Goal: Task Accomplishment & Management: Manage account settings

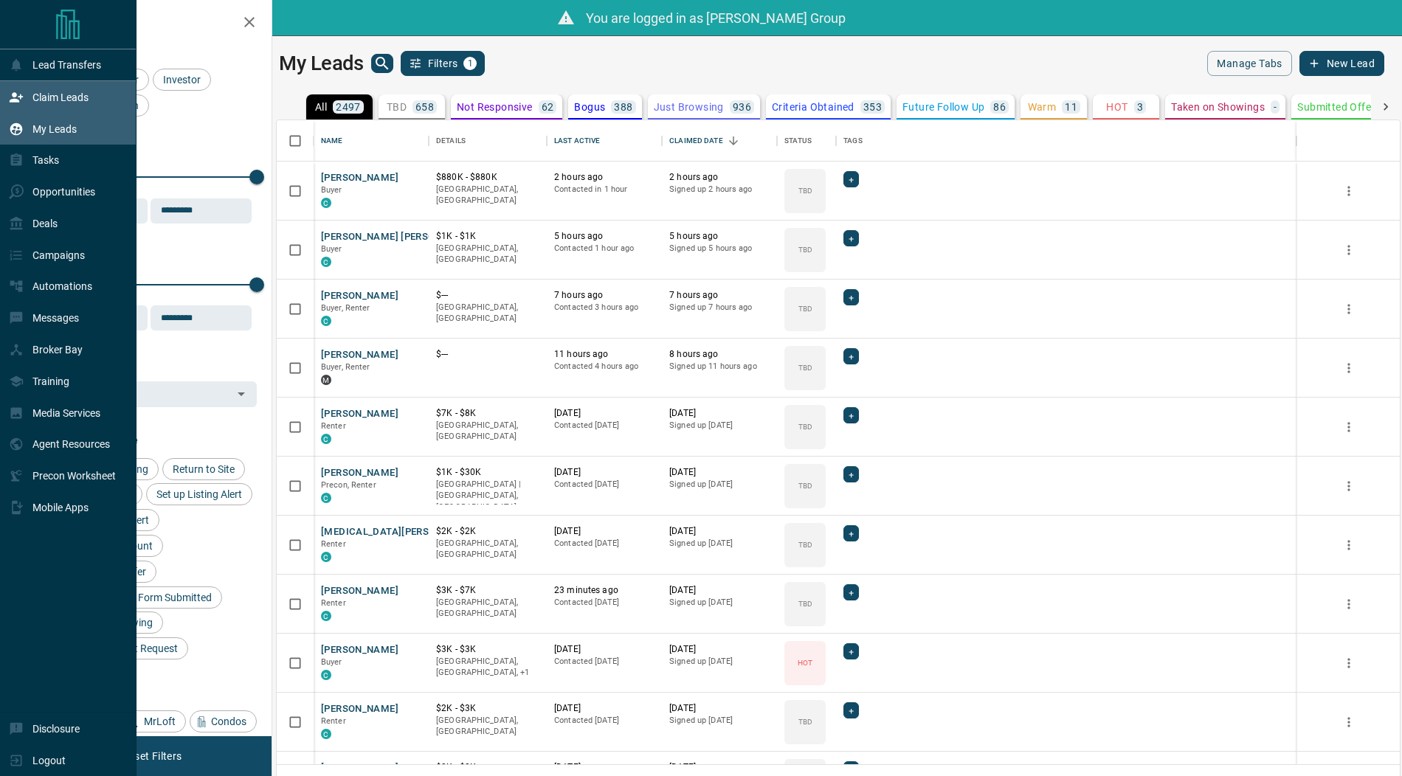
scroll to position [645, 1123]
click at [22, 97] on icon at bounding box center [16, 97] width 15 height 15
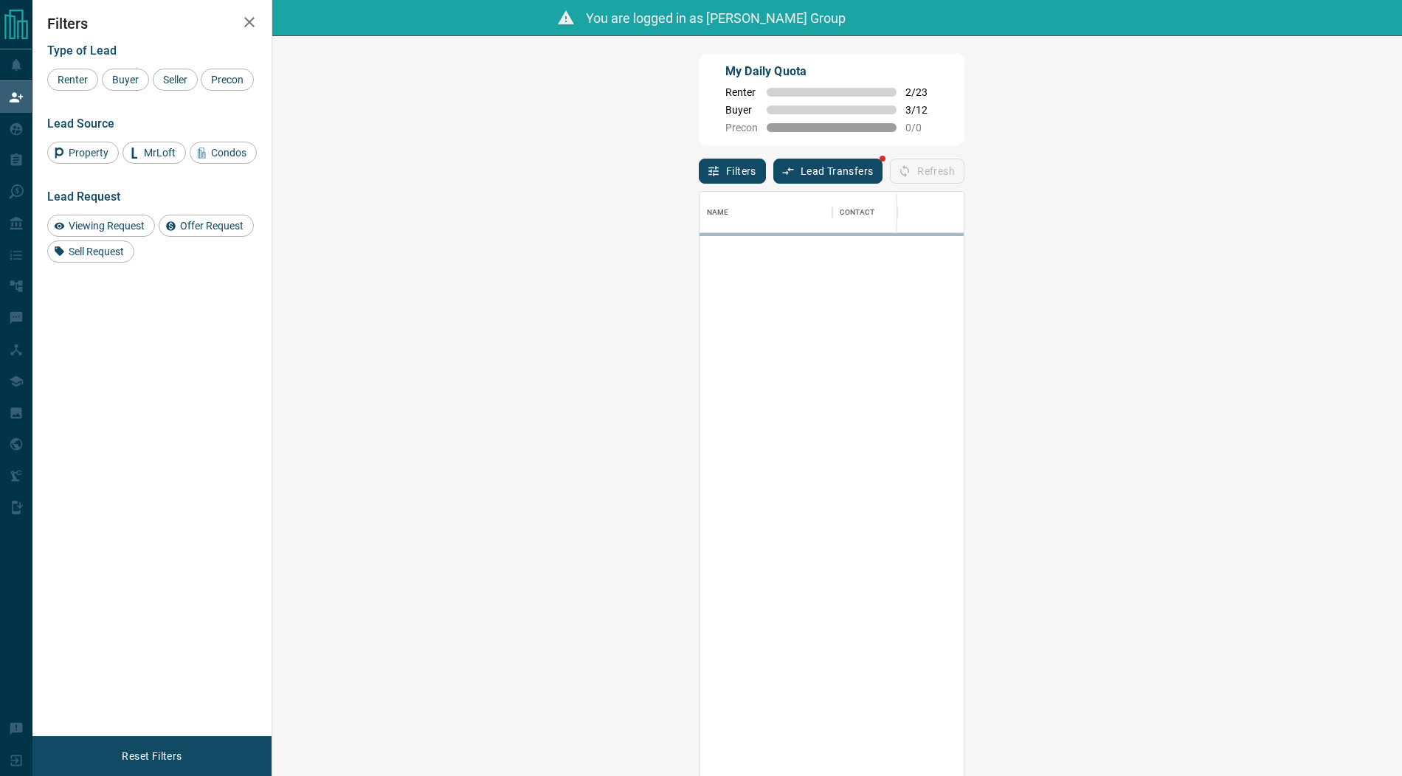
scroll to position [598, 1098]
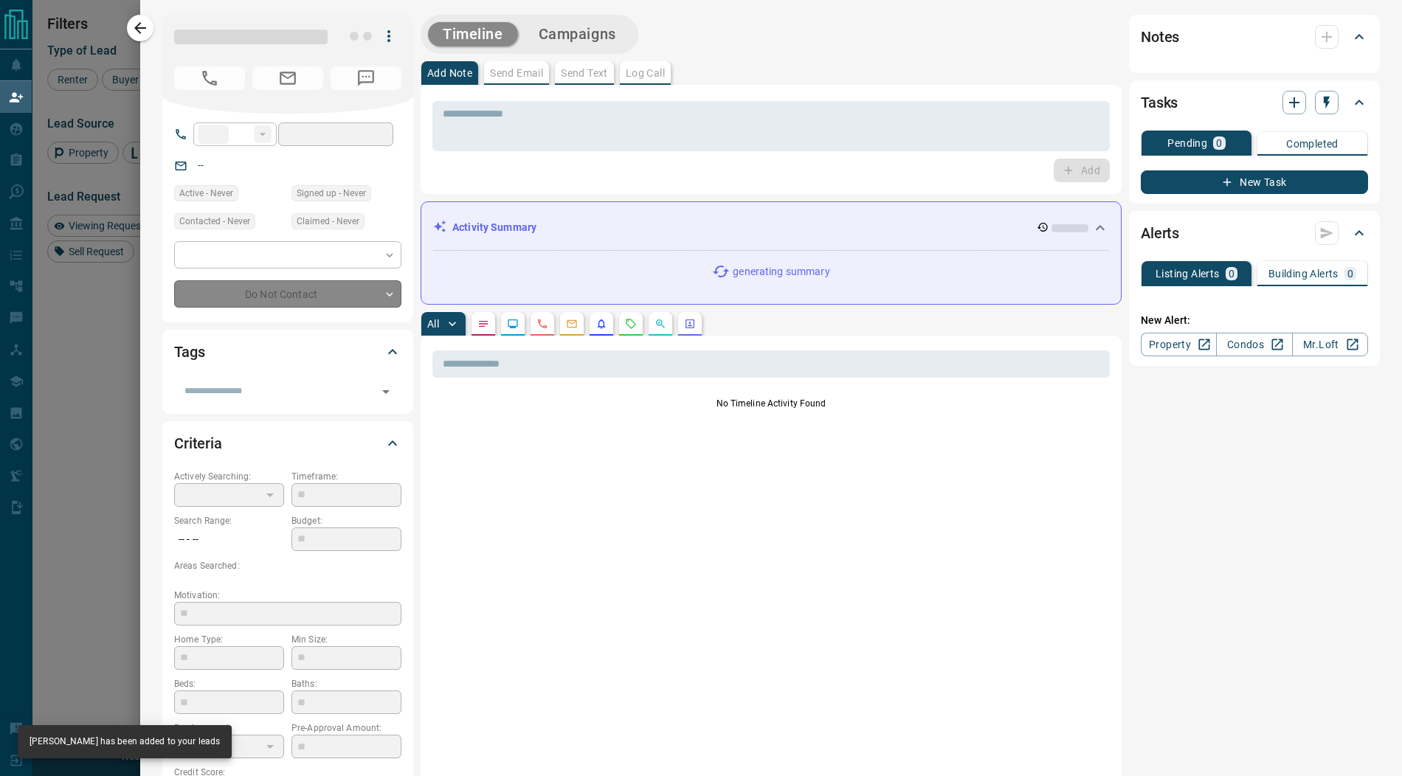
type input "**"
type input "**********"
type input "**"
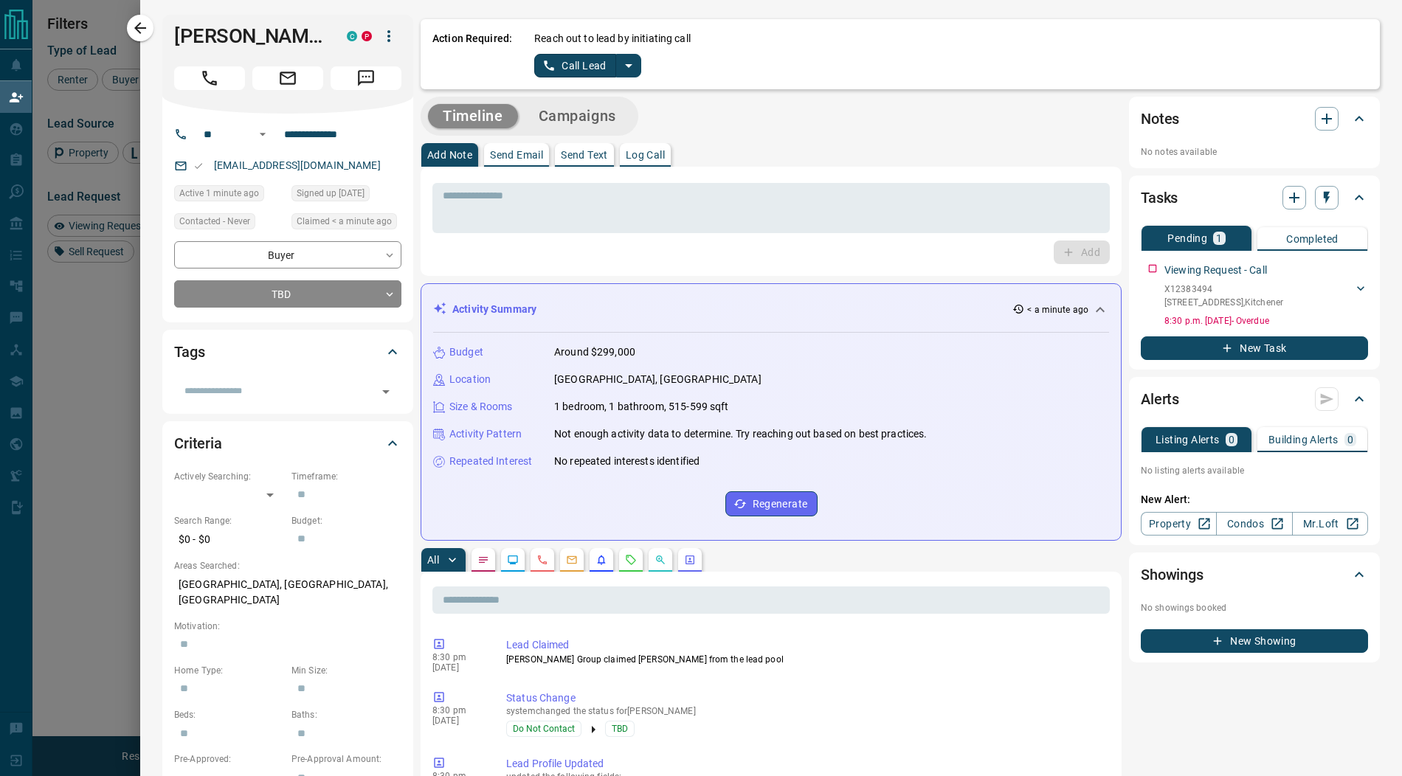
scroll to position [735, 0]
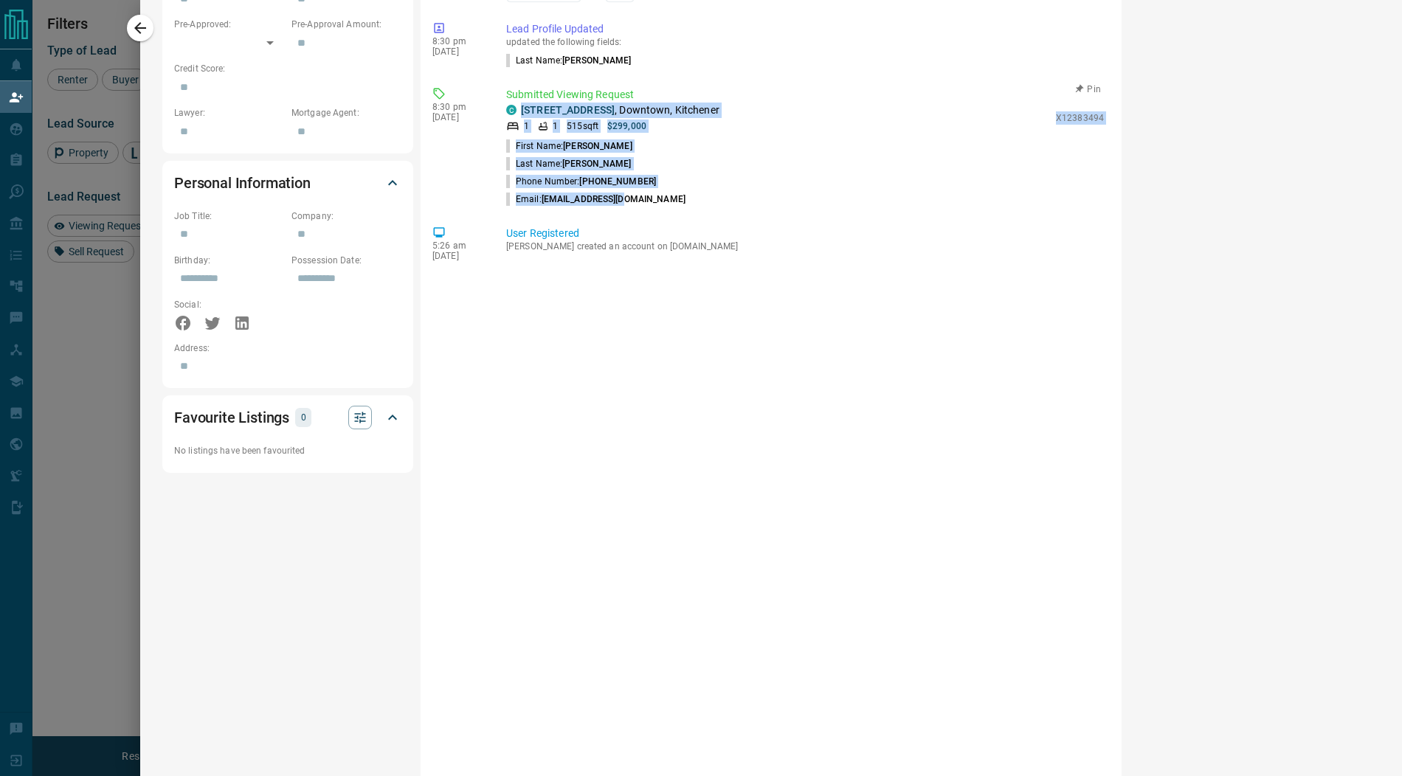
drag, startPoint x: 641, startPoint y: 204, endPoint x: 513, endPoint y: 111, distance: 158.0
click at [513, 111] on div "C [STREET_ADDRESS] 1 1 515 sqft $299,000 X12383494 First Name: [PERSON_NAME] Na…" at bounding box center [805, 156] width 598 height 106
copy div "[STREET_ADDRESS] 1 1 515 sqft $299,000 X12383494 First Name: [PERSON_NAME] Name…"
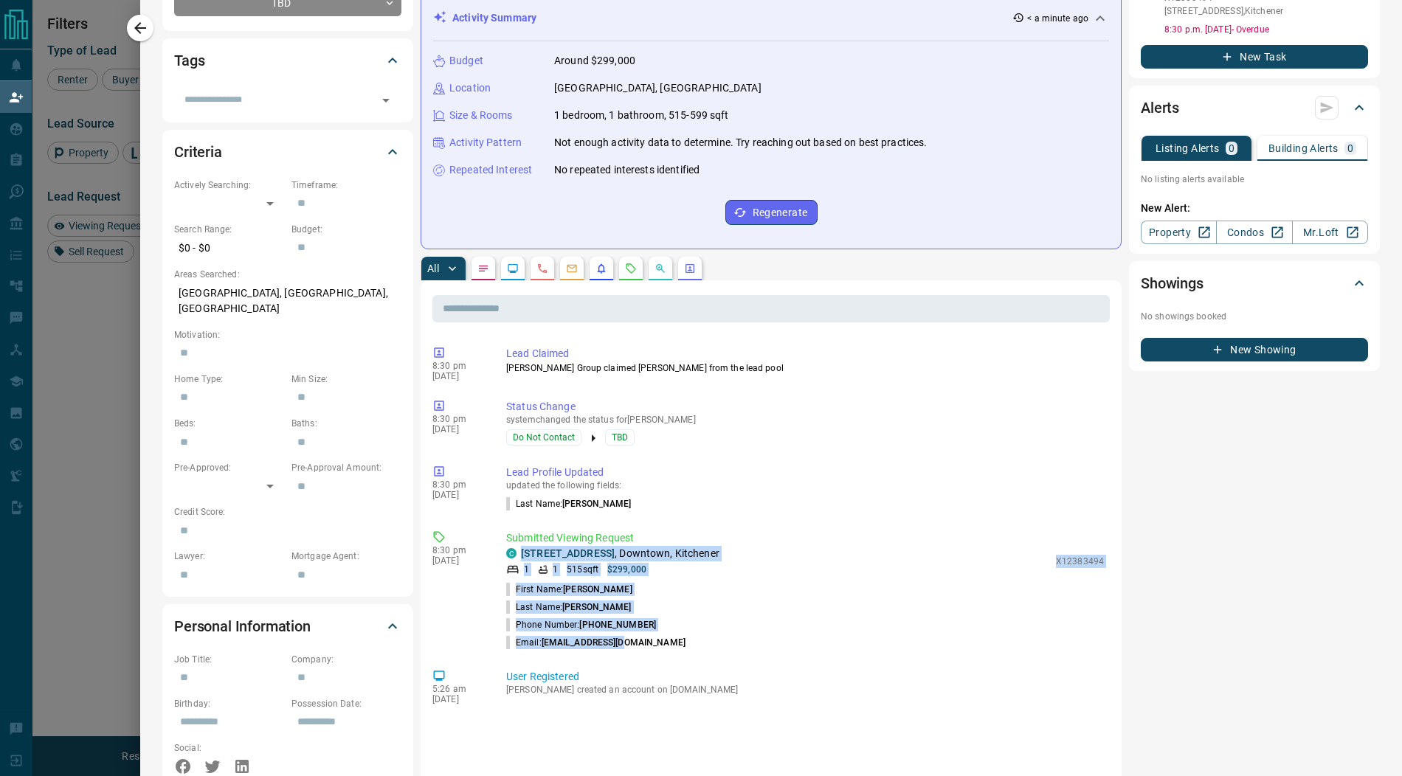
scroll to position [0, 0]
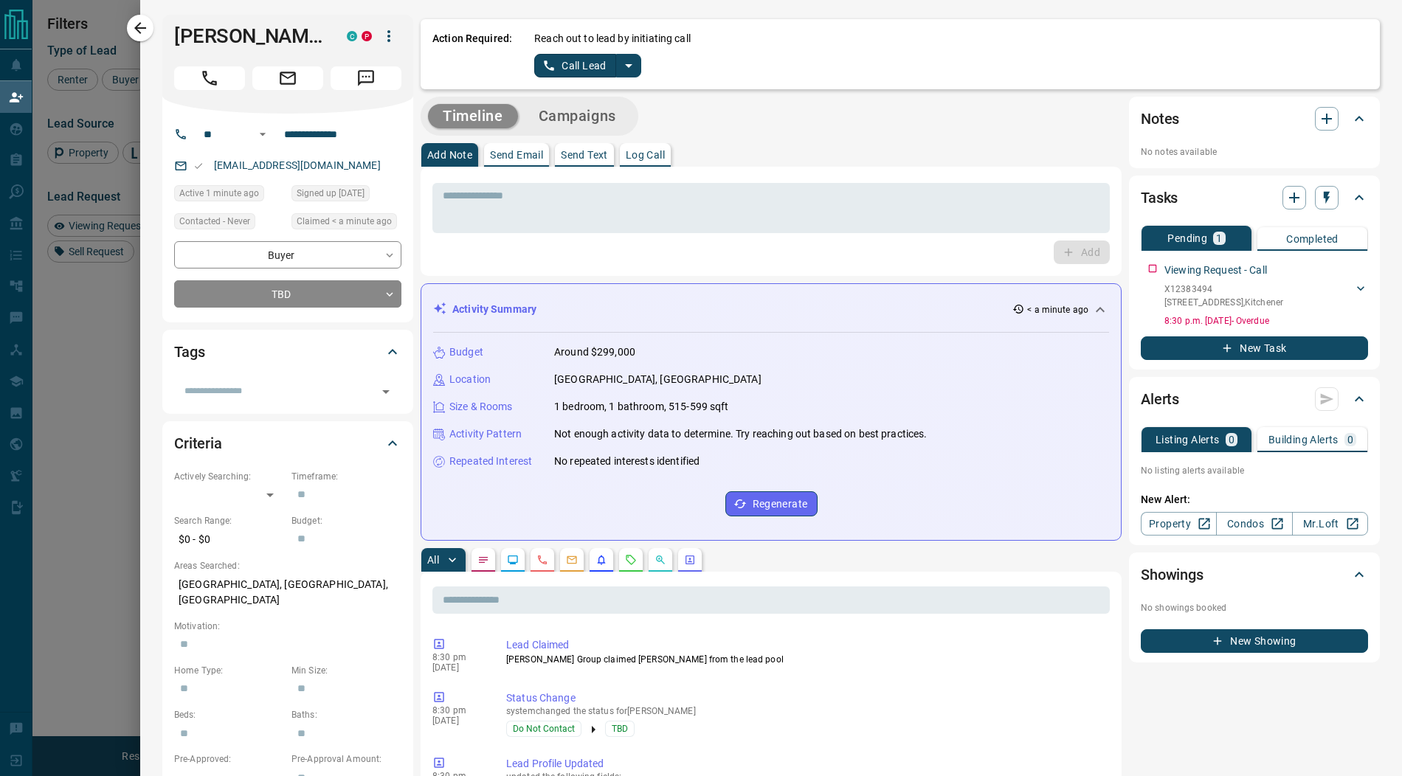
click at [626, 67] on icon "split button" at bounding box center [628, 66] width 7 height 4
click at [579, 117] on li "Log Manual Call" at bounding box center [587, 117] width 90 height 22
click at [559, 63] on button "Log Manual Call" at bounding box center [582, 66] width 97 height 24
click at [541, 62] on button "Yes" at bounding box center [549, 65] width 30 height 23
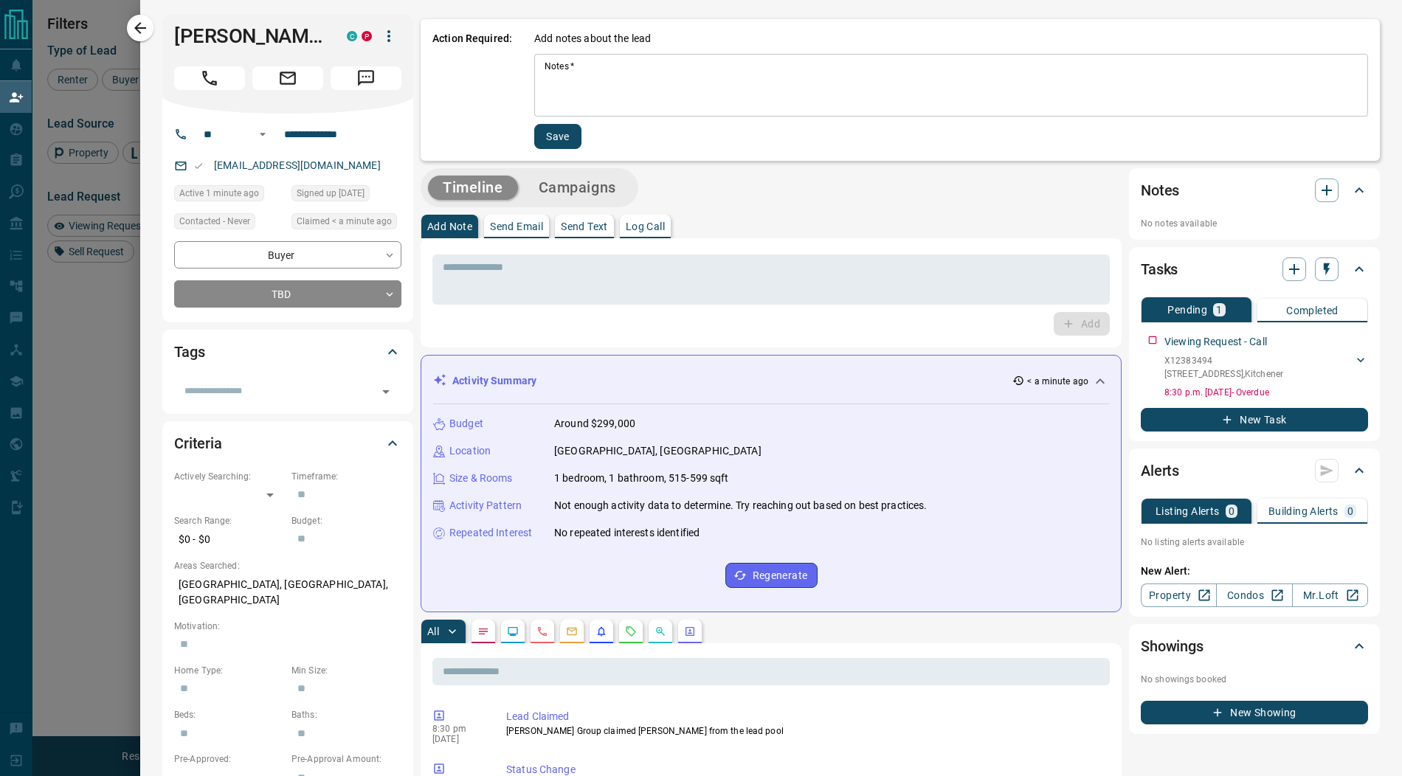
click at [562, 71] on div "Notes   * * Notes   *" at bounding box center [951, 85] width 834 height 63
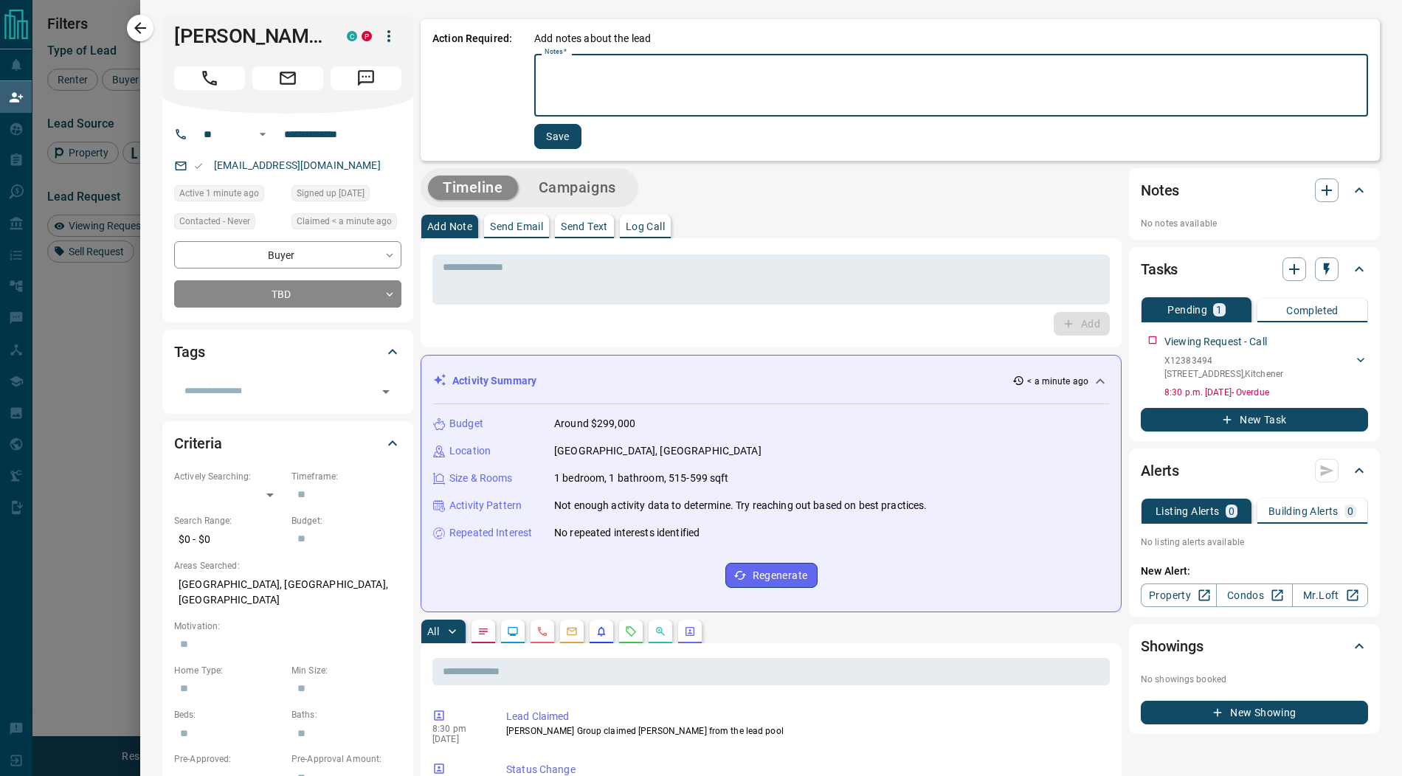
paste textarea "**********"
type textarea "**********"
click at [553, 134] on button "Save" at bounding box center [556, 136] width 47 height 25
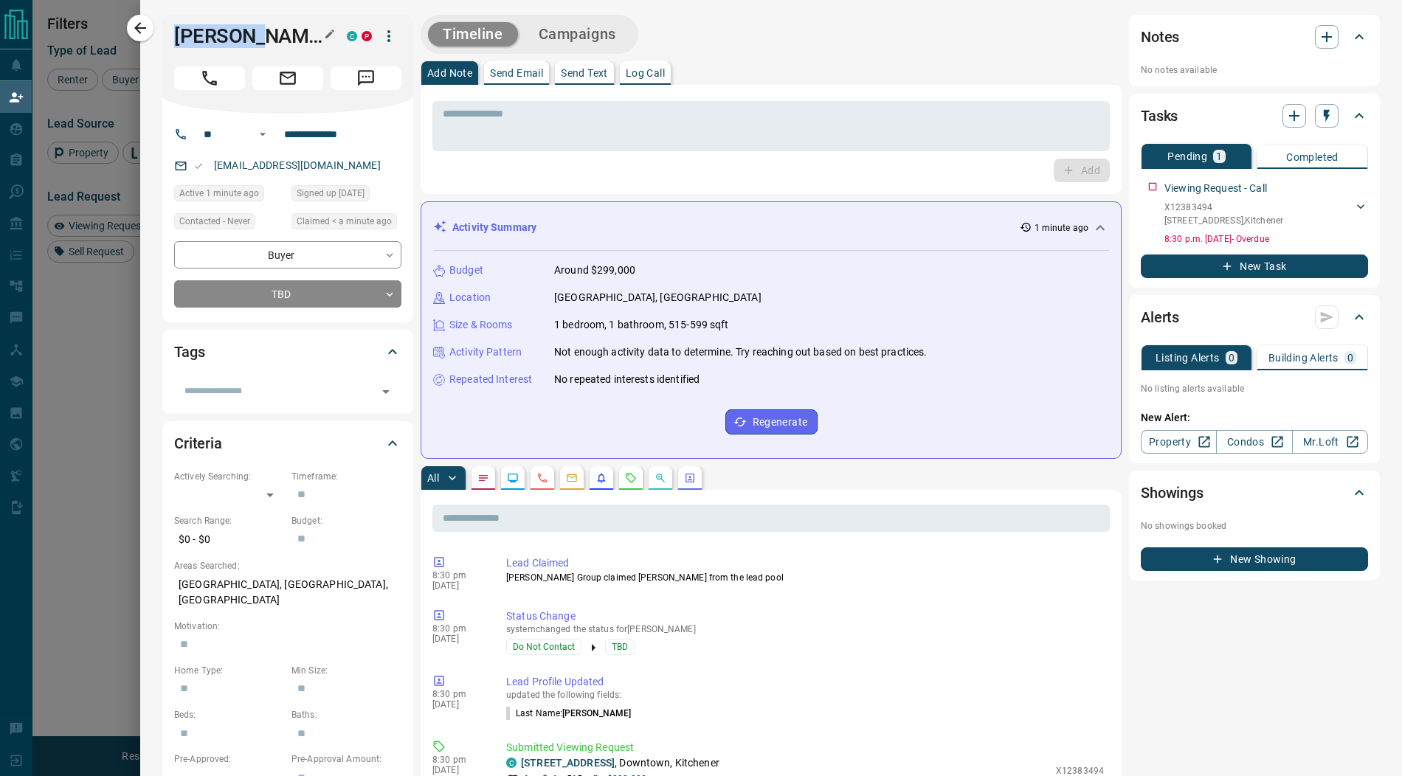
drag, startPoint x: 275, startPoint y: 42, endPoint x: 176, endPoint y: 24, distance: 100.5
click at [176, 24] on h1 "[PERSON_NAME]" at bounding box center [249, 36] width 151 height 24
copy h1 "[PERSON_NAME]"
click at [392, 34] on icon "button" at bounding box center [389, 36] width 18 height 18
click at [366, 66] on li "Reassign Lead" at bounding box center [358, 66] width 87 height 22
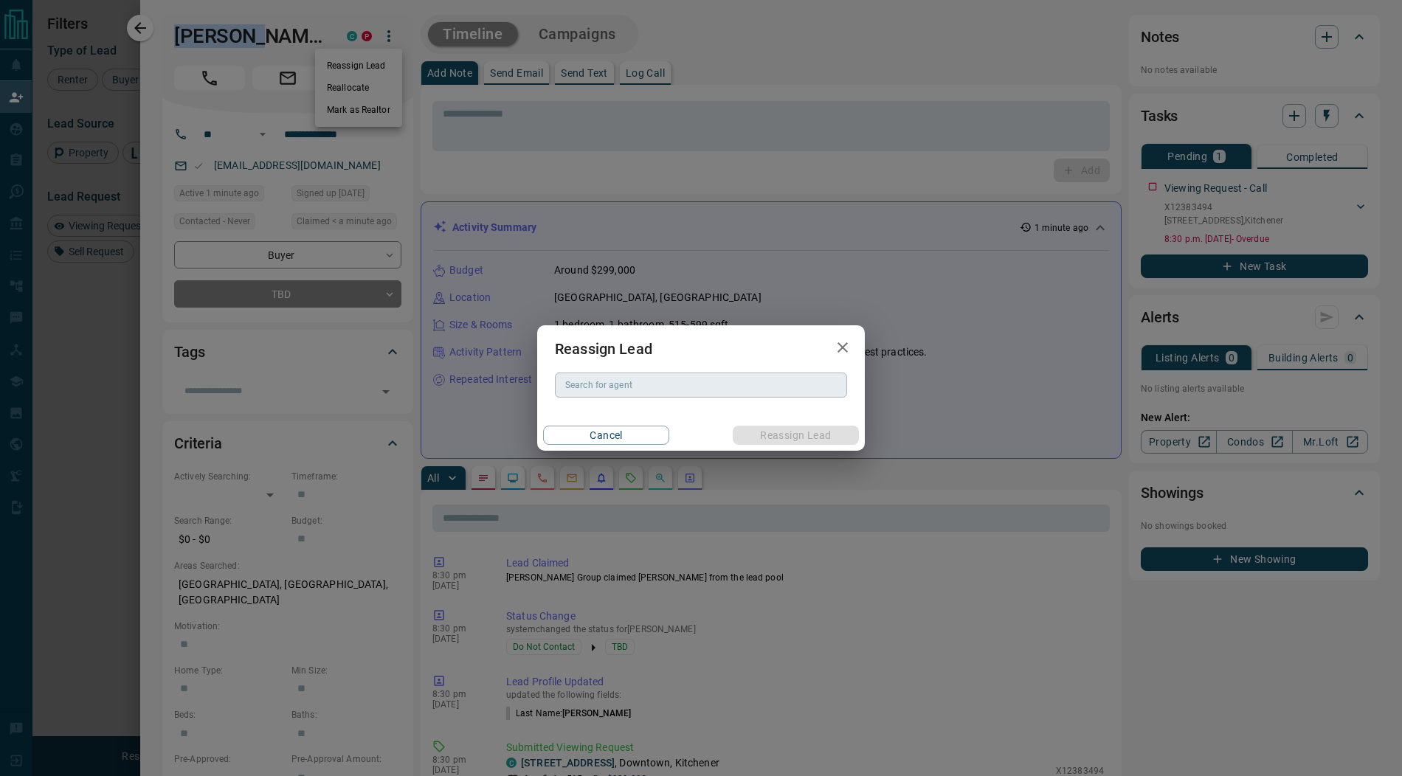
click at [592, 385] on div "Search for agent Search for agent" at bounding box center [701, 385] width 292 height 25
click at [604, 420] on li "[PERSON_NAME]" at bounding box center [701, 415] width 292 height 22
type input "**********"
click at [785, 437] on button "Reassign Lead" at bounding box center [796, 435] width 126 height 19
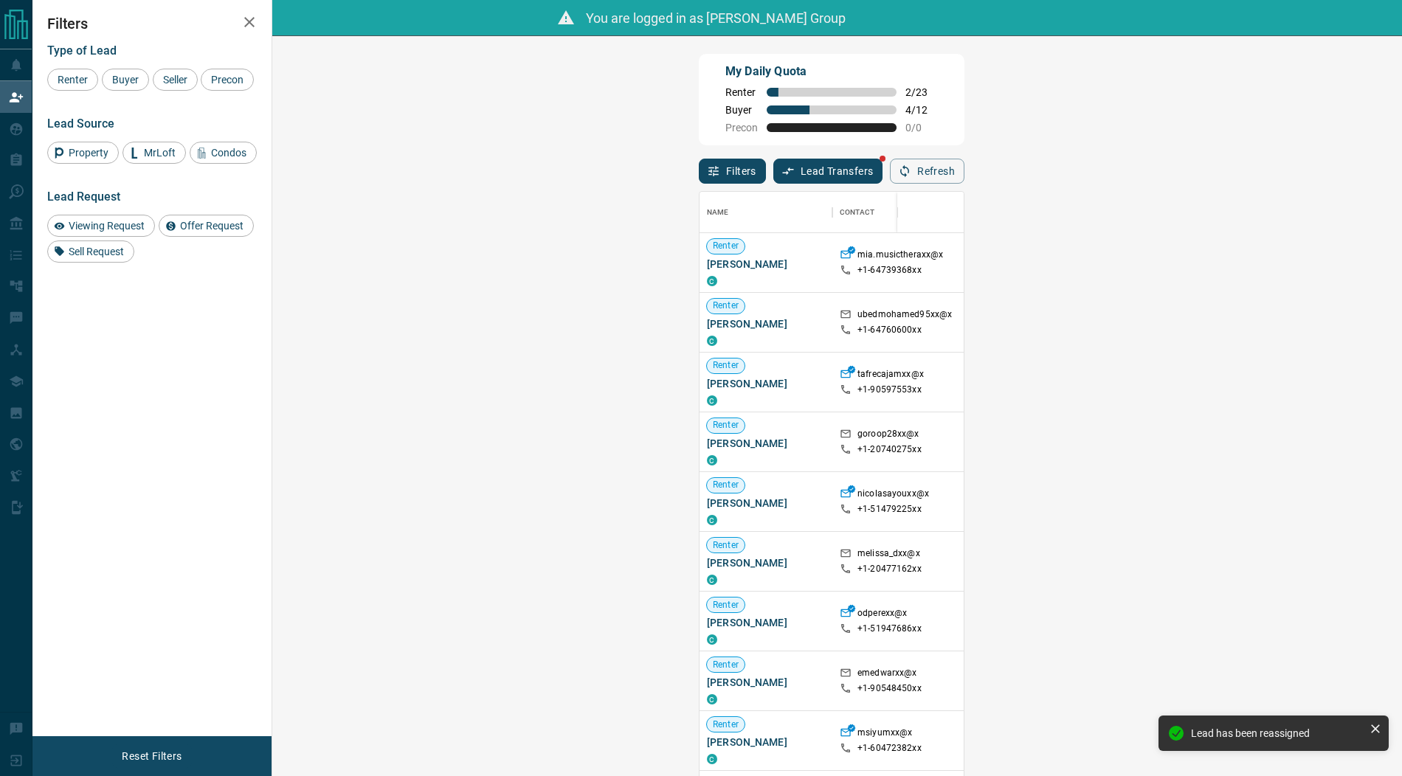
scroll to position [598, 1098]
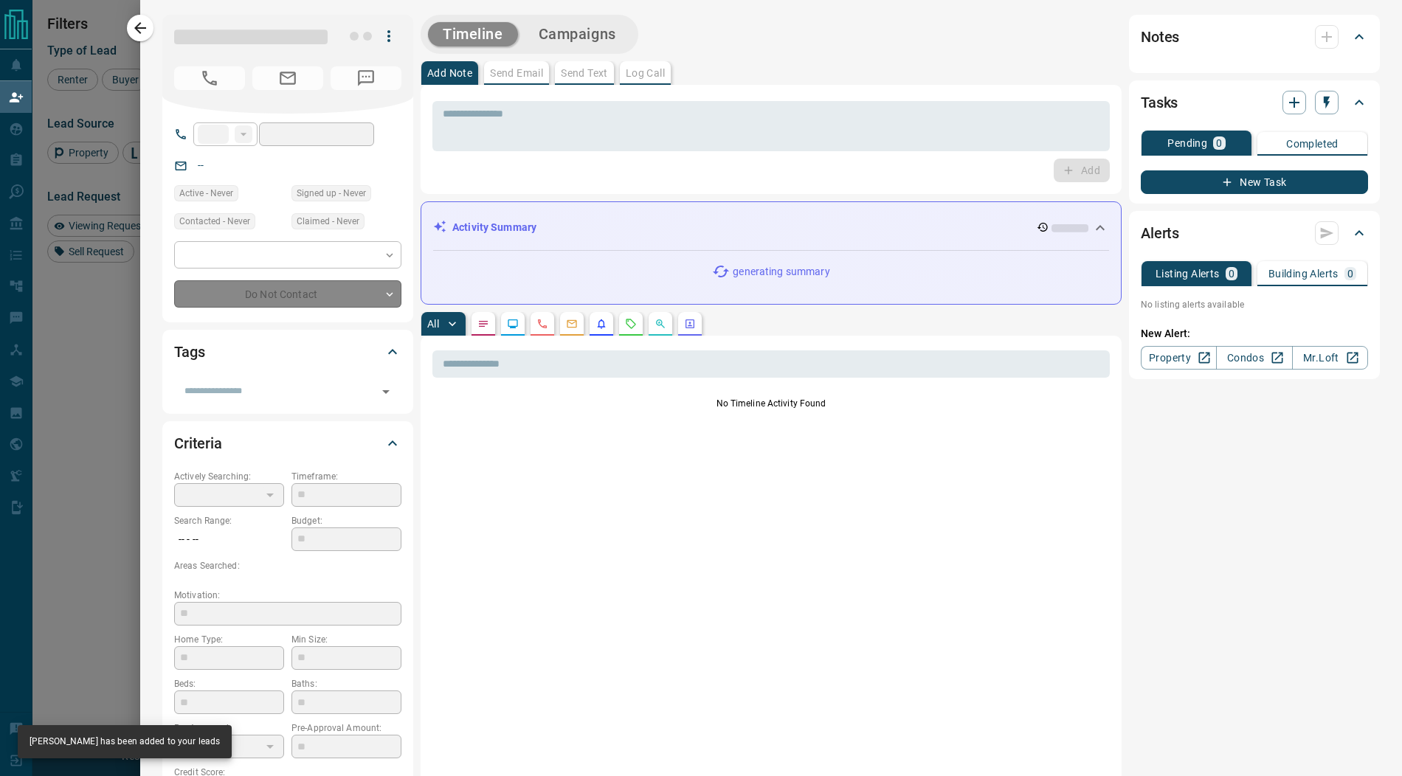
type input "**"
type input "**********"
type input "**"
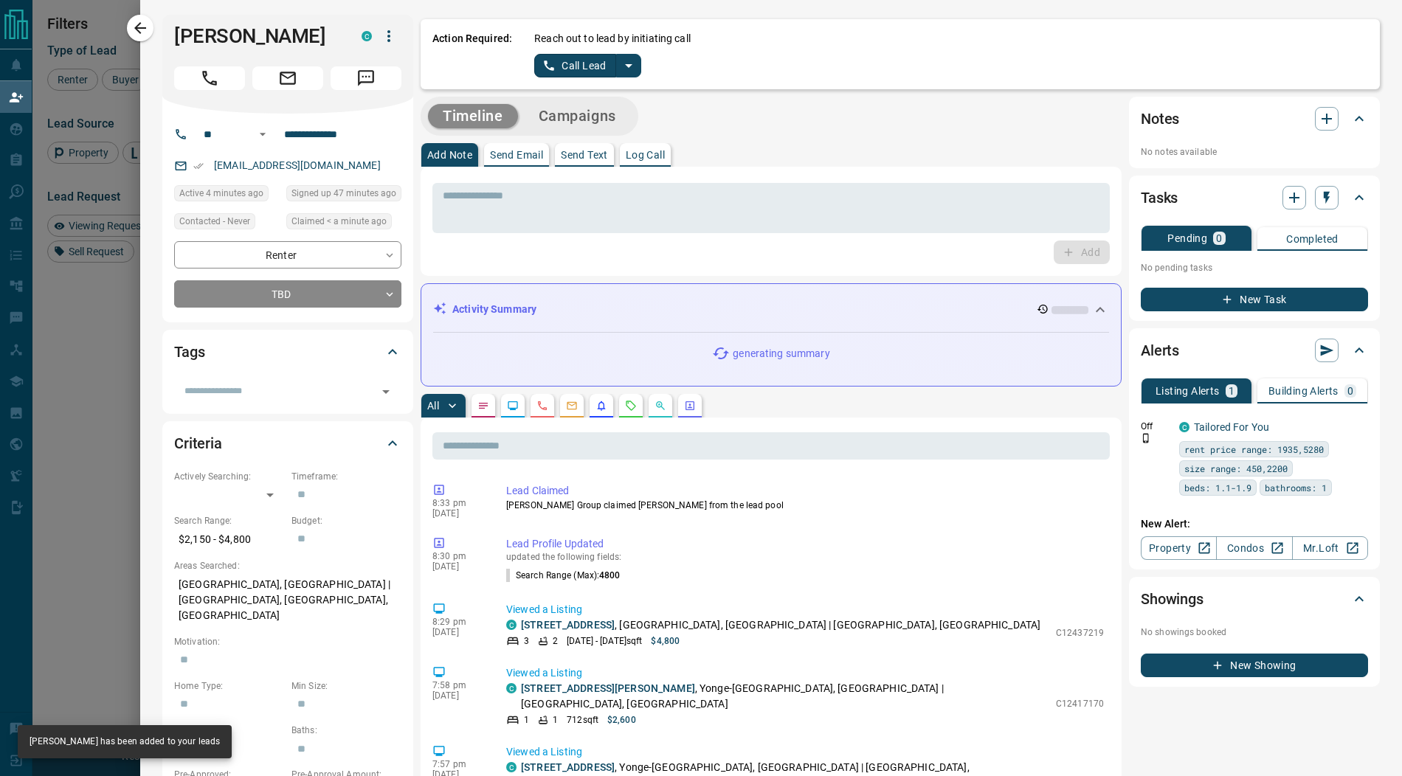
click at [629, 69] on icon "split button" at bounding box center [629, 66] width 18 height 18
click at [601, 119] on li "Log Manual Call" at bounding box center [587, 117] width 90 height 22
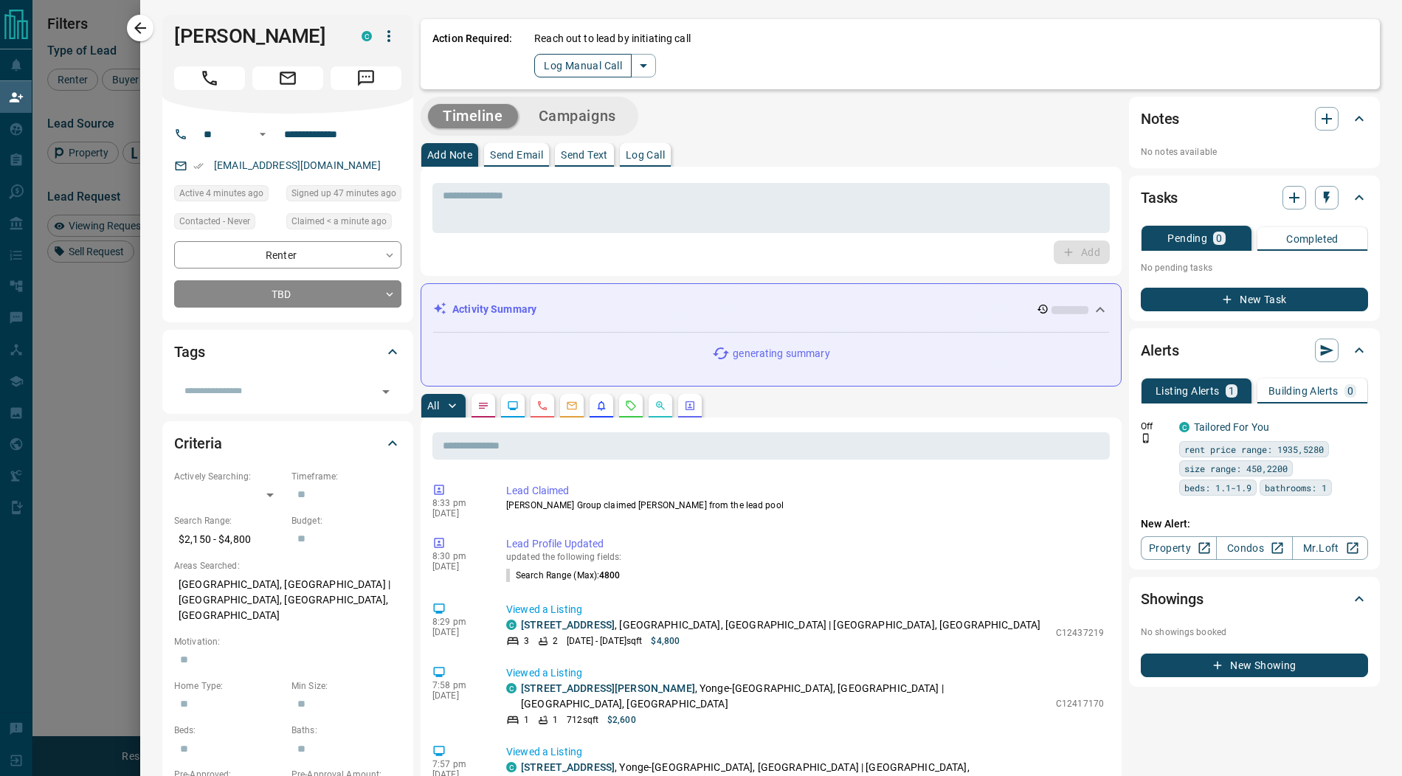
click at [573, 69] on button "Log Manual Call" at bounding box center [582, 66] width 97 height 24
click at [546, 69] on button "Yes" at bounding box center [549, 65] width 30 height 23
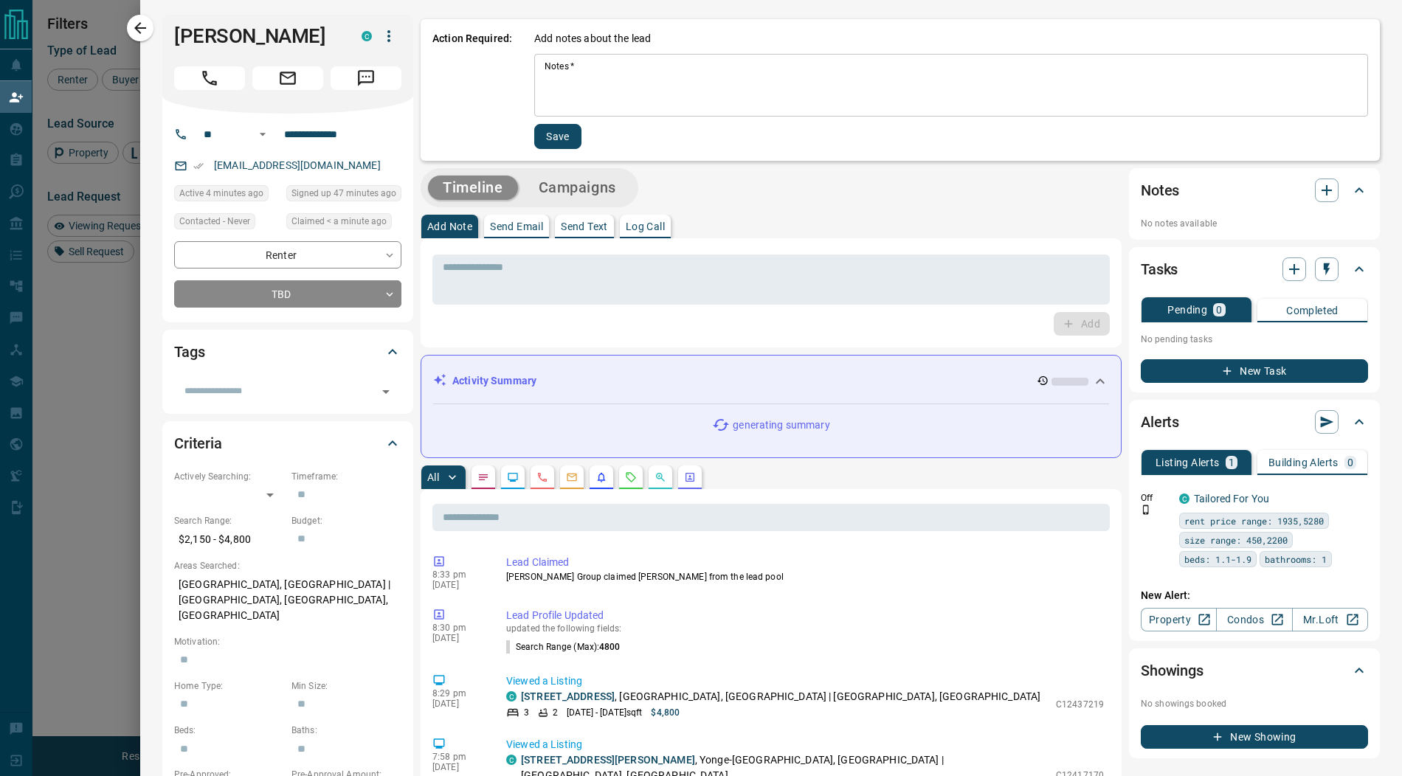
click at [559, 77] on textarea "Notes   *" at bounding box center [951, 86] width 813 height 50
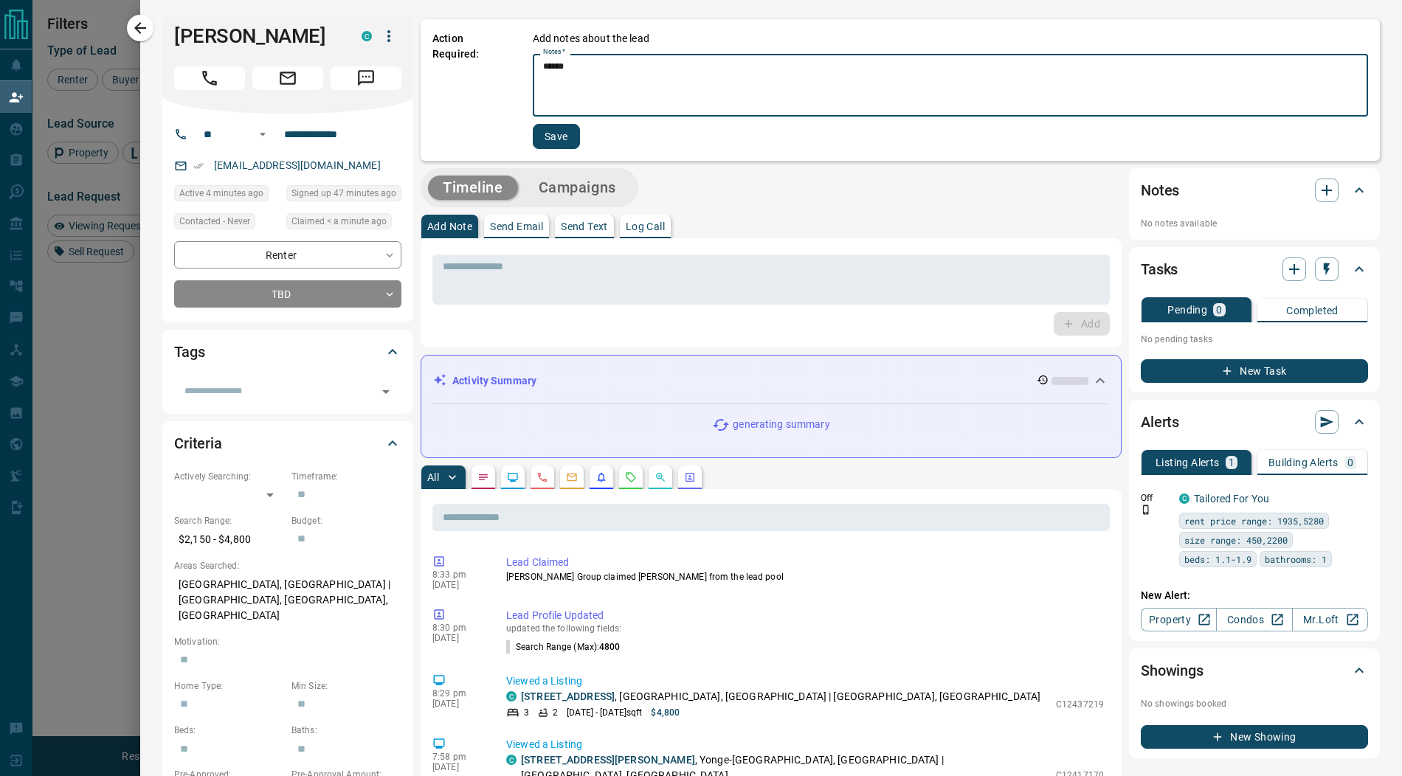
type textarea "******"
click at [560, 137] on button "Save" at bounding box center [556, 136] width 47 height 25
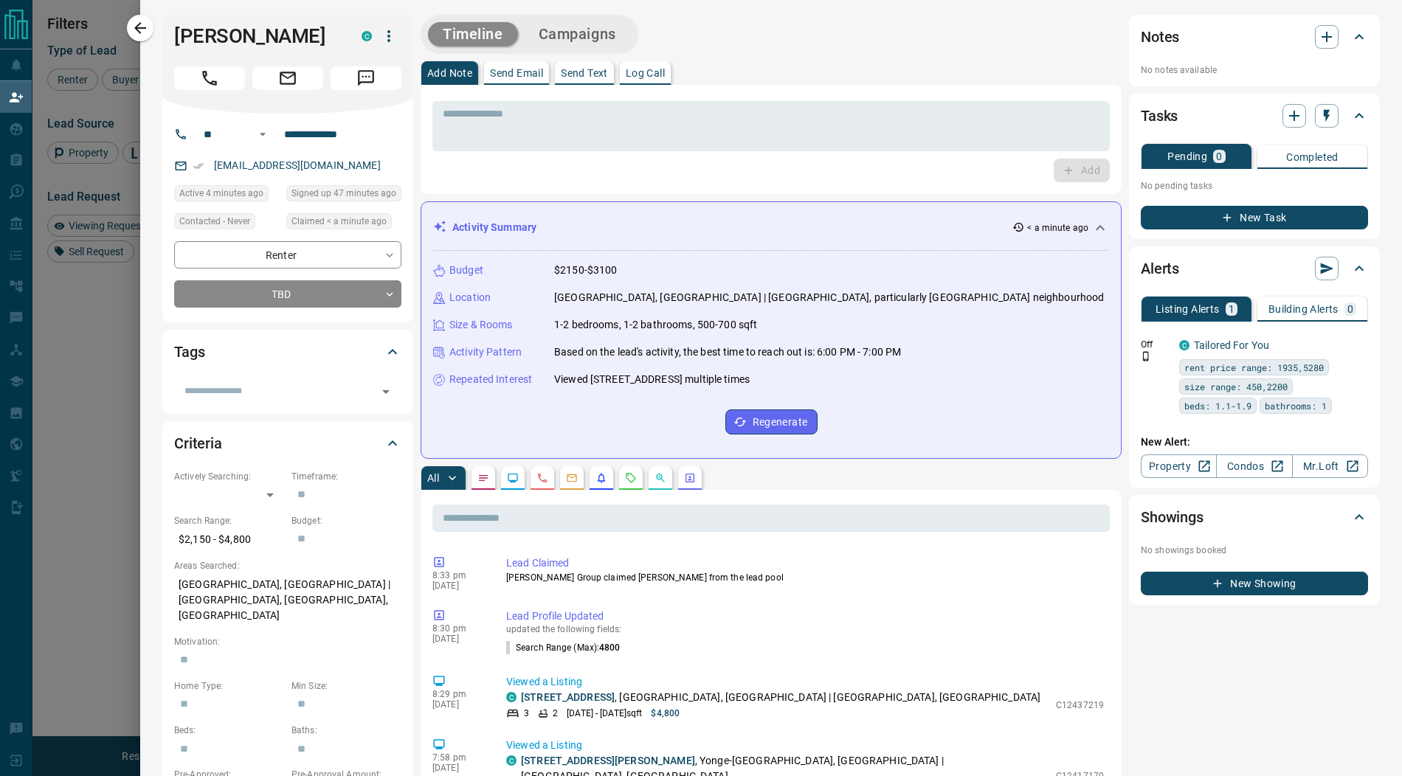
click at [592, 26] on button "Campaigns" at bounding box center [577, 34] width 107 height 24
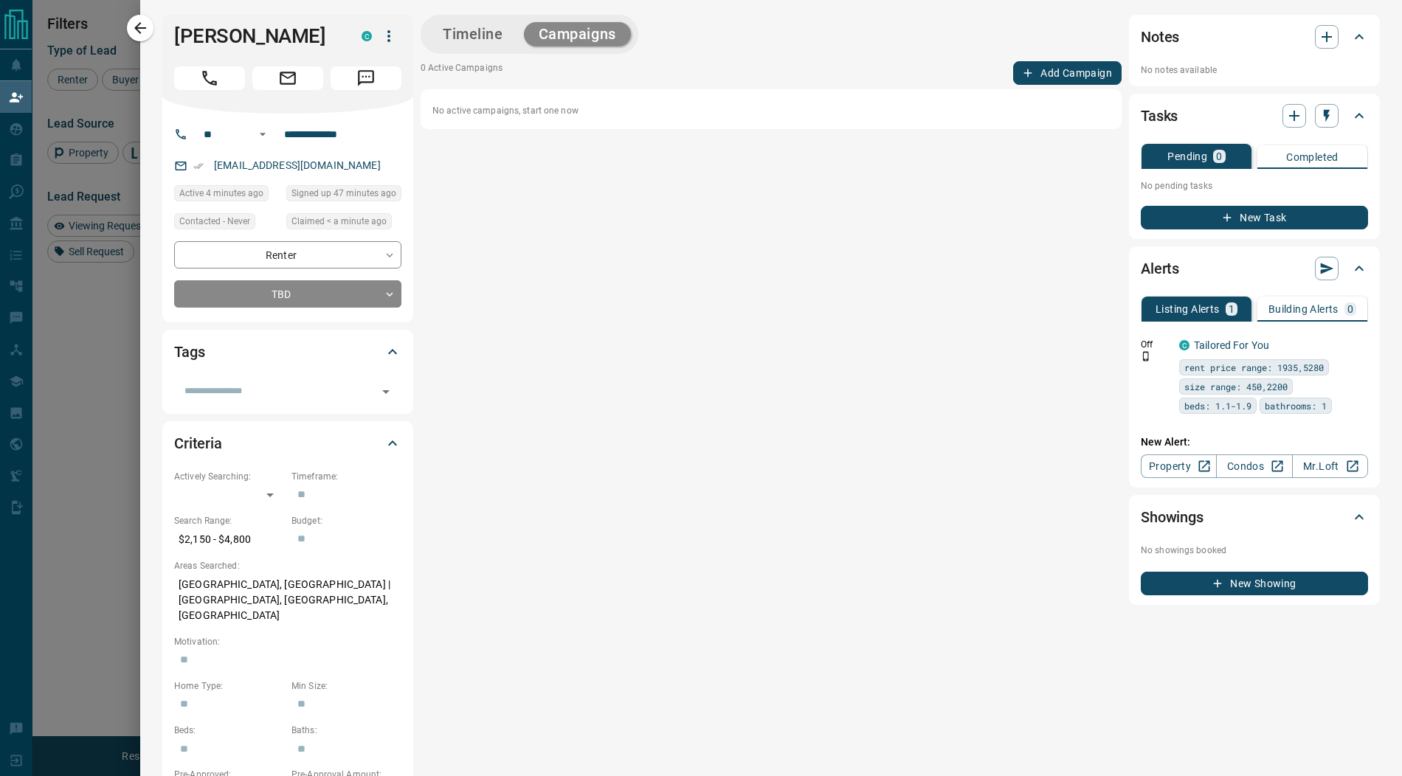
click at [1067, 76] on button "Add Campaign" at bounding box center [1067, 73] width 108 height 24
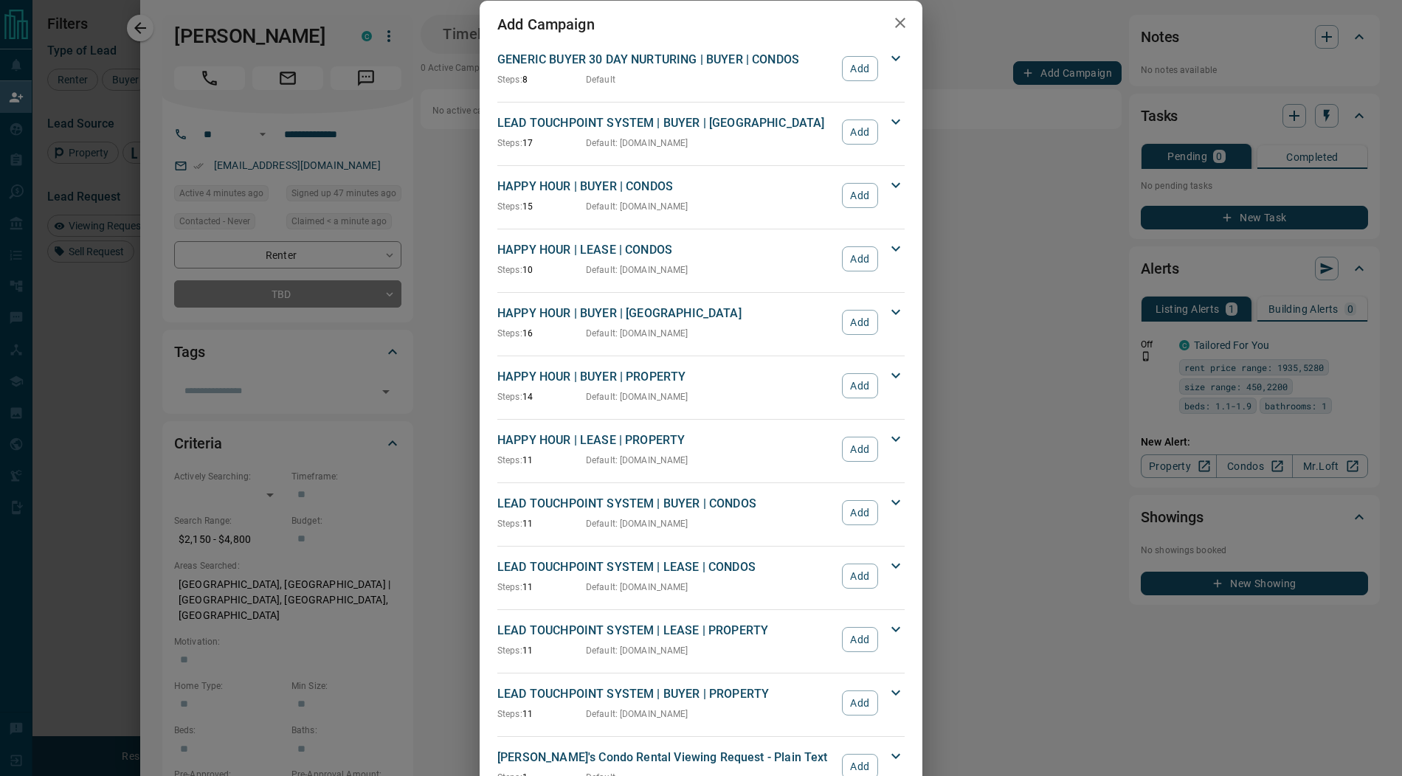
scroll to position [30, 0]
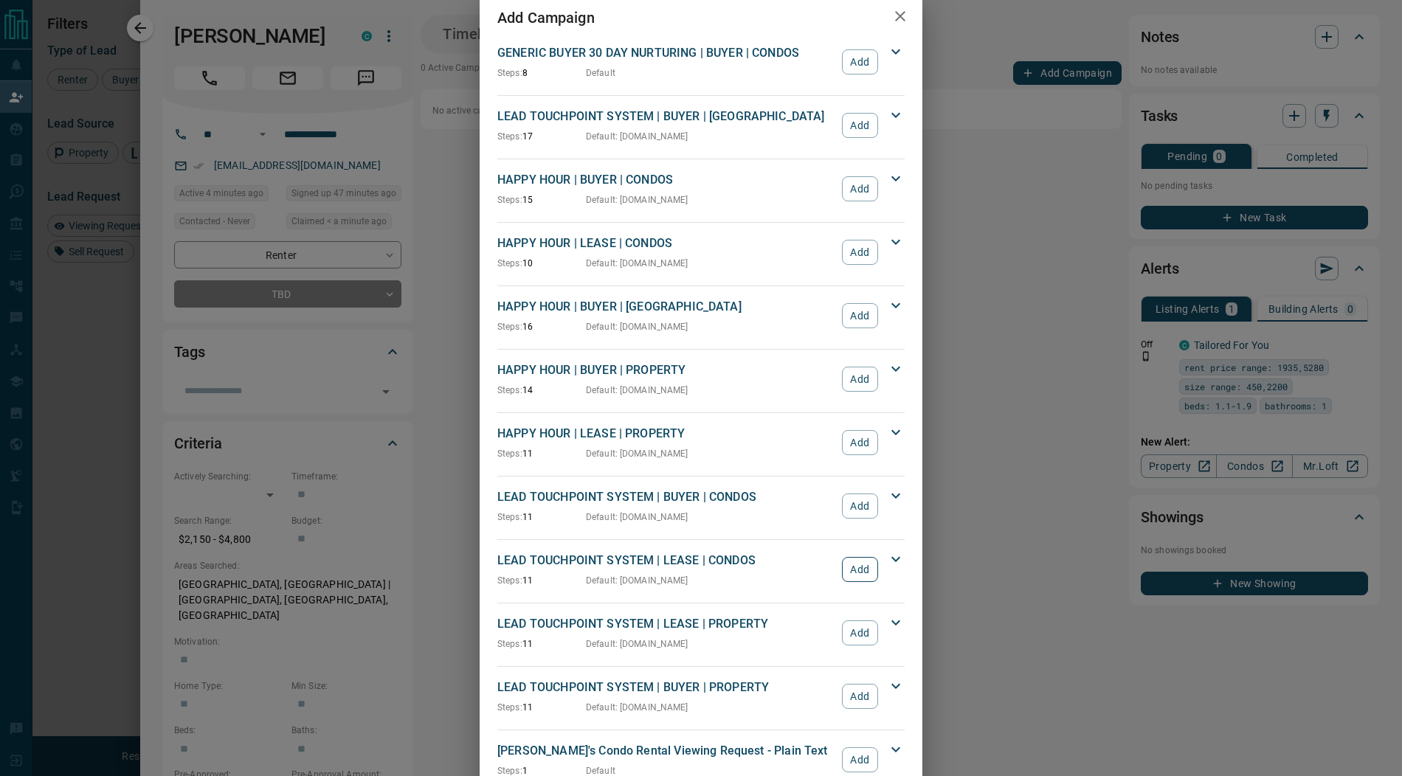
click at [860, 567] on button "Add" at bounding box center [860, 569] width 36 height 25
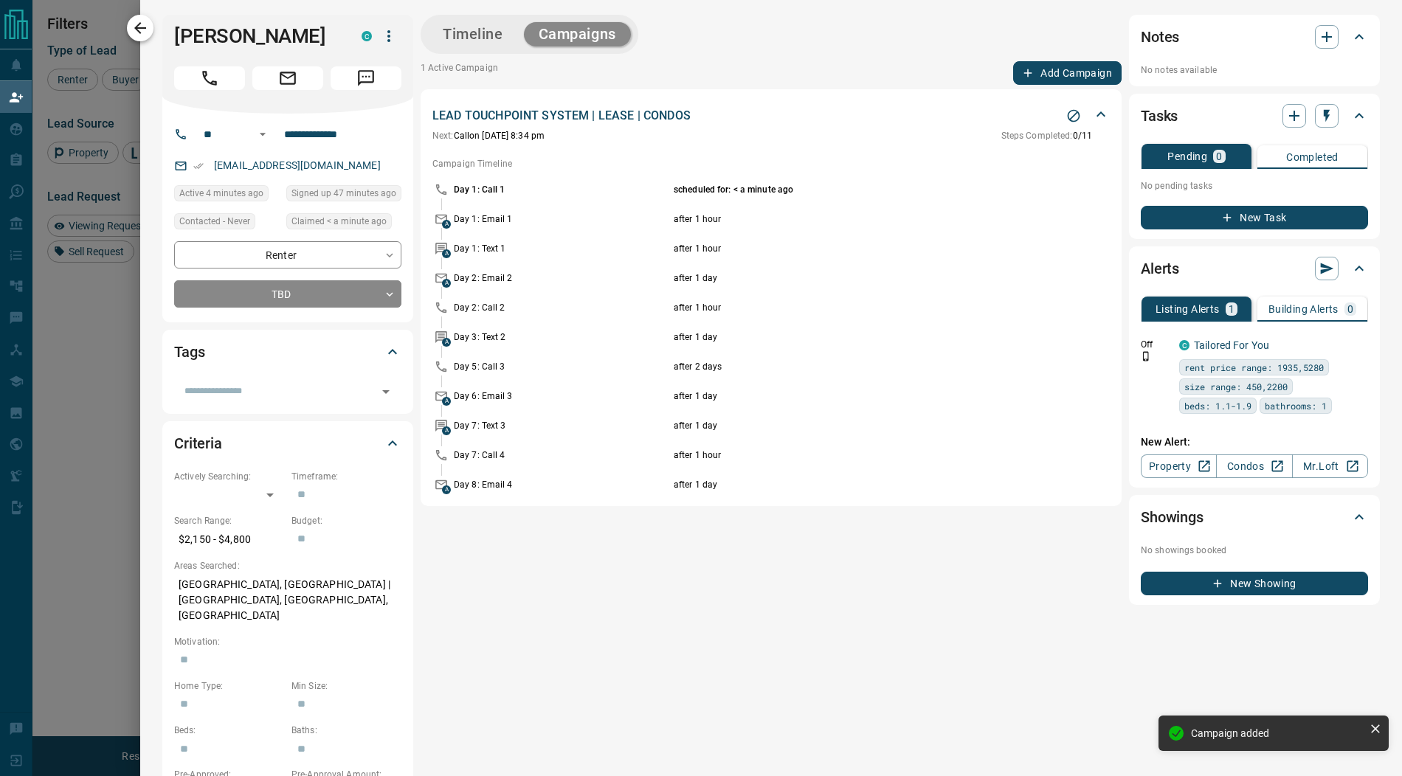
click at [140, 21] on icon "button" at bounding box center [140, 28] width 18 height 18
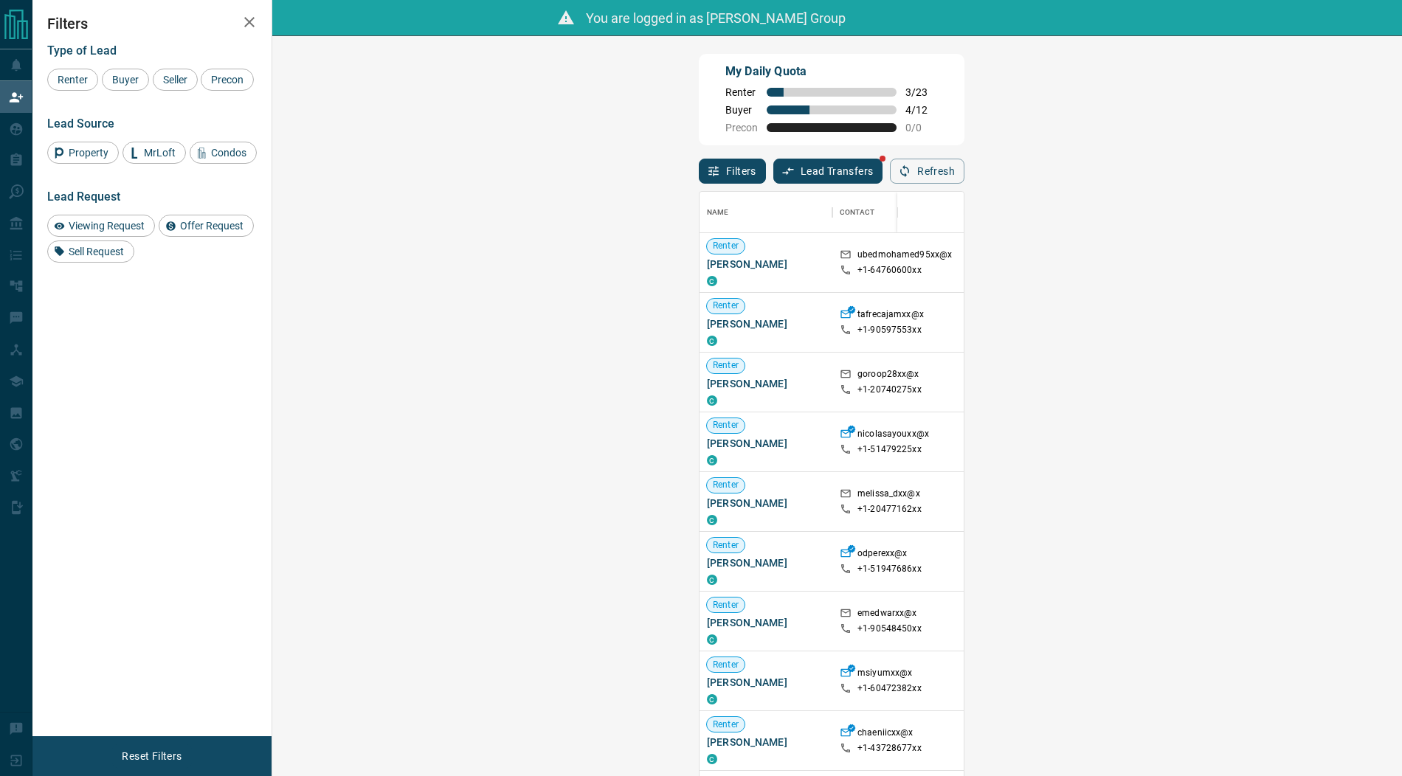
scroll to position [46, 0]
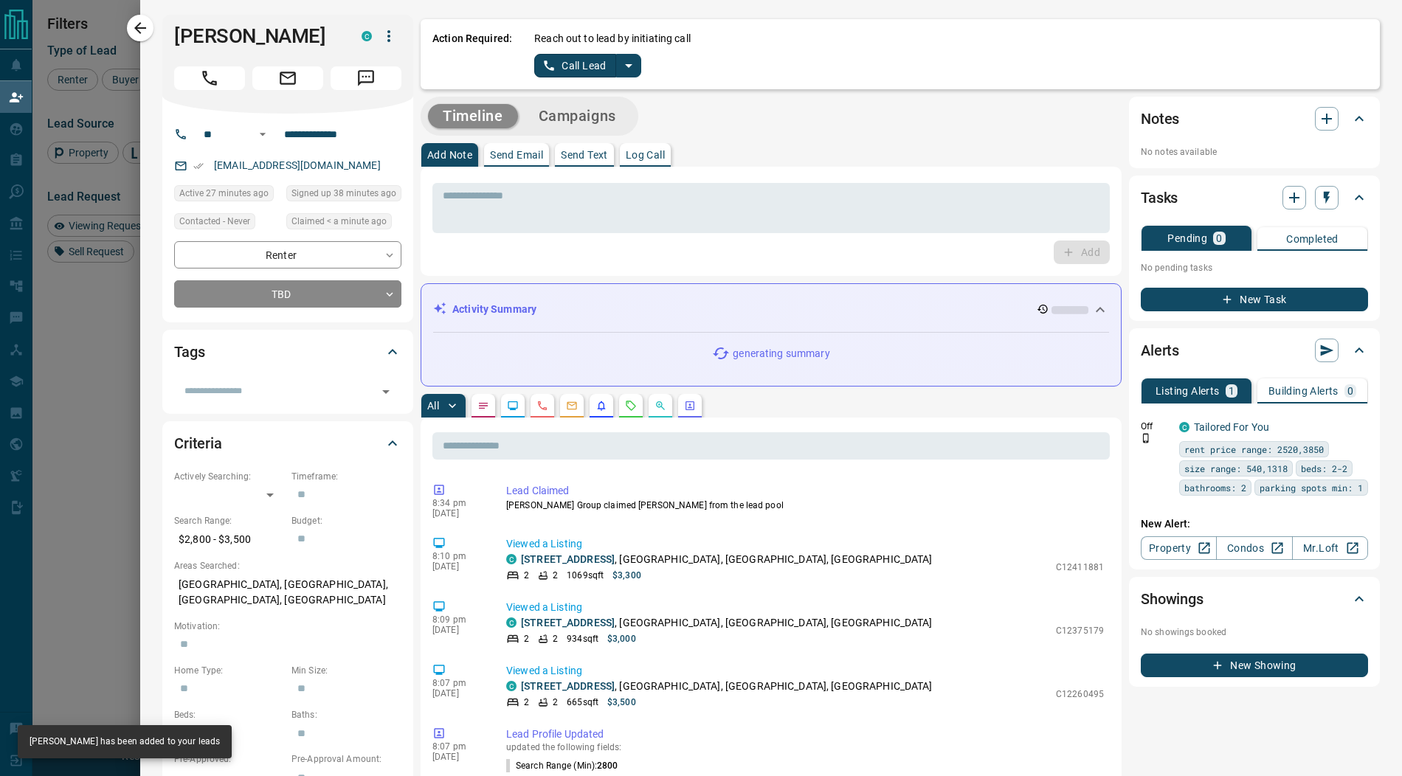
click at [630, 65] on icon "split button" at bounding box center [629, 66] width 18 height 18
click at [590, 117] on li "Log Manual Call" at bounding box center [587, 117] width 90 height 22
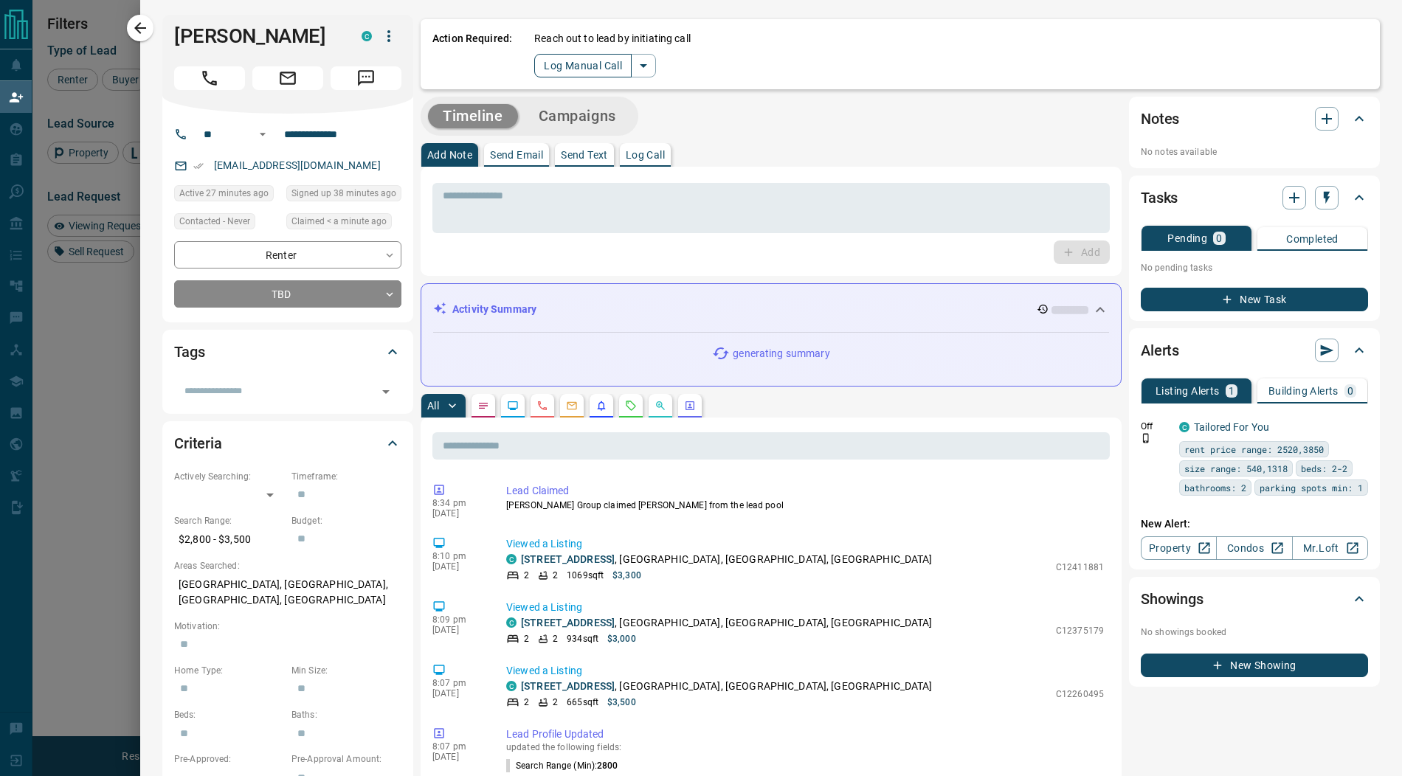
click at [558, 67] on button "Log Manual Call" at bounding box center [582, 66] width 97 height 24
click at [535, 65] on button "Yes" at bounding box center [549, 65] width 30 height 23
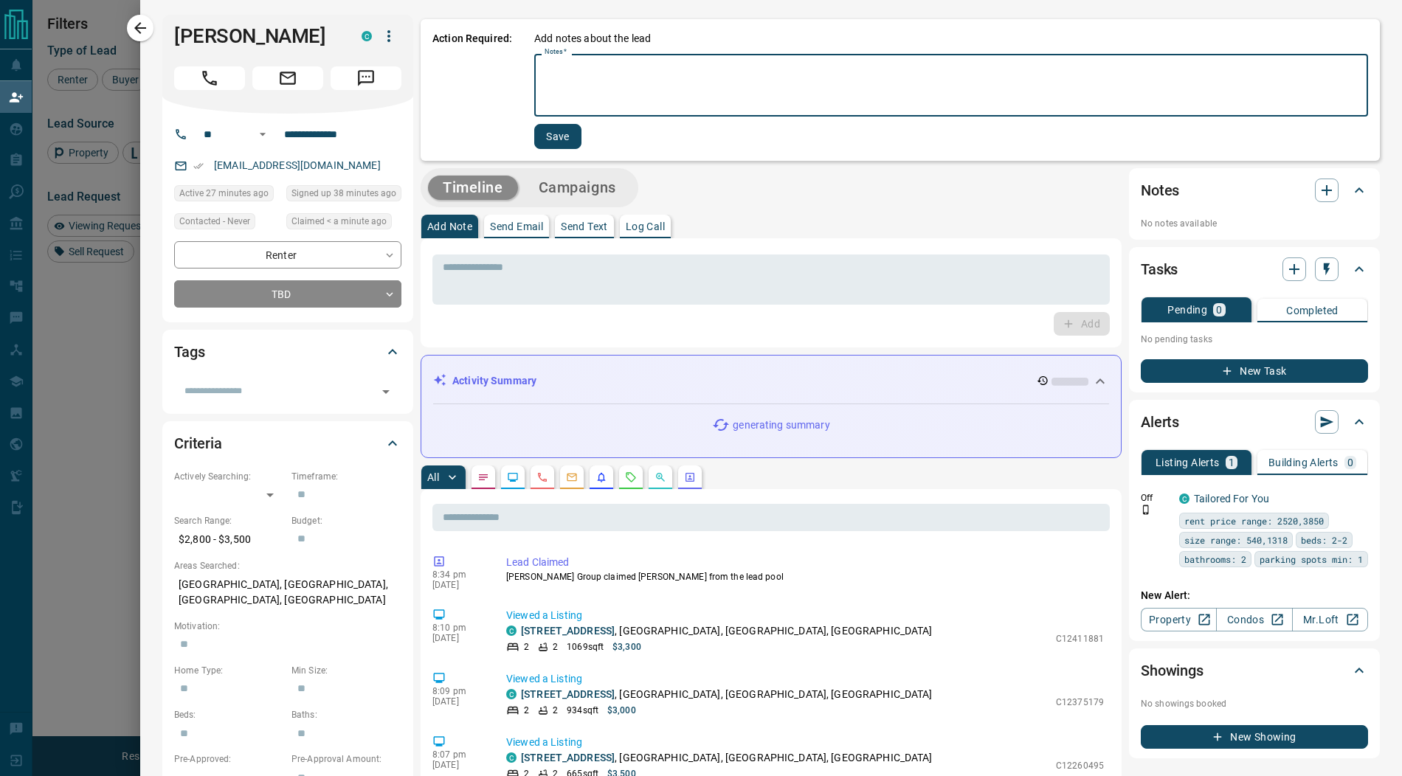
click at [565, 86] on textarea "Notes   *" at bounding box center [951, 86] width 813 height 50
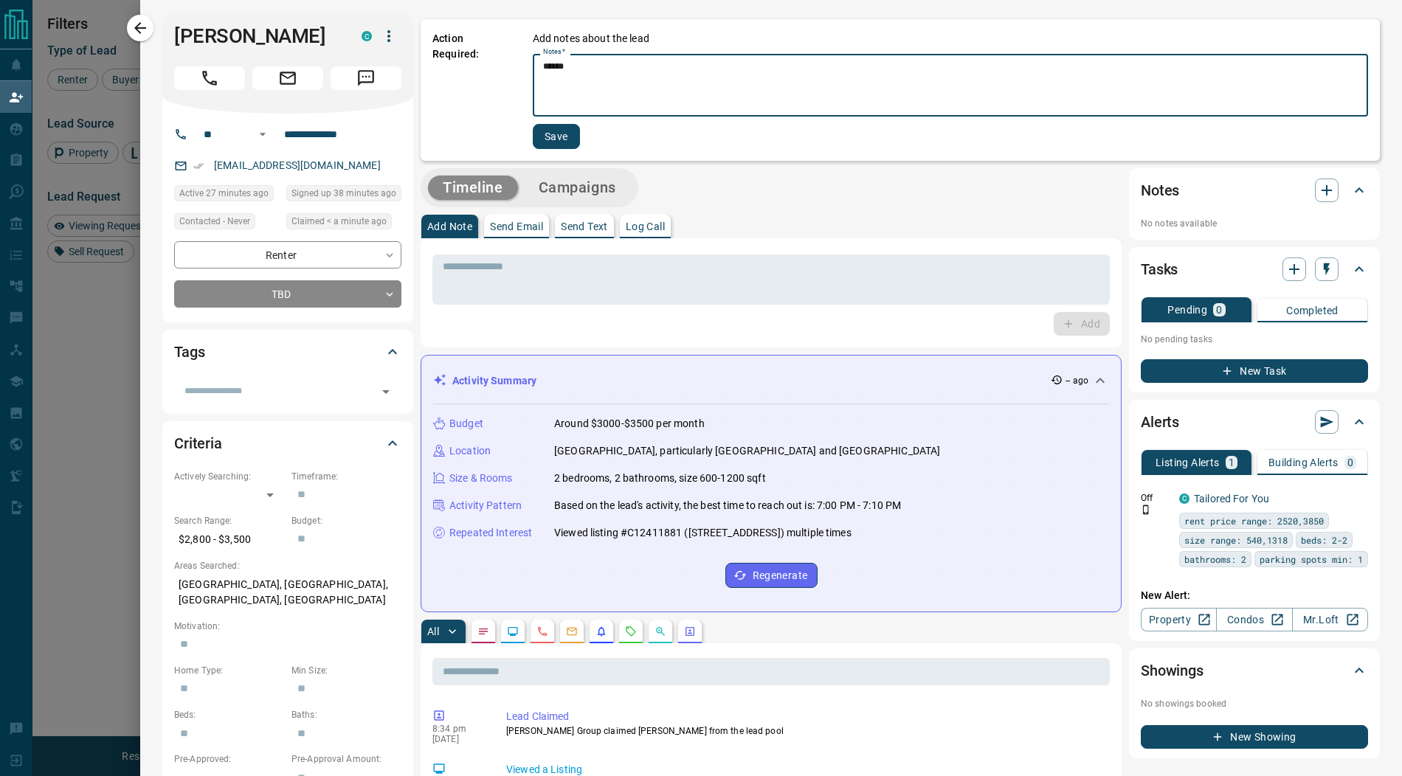
type textarea "******"
click at [558, 128] on button "Save" at bounding box center [556, 136] width 47 height 25
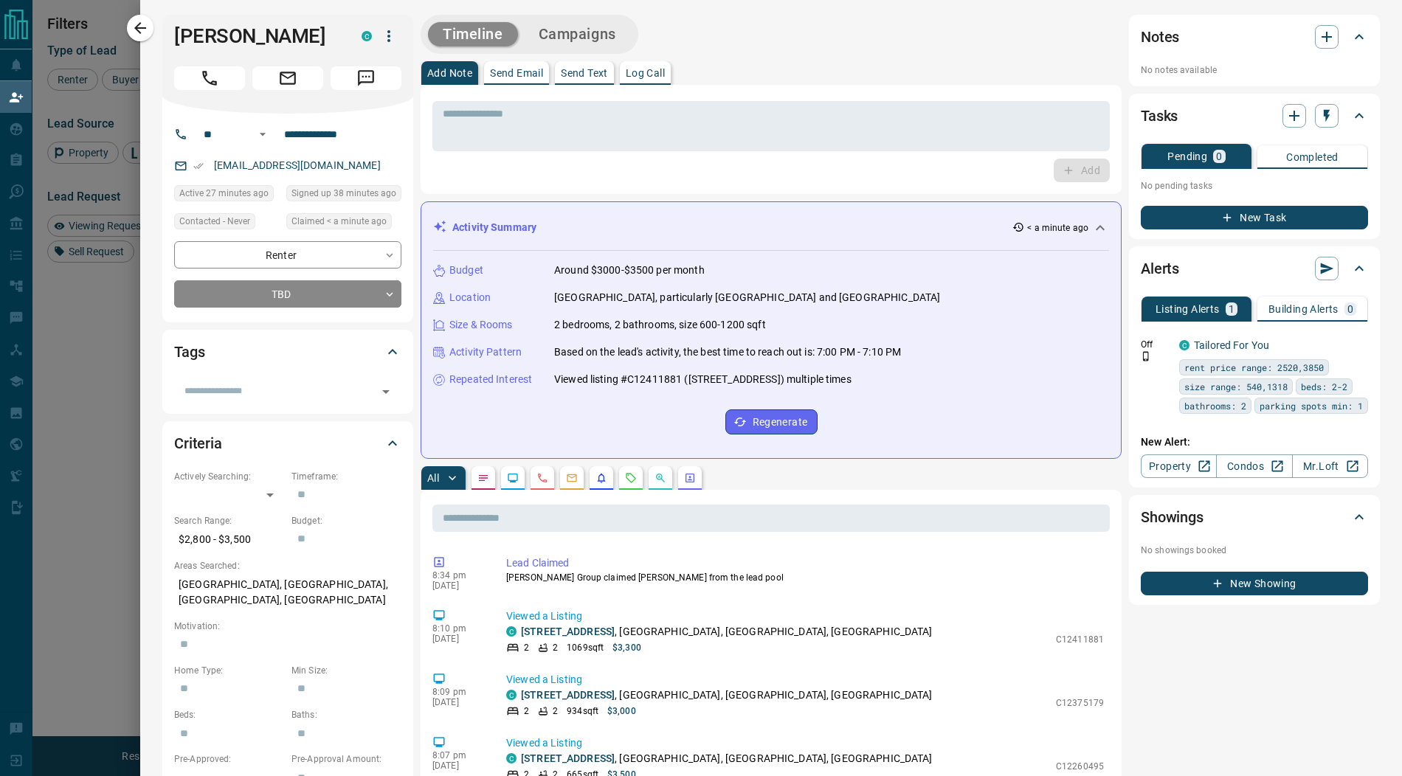
click at [597, 27] on button "Campaigns" at bounding box center [577, 34] width 107 height 24
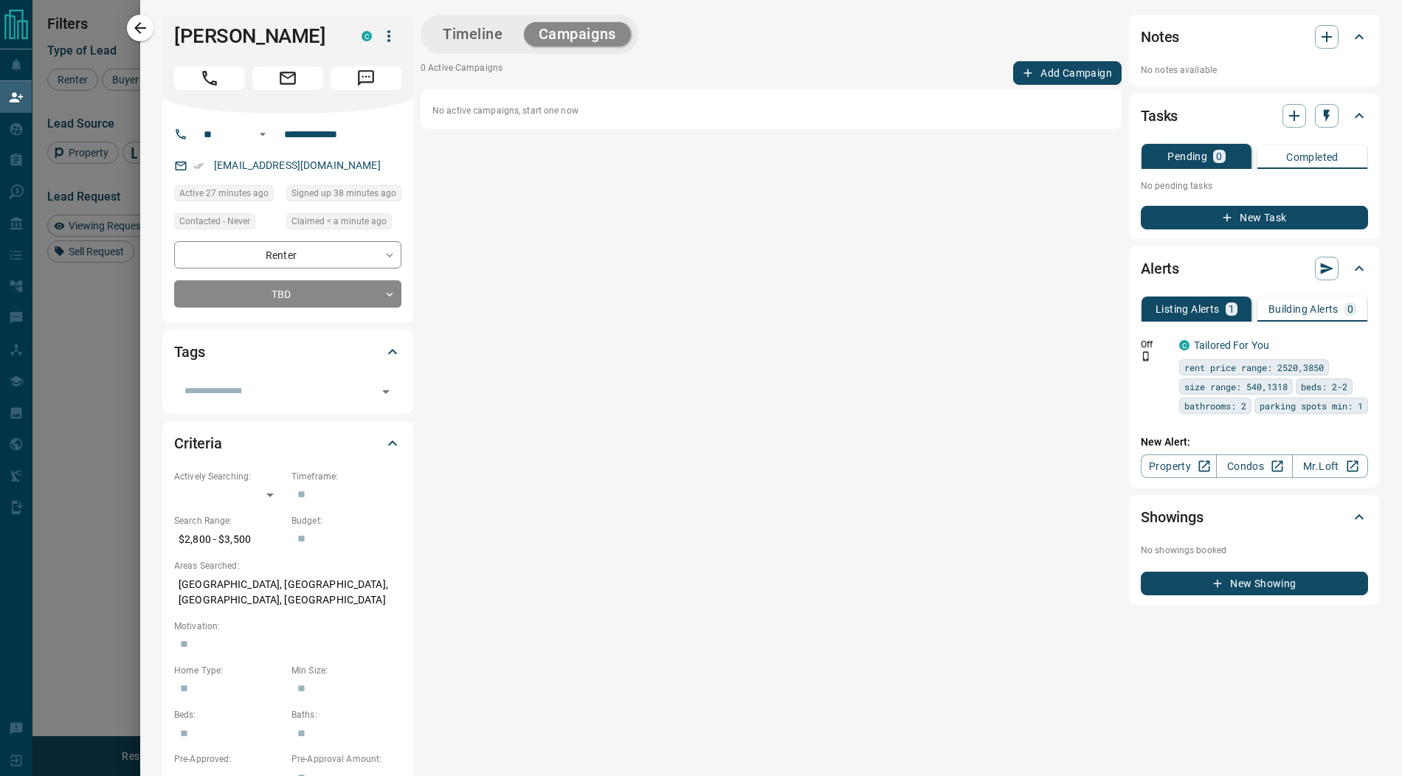
click at [1050, 75] on button "Add Campaign" at bounding box center [1067, 73] width 108 height 24
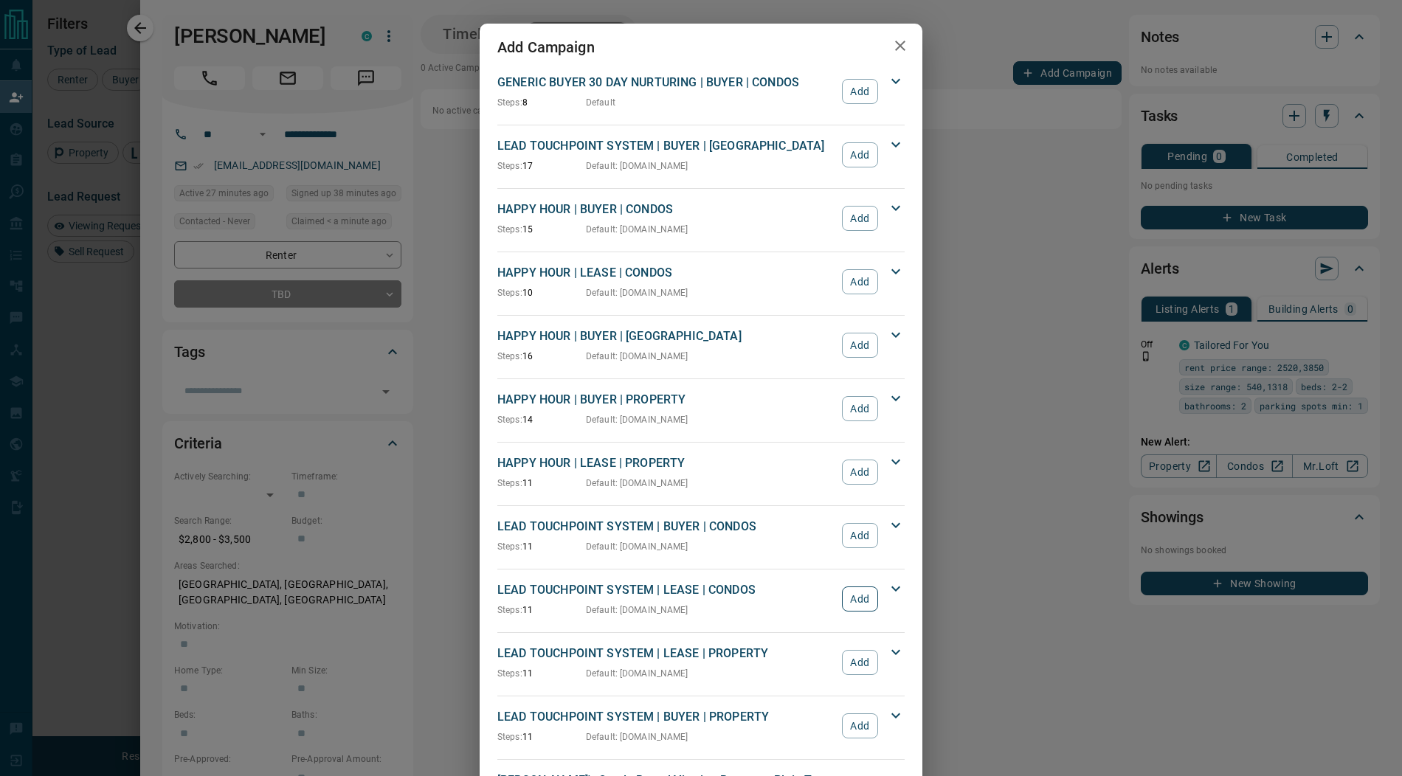
click at [851, 593] on button "Add" at bounding box center [860, 599] width 36 height 25
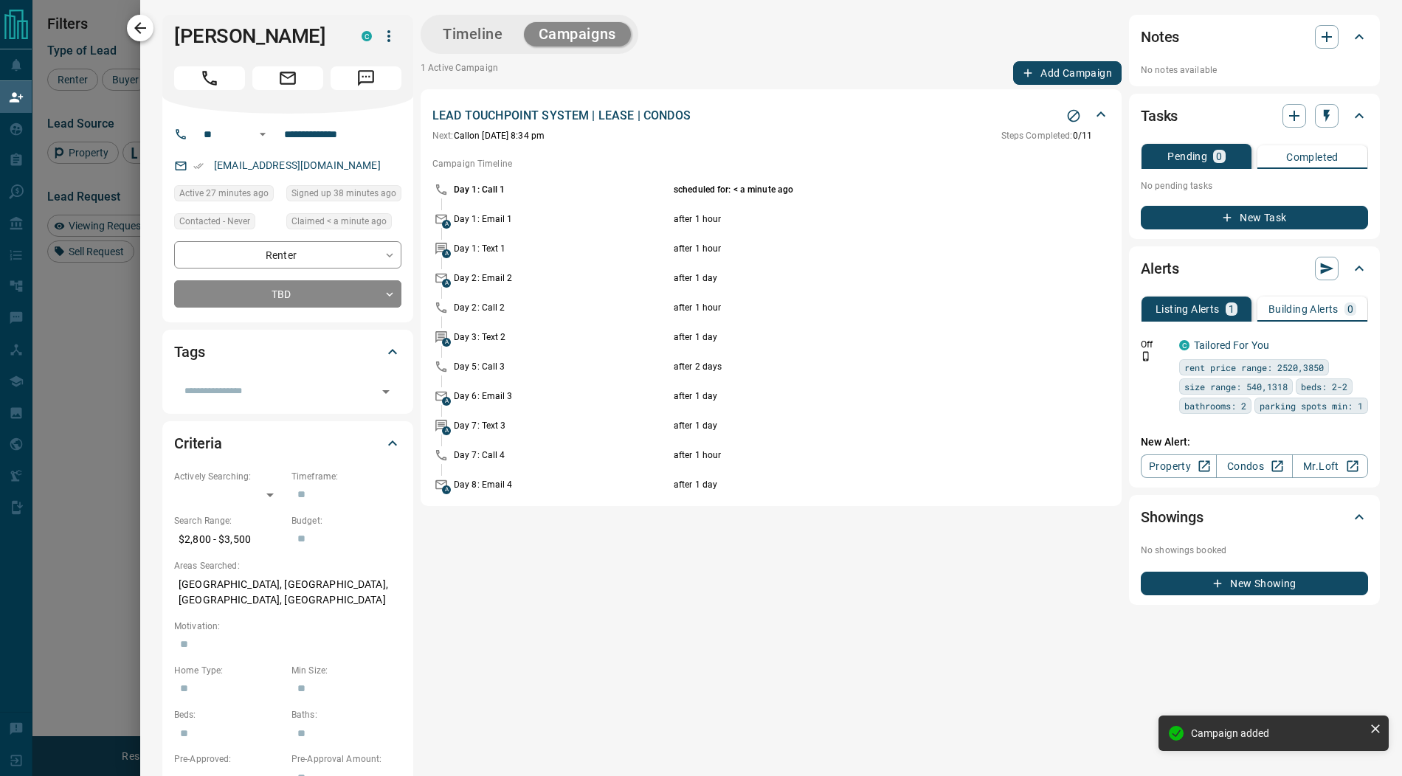
click at [144, 26] on icon "button" at bounding box center [140, 28] width 18 height 18
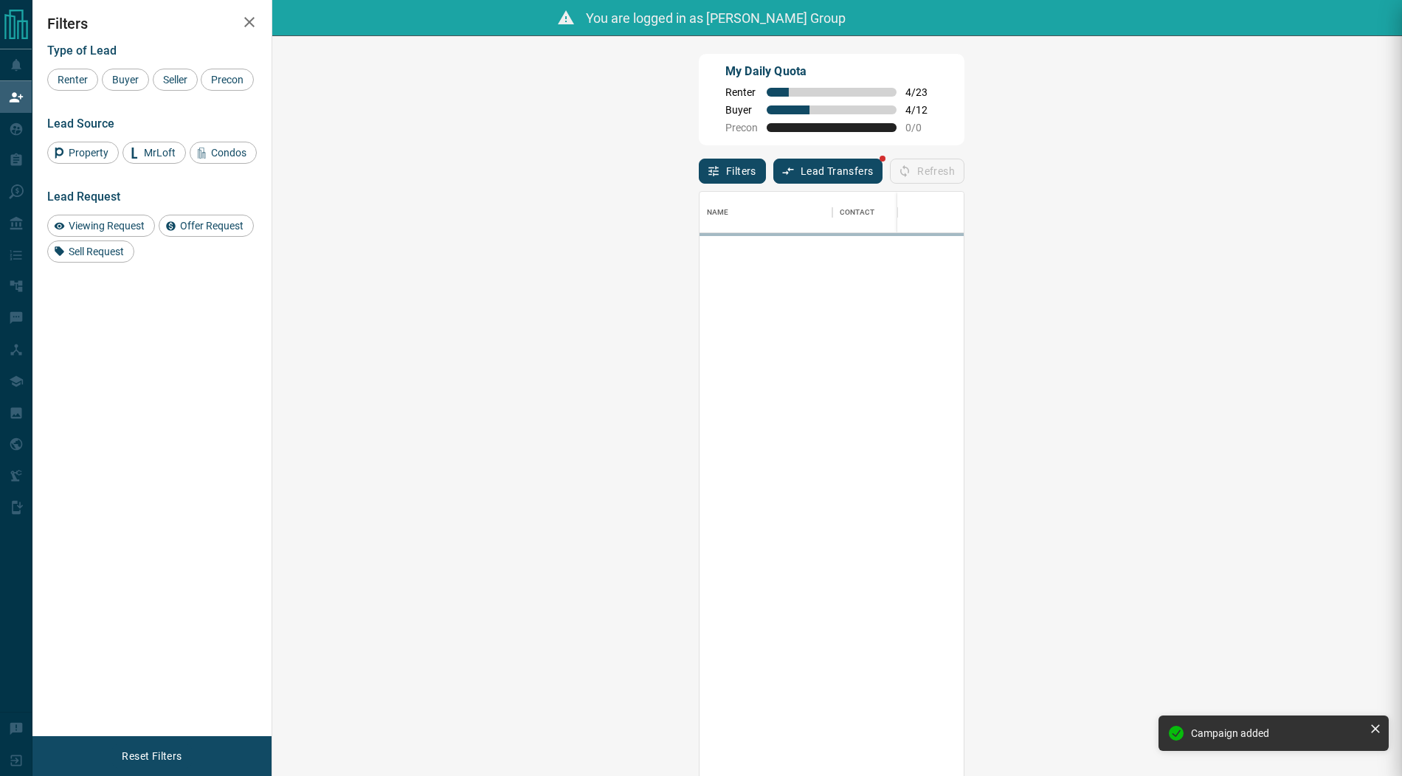
scroll to position [598, 1098]
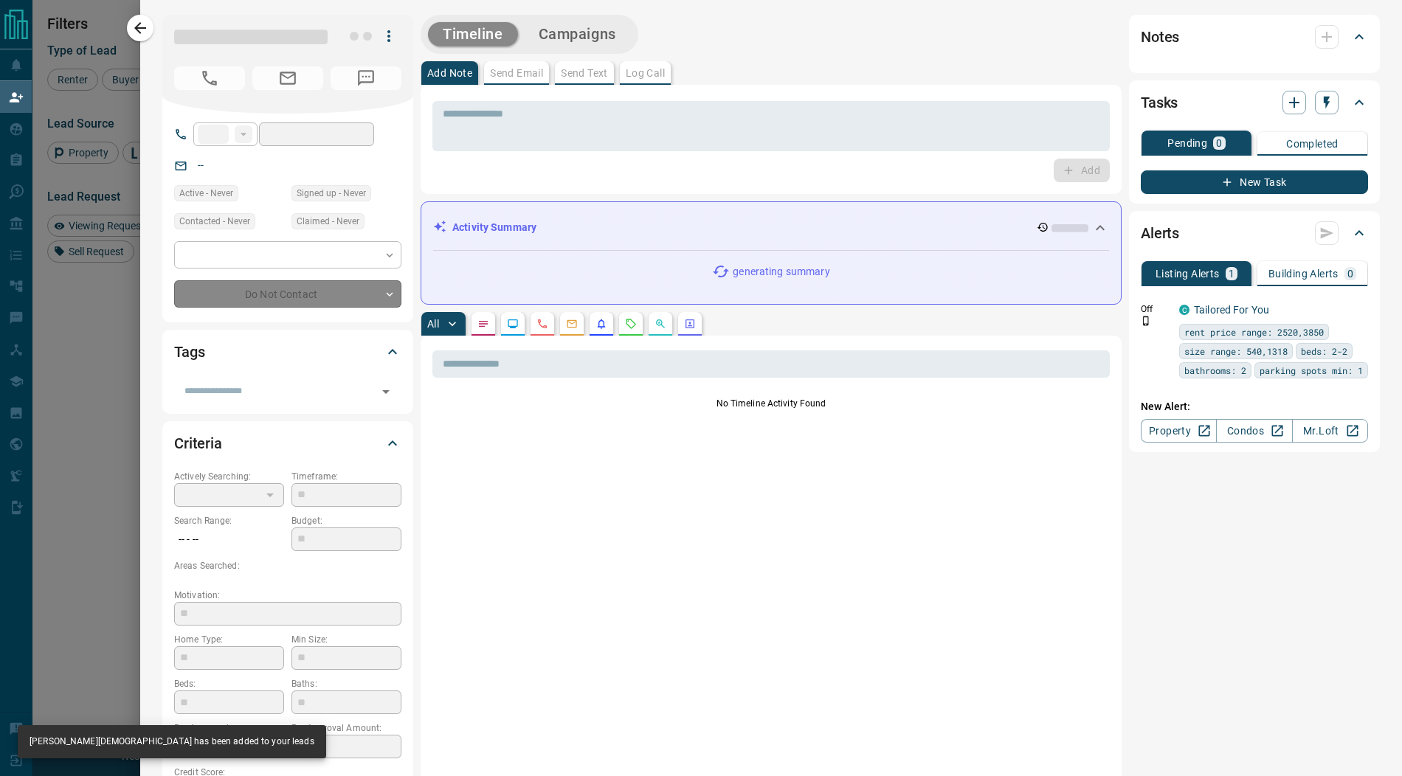
type input "**"
type input "**********"
type input "**"
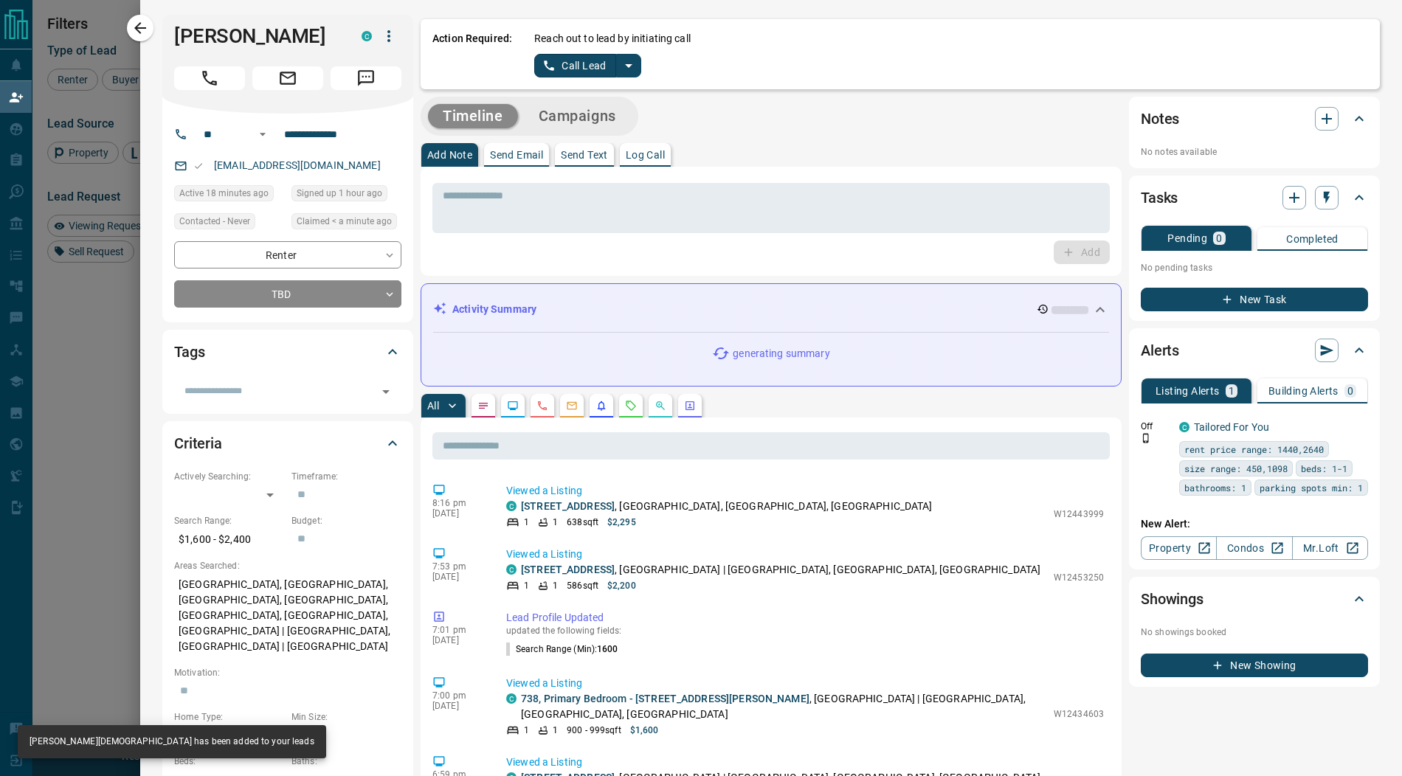
click at [629, 66] on icon "split button" at bounding box center [629, 66] width 18 height 18
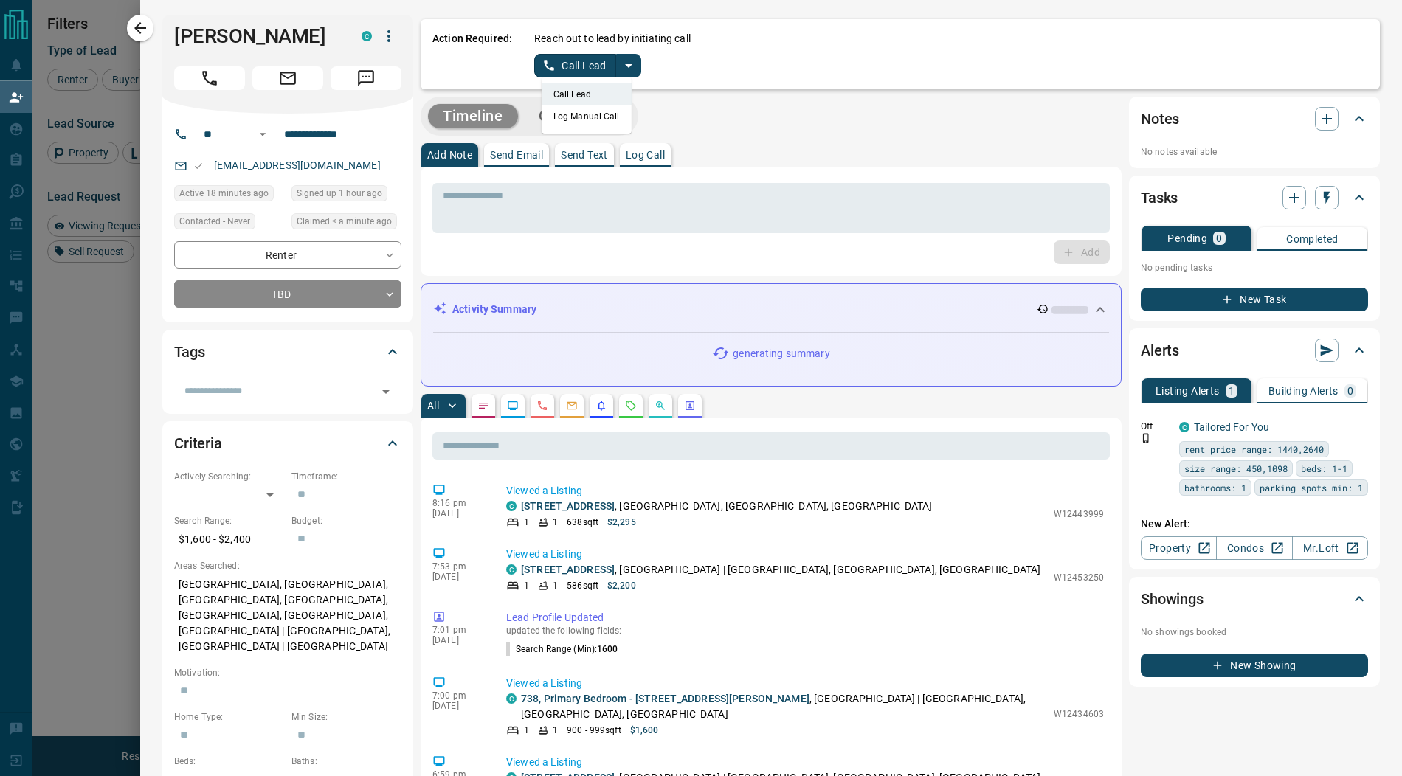
click at [587, 109] on li "Log Manual Call" at bounding box center [587, 117] width 90 height 22
click at [574, 74] on button "Log Manual Call" at bounding box center [582, 66] width 97 height 24
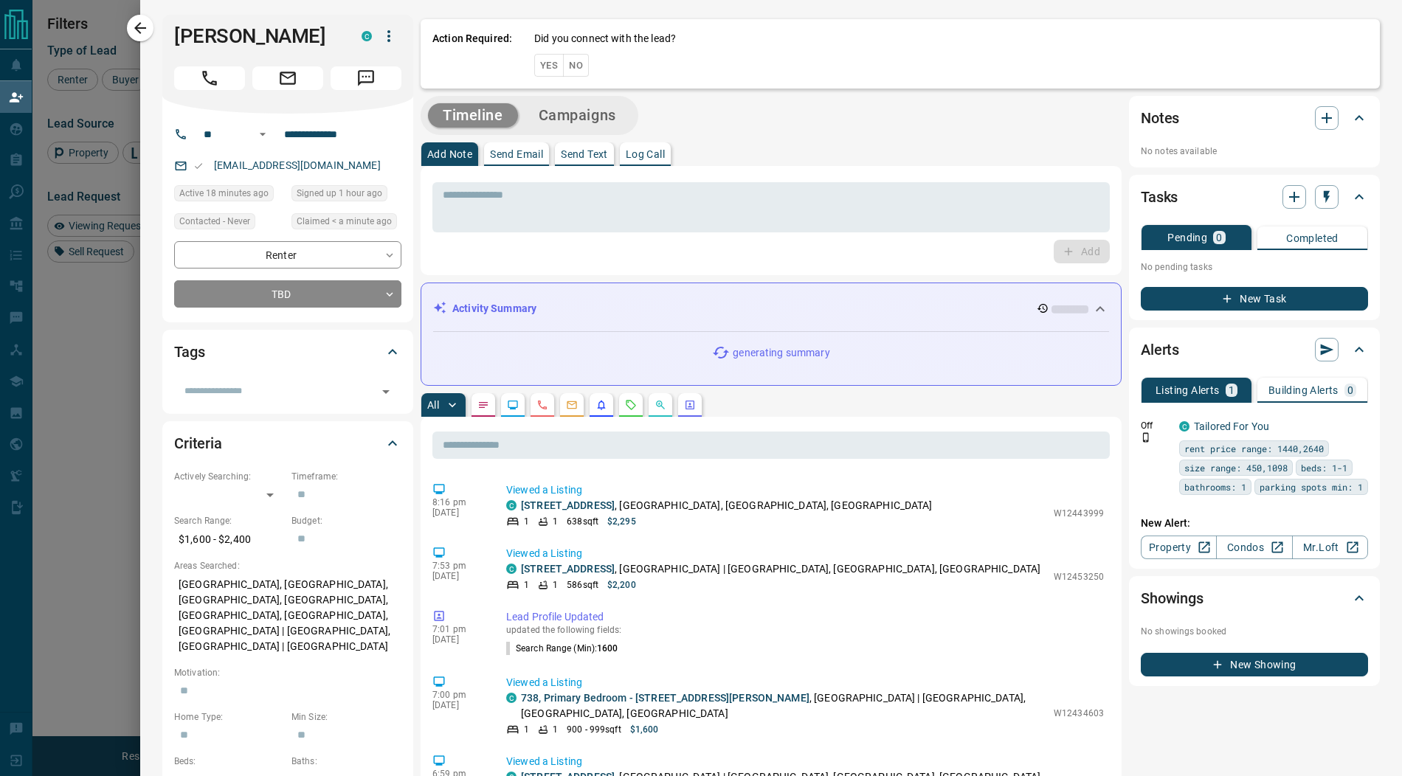
click at [544, 66] on button "Yes" at bounding box center [549, 65] width 30 height 23
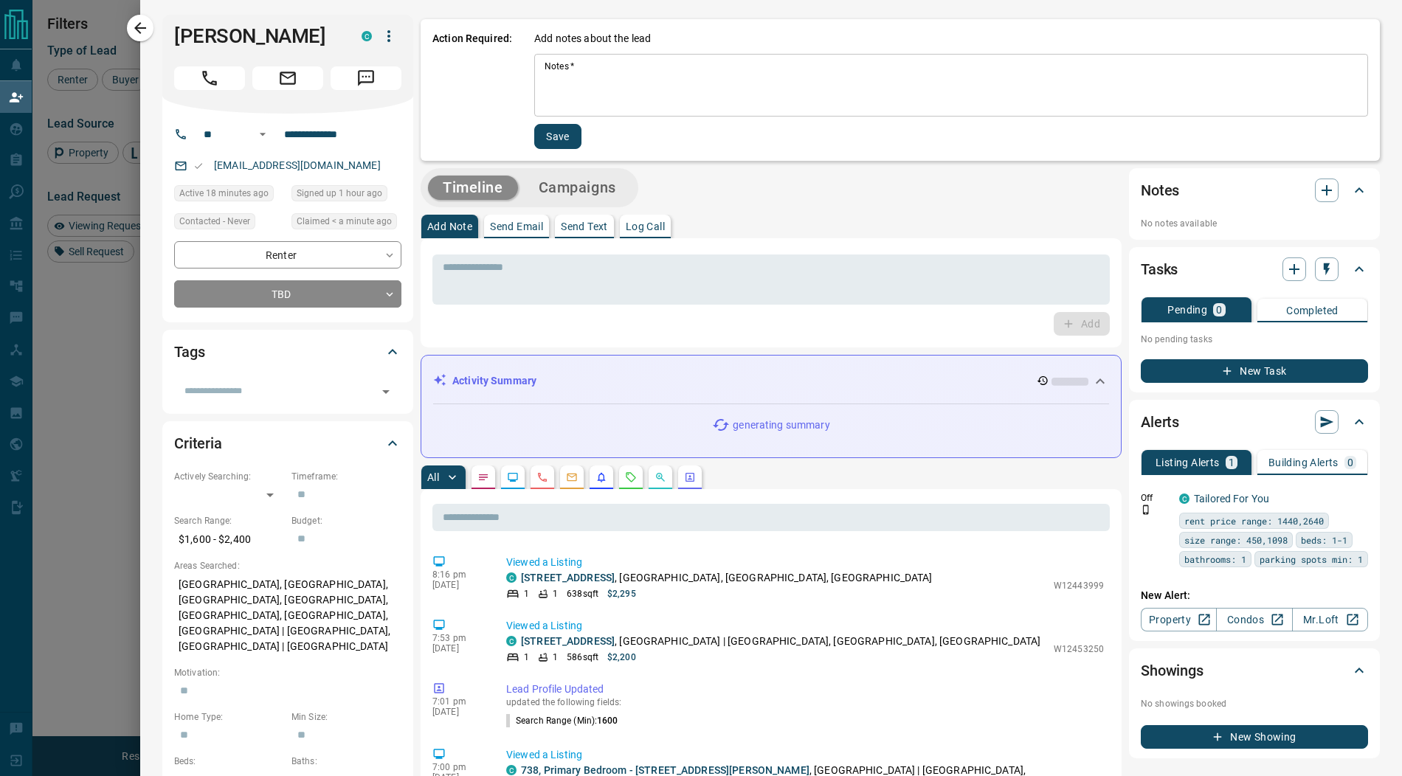
click at [556, 72] on div "Notes   * * Notes   *" at bounding box center [951, 85] width 834 height 63
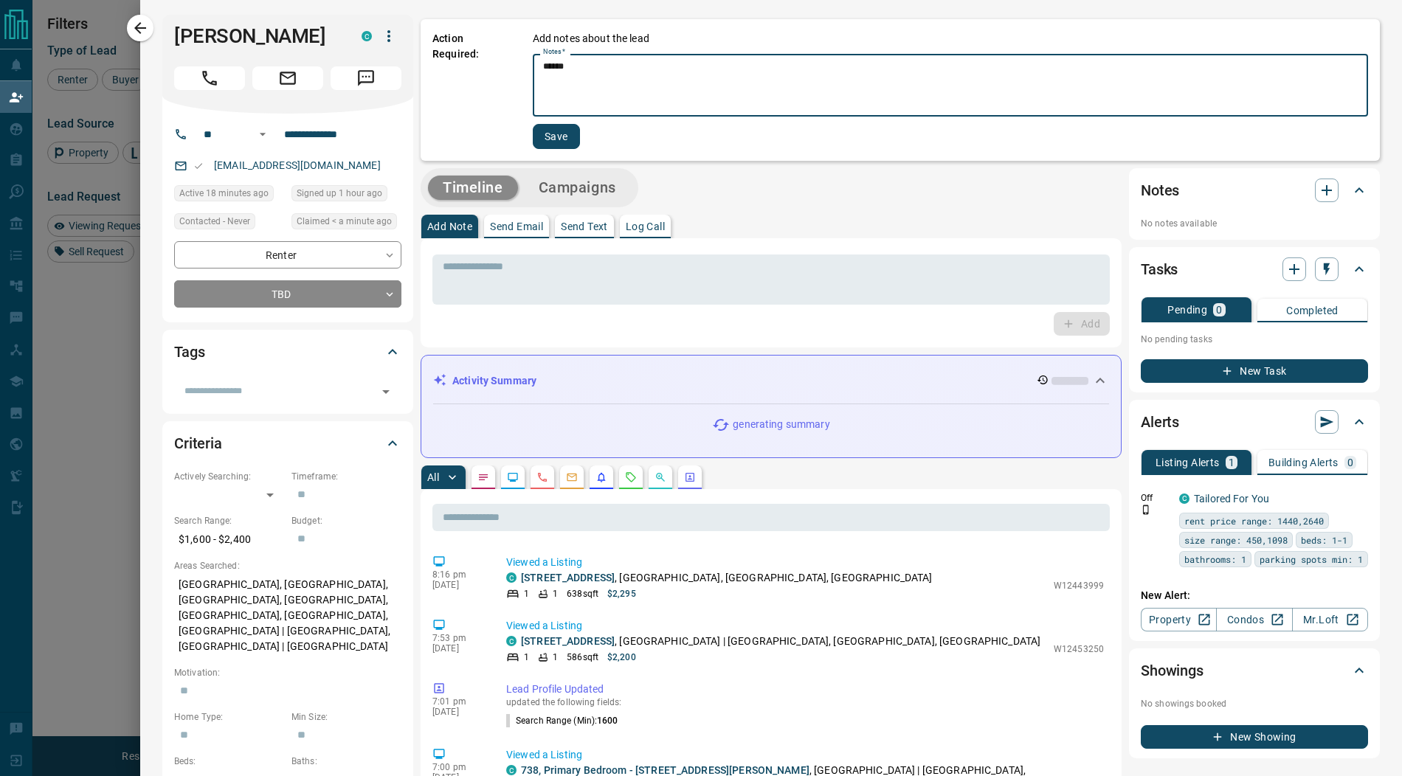
type textarea "******"
click at [559, 132] on button "Save" at bounding box center [556, 136] width 47 height 25
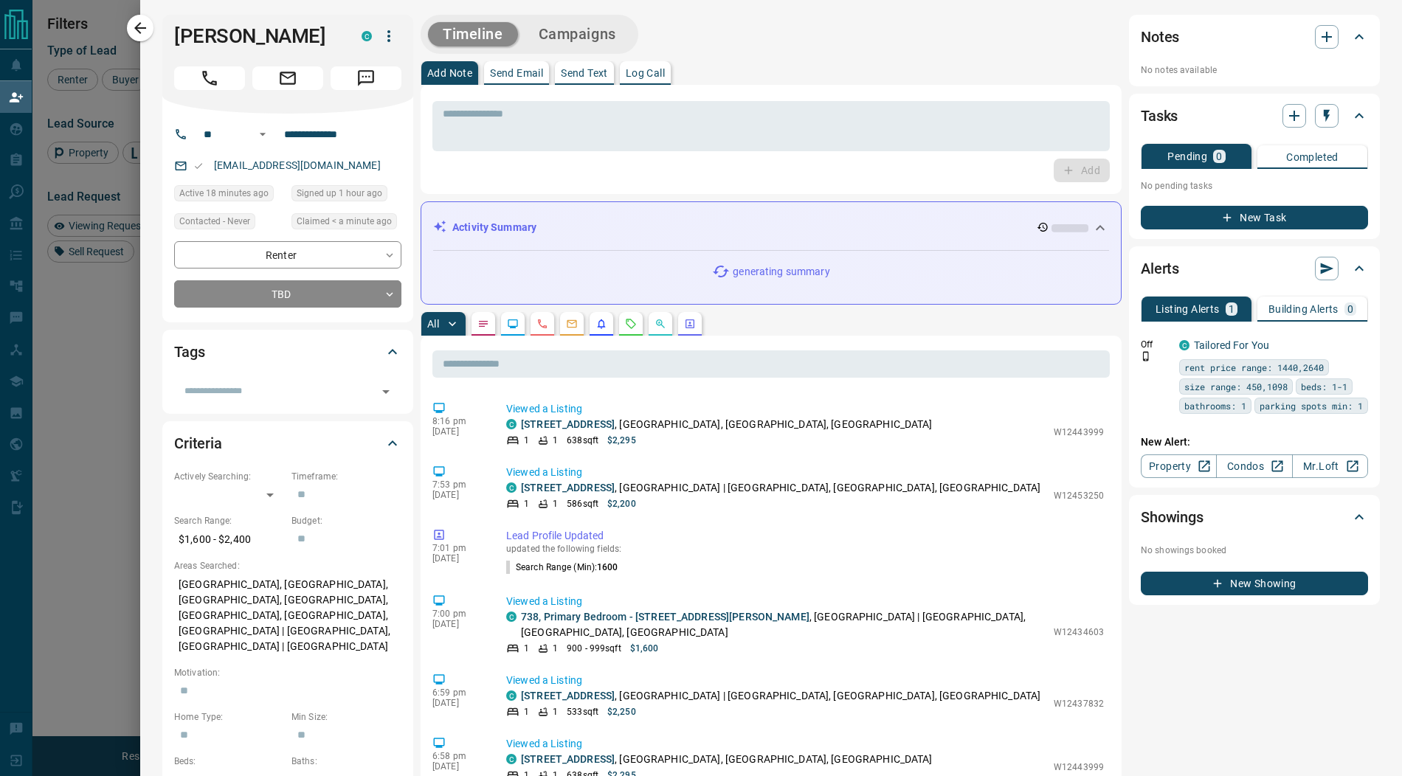
click at [586, 34] on button "Campaigns" at bounding box center [577, 34] width 107 height 24
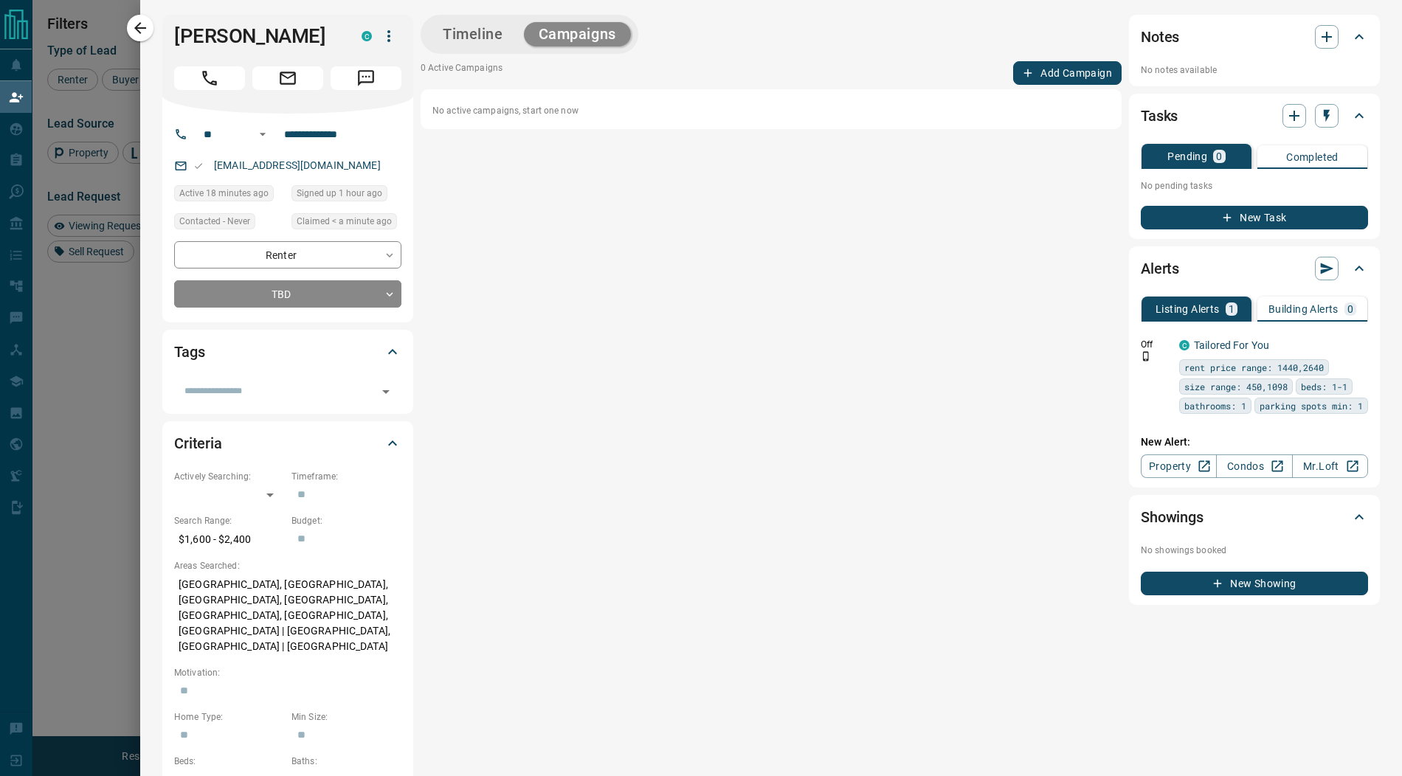
click at [1057, 72] on button "Add Campaign" at bounding box center [1067, 73] width 108 height 24
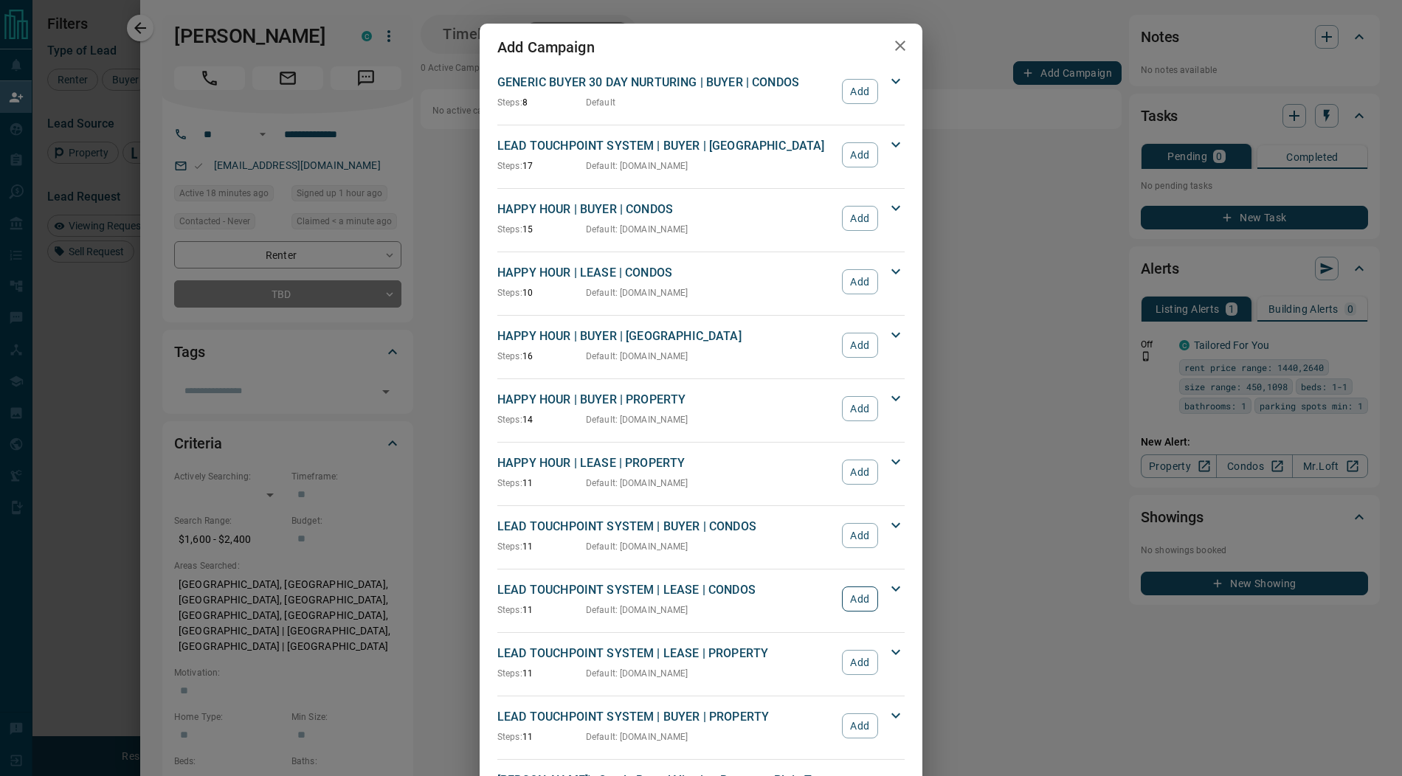
click at [853, 593] on button "Add" at bounding box center [860, 599] width 36 height 25
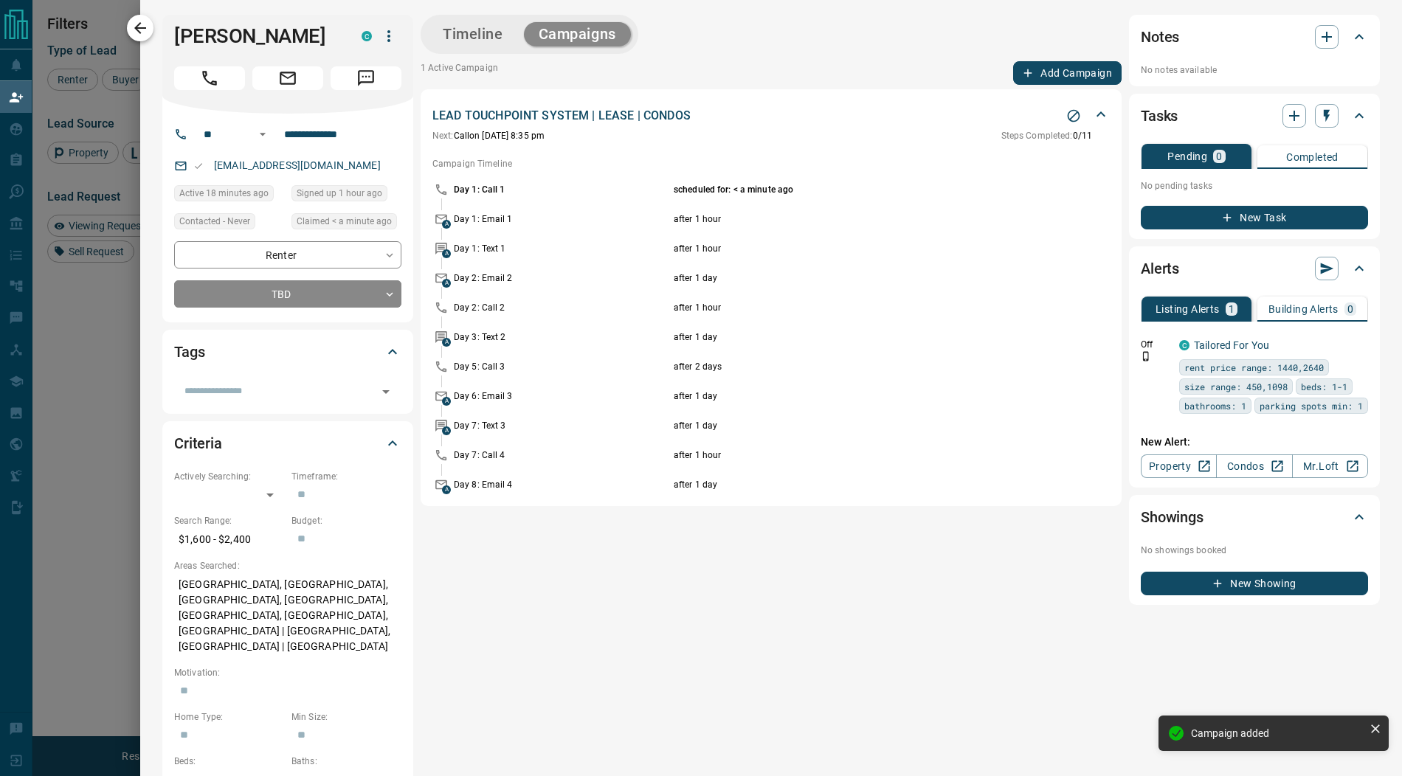
click at [139, 28] on icon "button" at bounding box center [140, 28] width 12 height 12
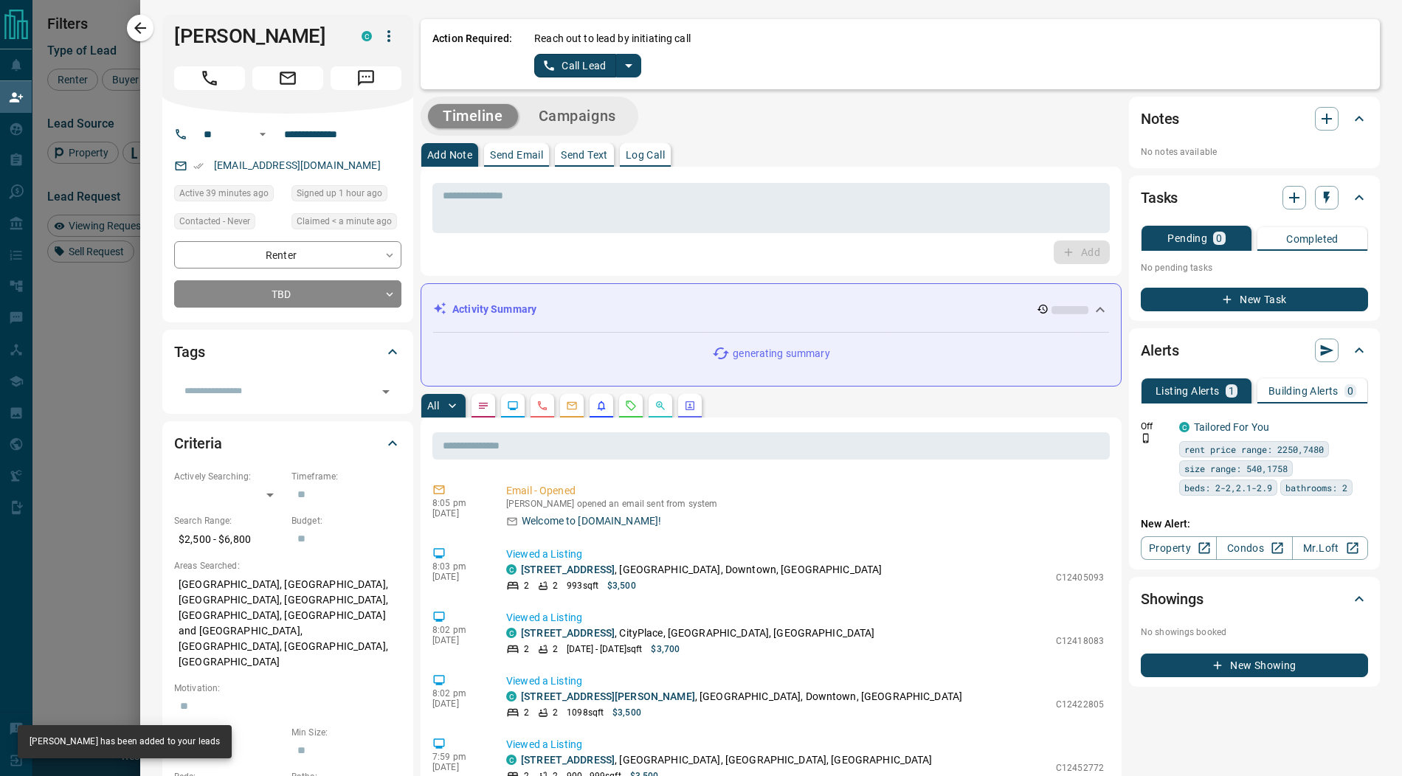
click at [636, 70] on button "split button" at bounding box center [628, 66] width 25 height 24
click at [597, 114] on li "Log Manual Call" at bounding box center [587, 117] width 90 height 22
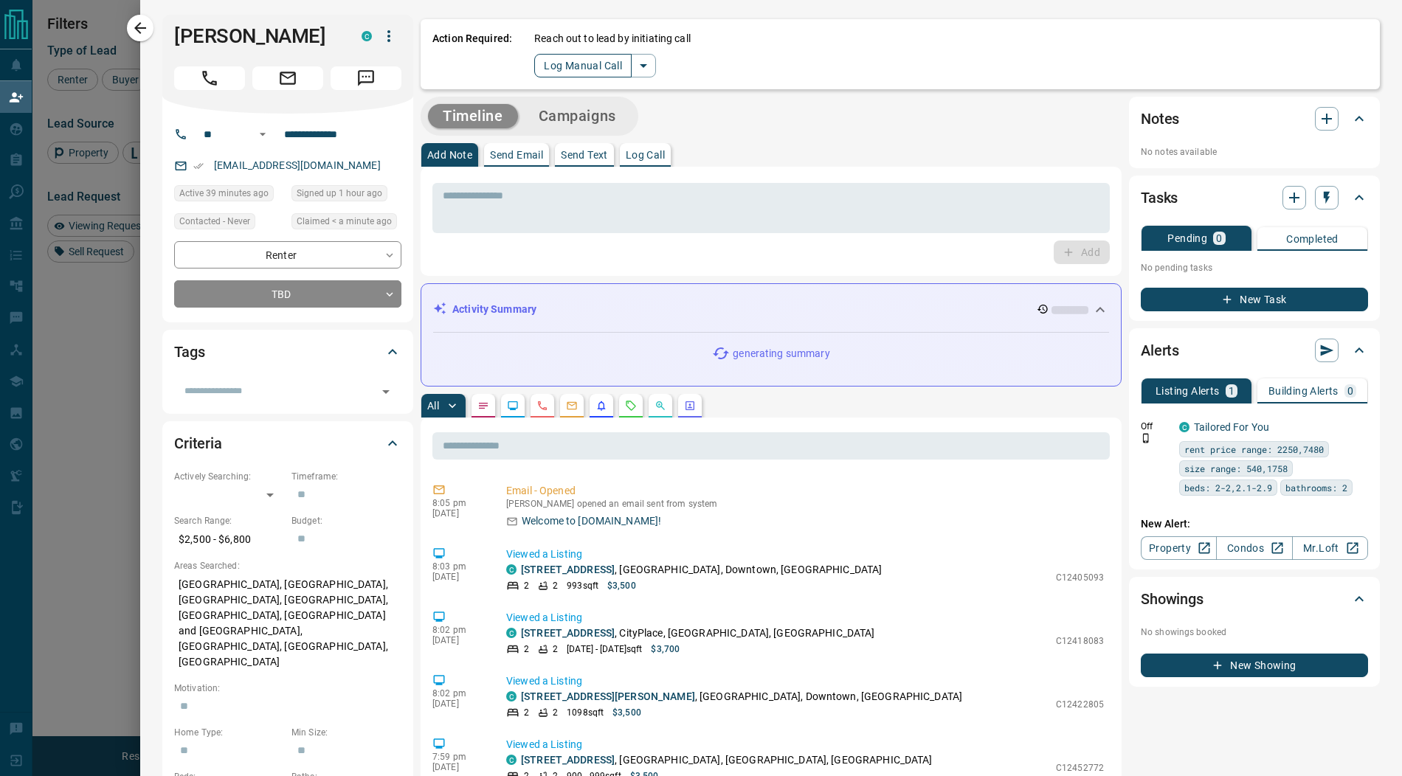
click at [570, 67] on button "Log Manual Call" at bounding box center [582, 66] width 97 height 24
click at [545, 67] on button "Yes" at bounding box center [549, 65] width 30 height 23
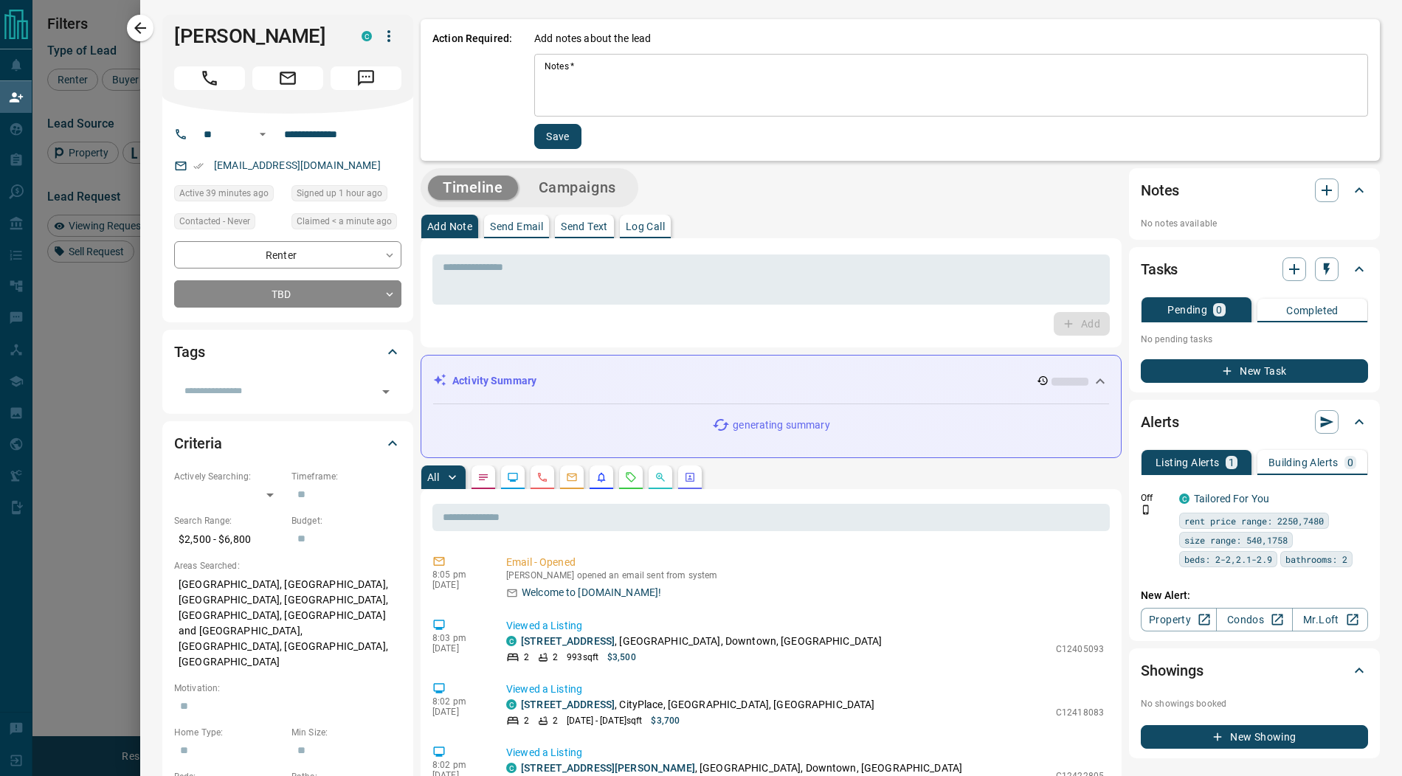
click at [573, 97] on textarea "Notes   *" at bounding box center [951, 86] width 813 height 50
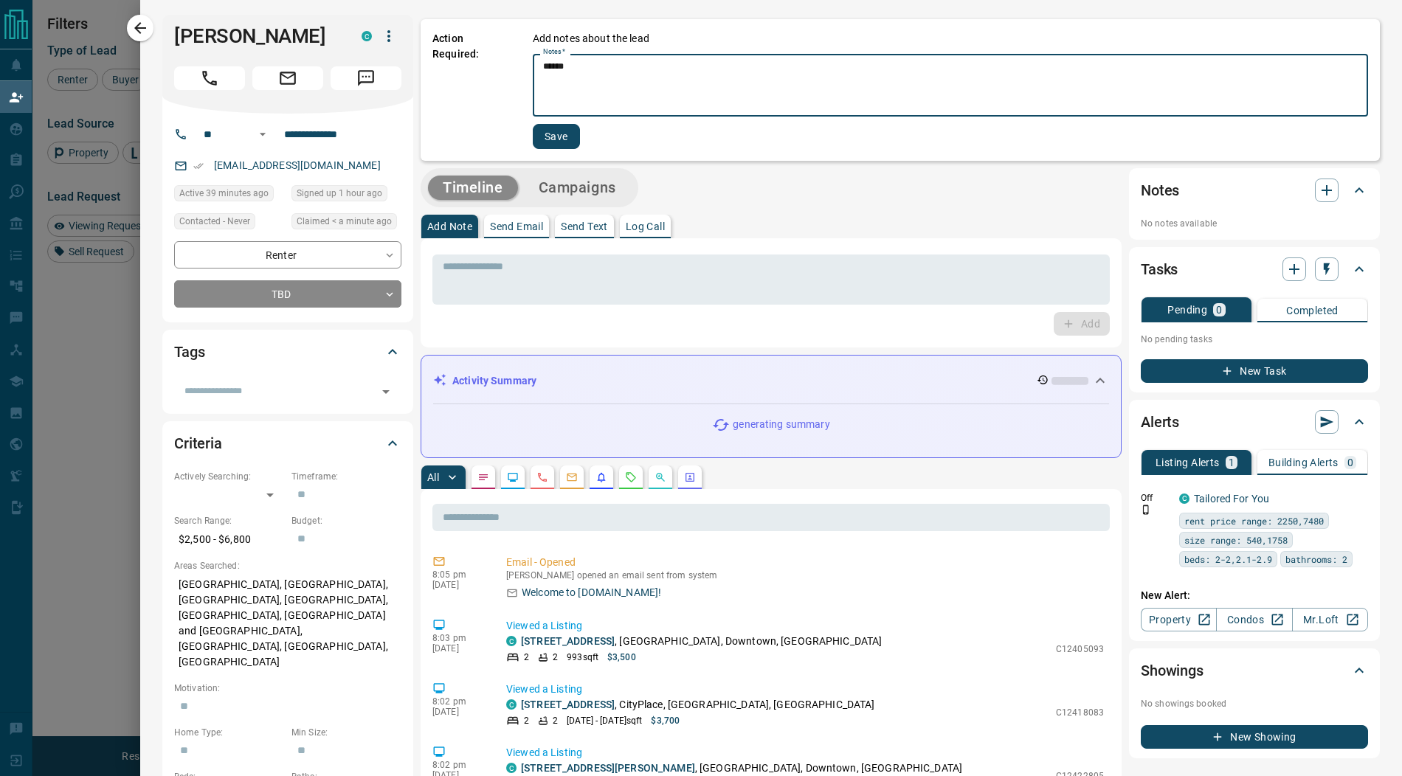
type textarea "******"
click at [551, 135] on button "Save" at bounding box center [556, 136] width 47 height 25
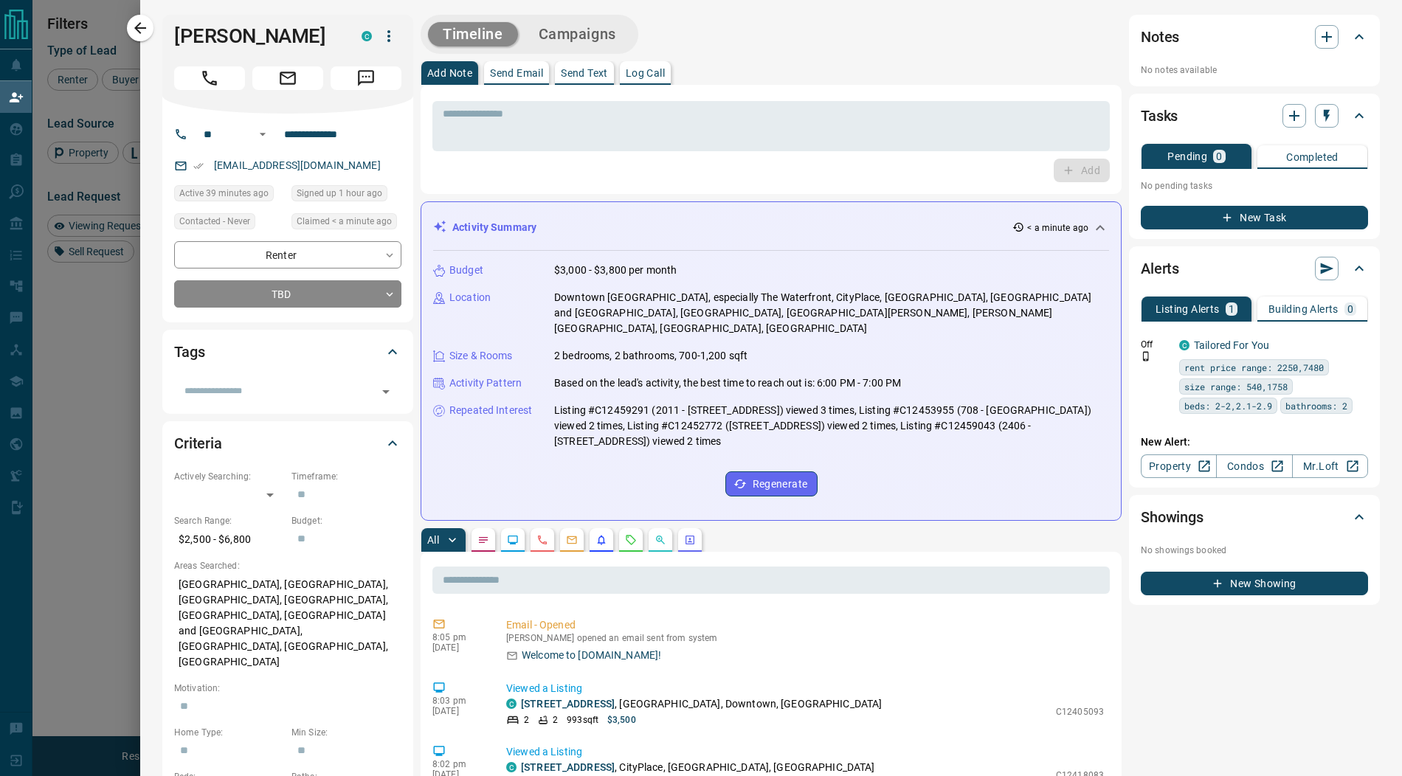
click at [577, 40] on button "Campaigns" at bounding box center [577, 34] width 107 height 24
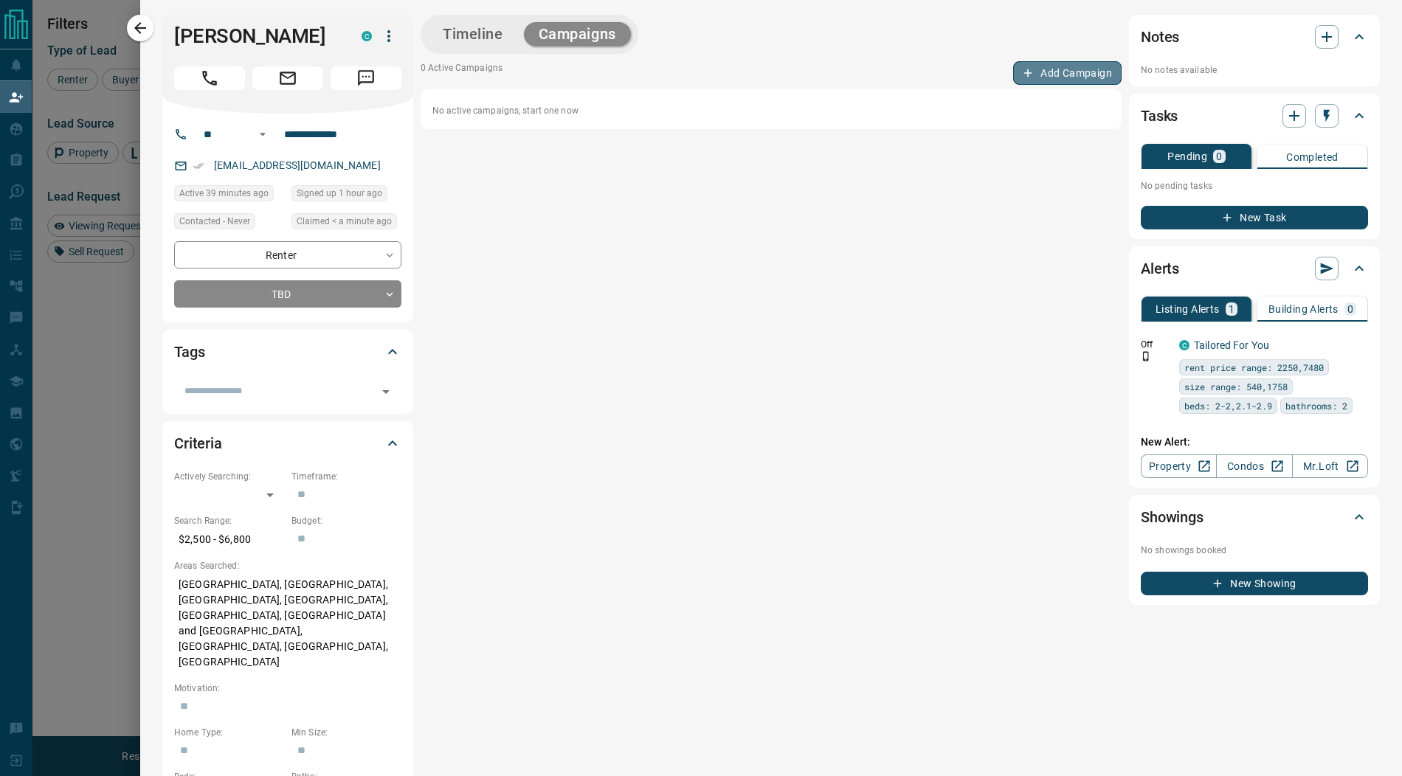
click at [1074, 72] on button "Add Campaign" at bounding box center [1067, 73] width 108 height 24
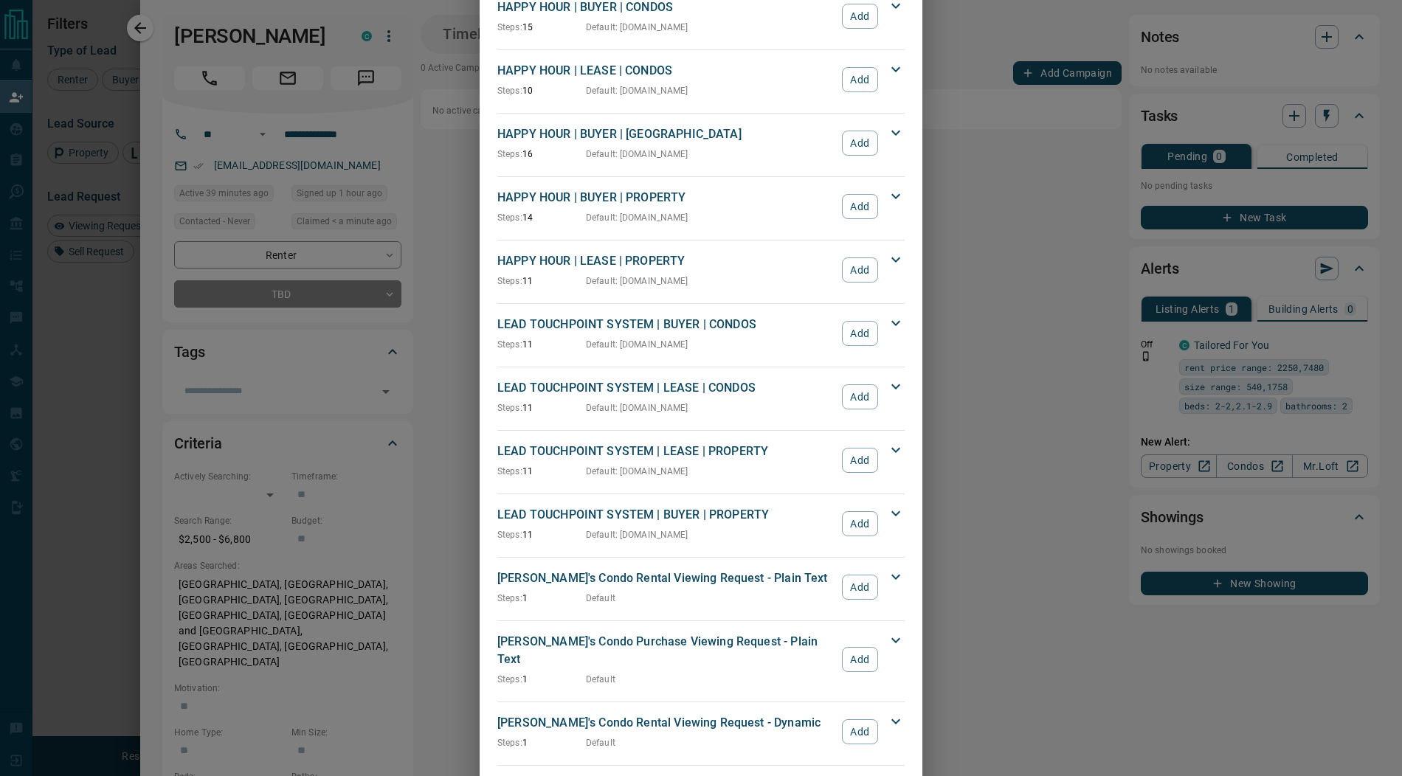
scroll to position [167, 0]
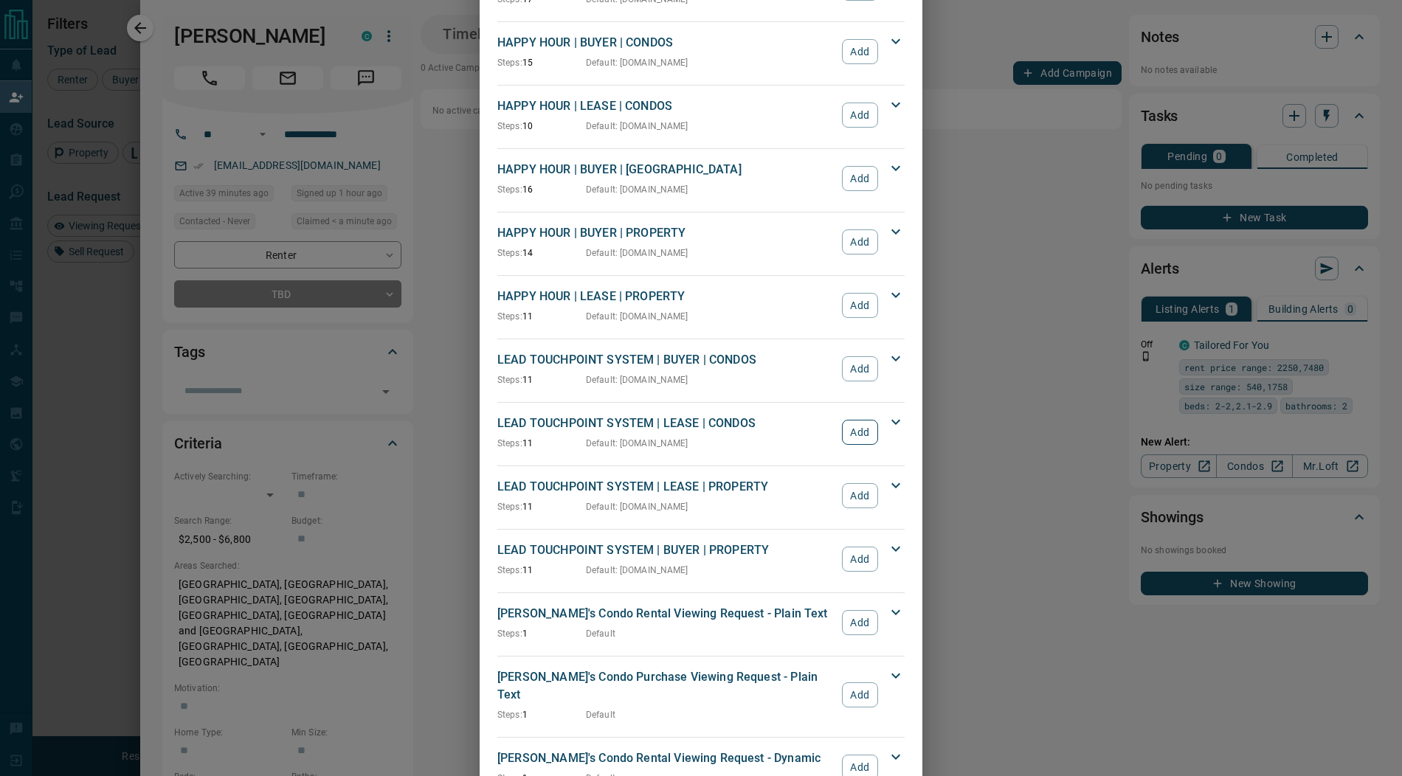
click at [859, 429] on button "Add" at bounding box center [860, 432] width 36 height 25
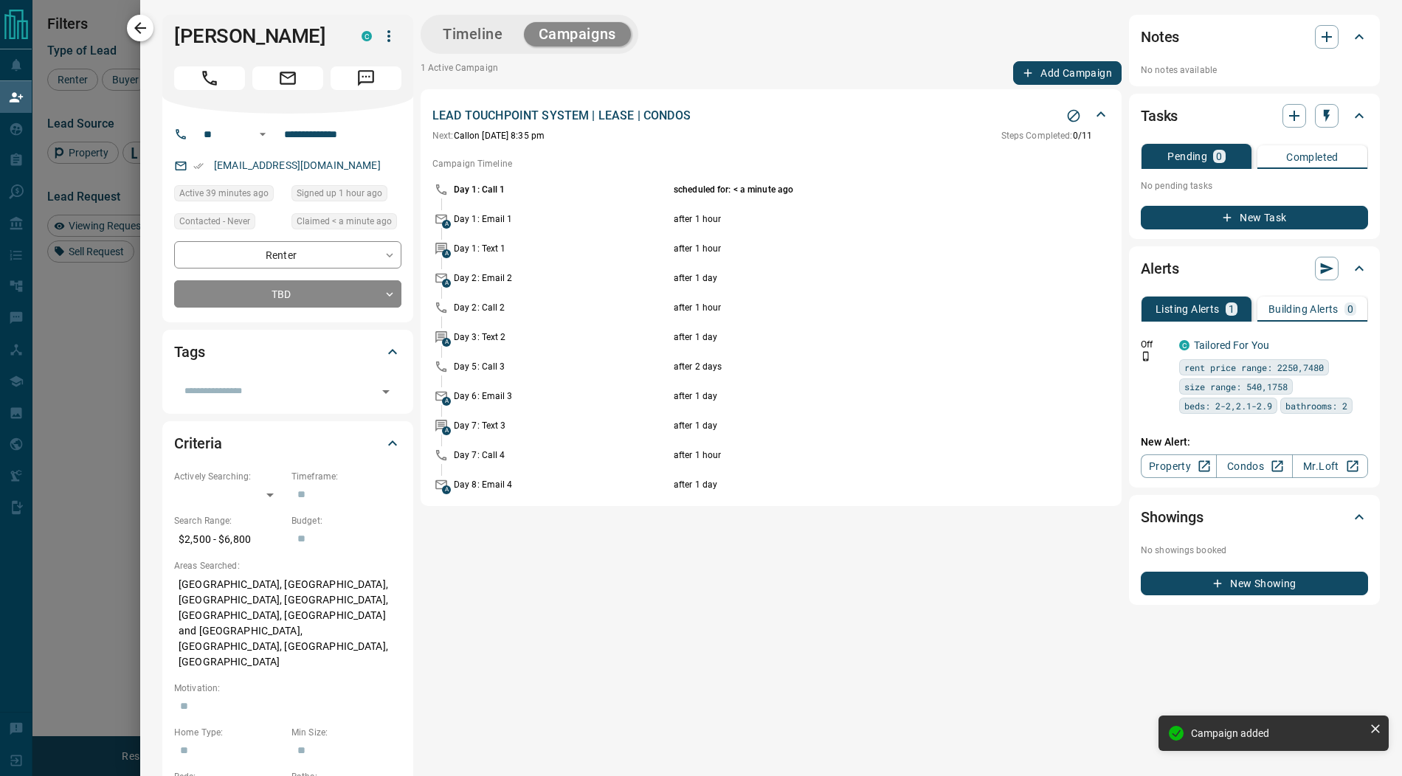
click at [145, 34] on icon "button" at bounding box center [140, 28] width 18 height 18
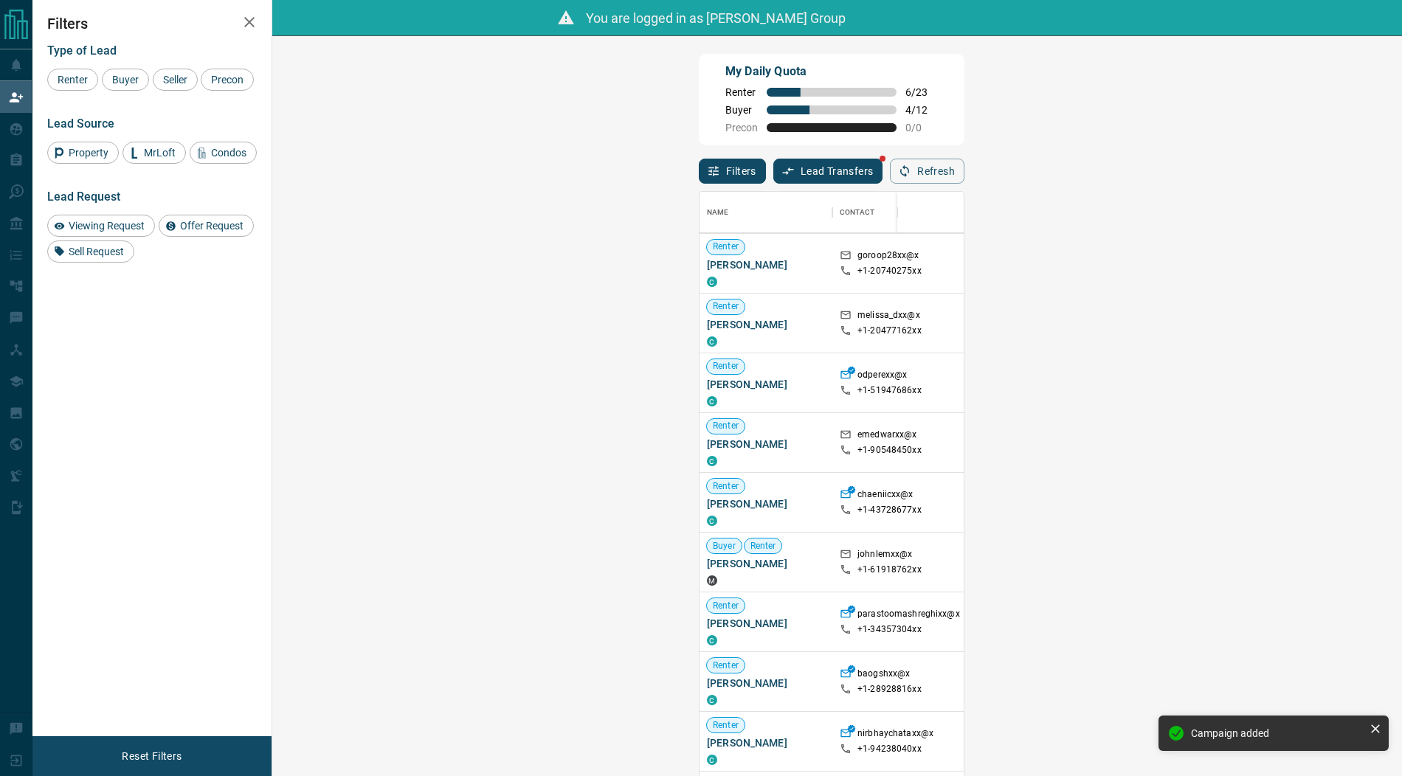
scroll to position [61, 0]
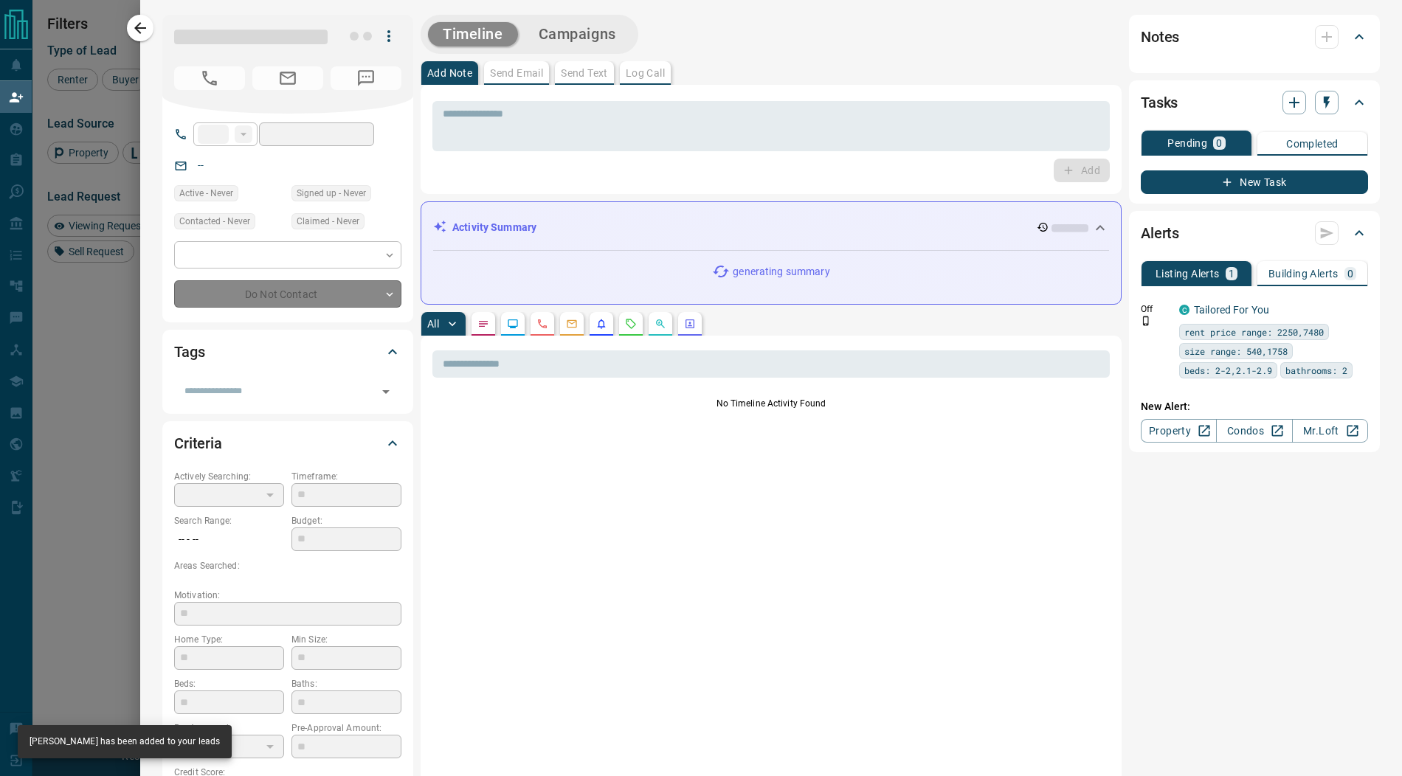
type input "**"
type input "**********"
type input "**"
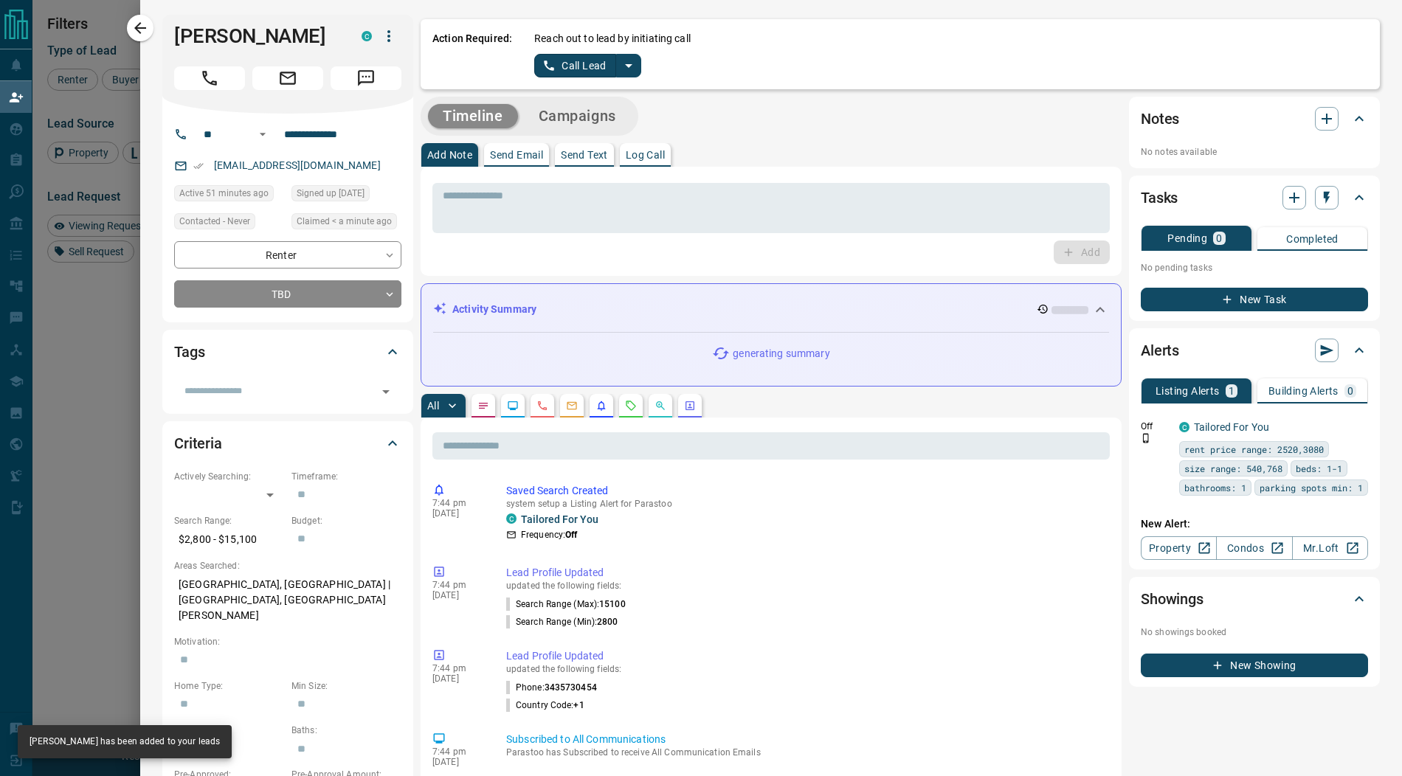
click at [630, 68] on icon "split button" at bounding box center [629, 66] width 18 height 18
click at [604, 111] on li "Log Manual Call" at bounding box center [587, 117] width 90 height 22
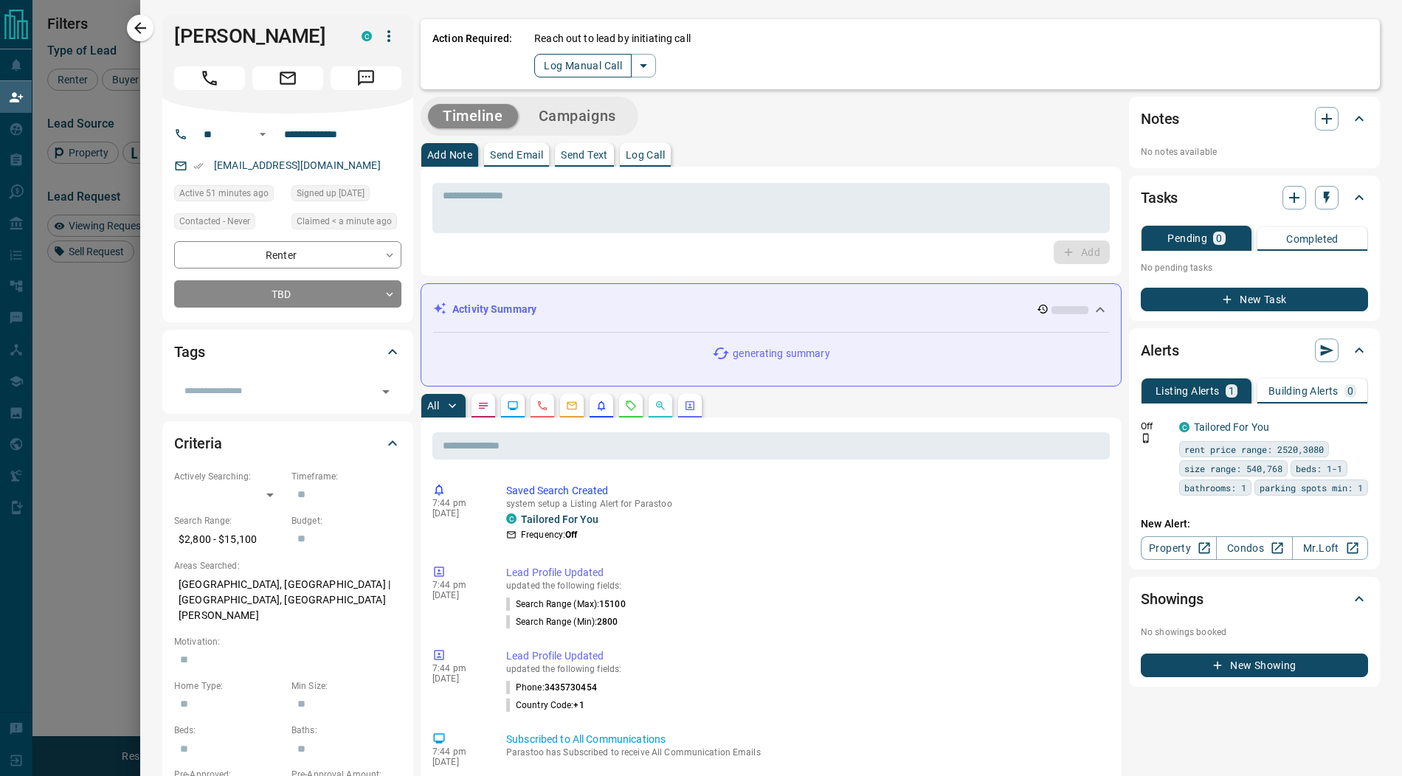
click at [561, 63] on button "Log Manual Call" at bounding box center [582, 66] width 97 height 24
click at [540, 66] on button "Yes" at bounding box center [549, 65] width 30 height 23
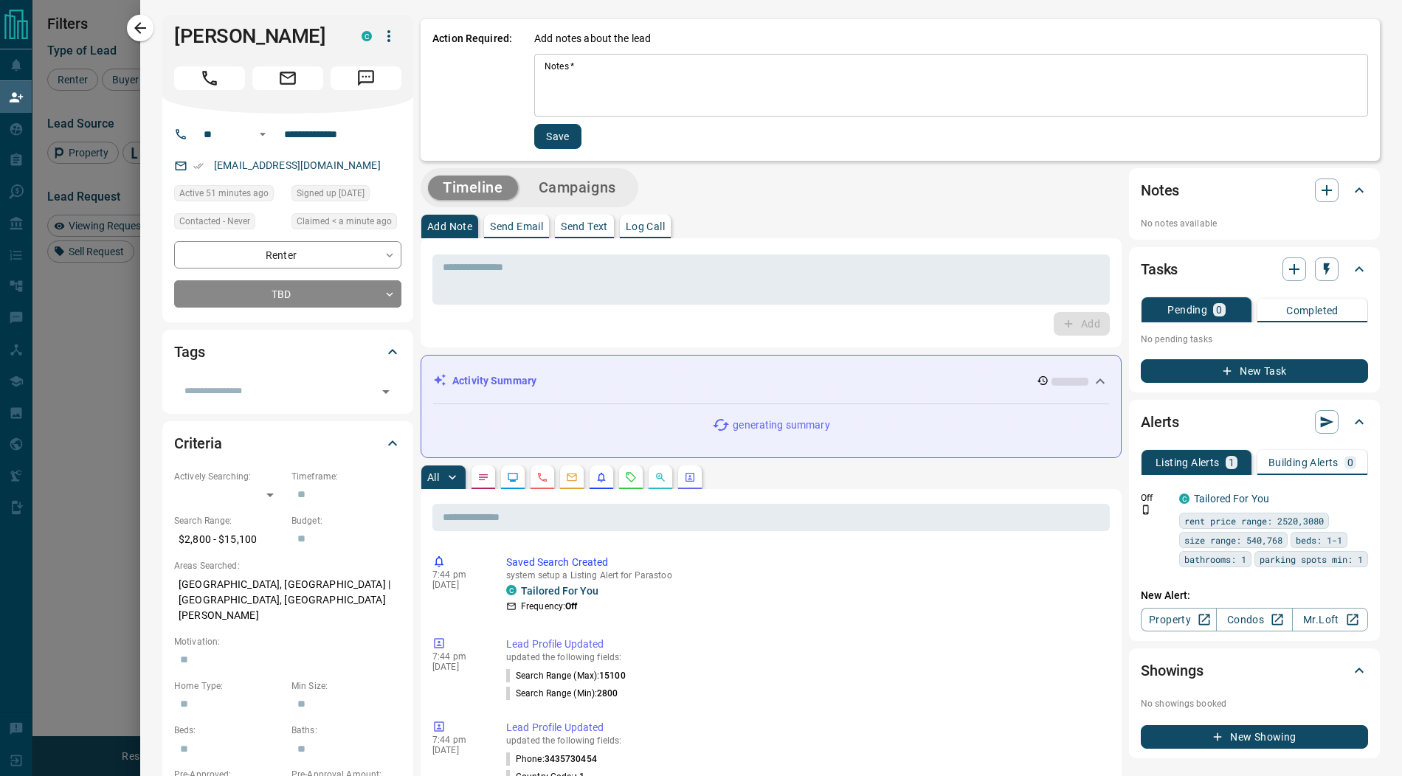
click at [559, 75] on textarea "Notes   *" at bounding box center [951, 86] width 813 height 50
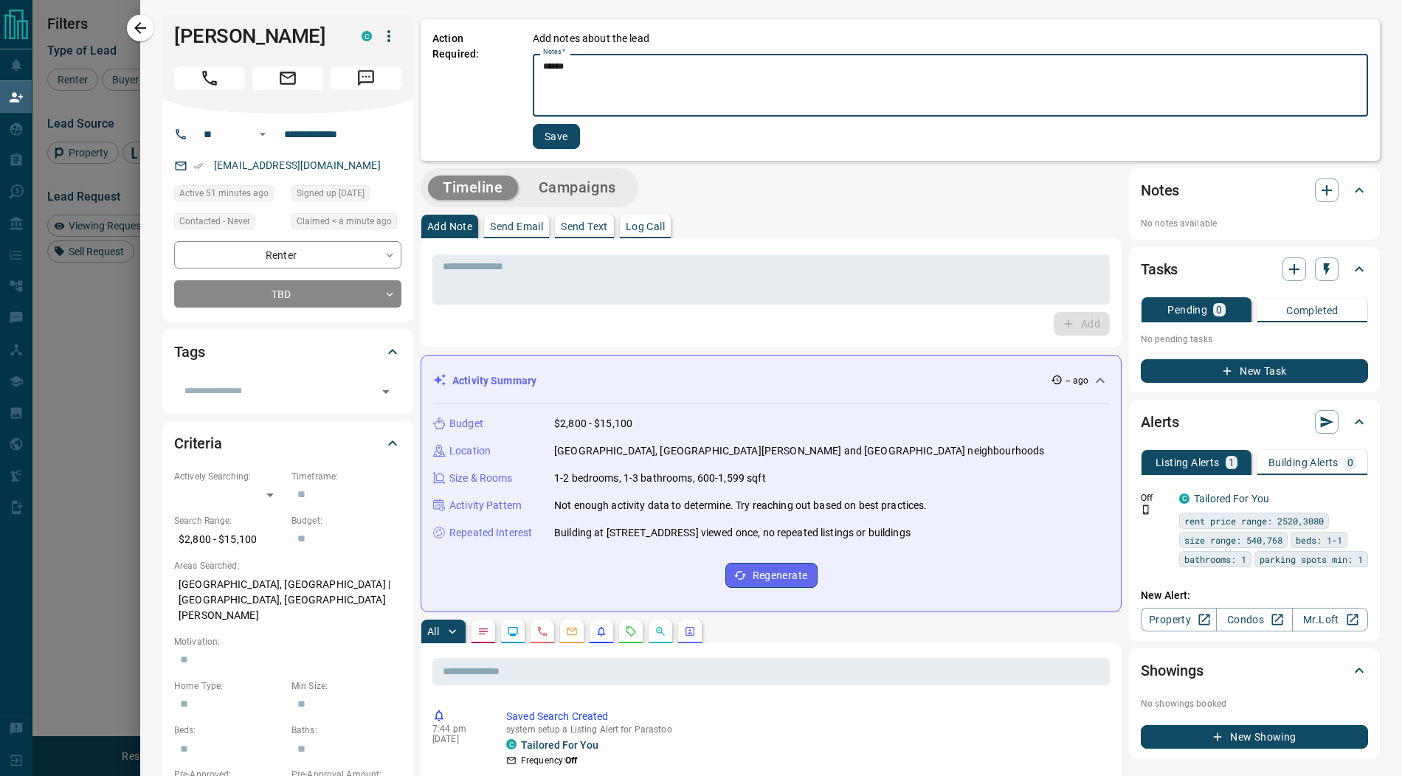
type textarea "******"
click at [551, 134] on button "Save" at bounding box center [556, 136] width 47 height 25
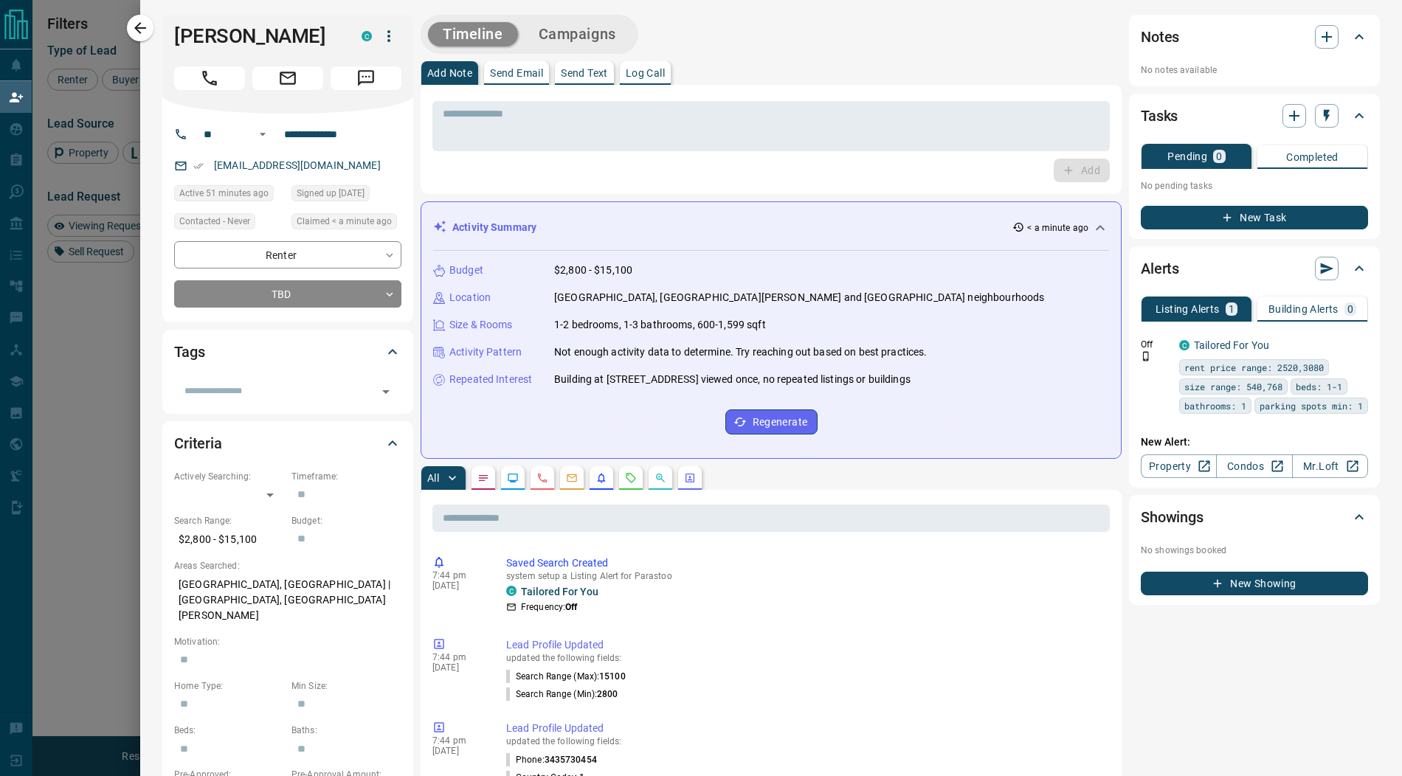
click at [579, 31] on button "Campaigns" at bounding box center [577, 34] width 107 height 24
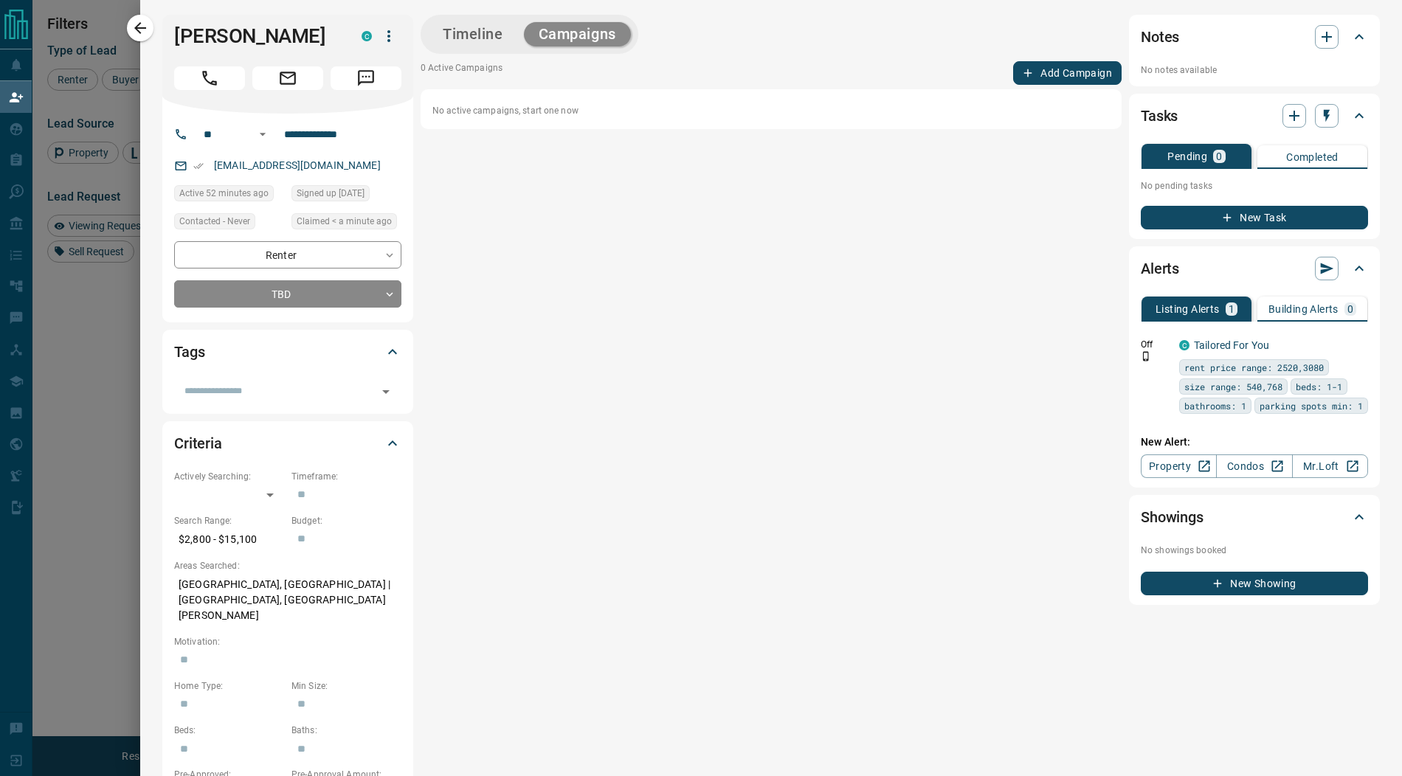
click at [1057, 67] on button "Add Campaign" at bounding box center [1067, 73] width 108 height 24
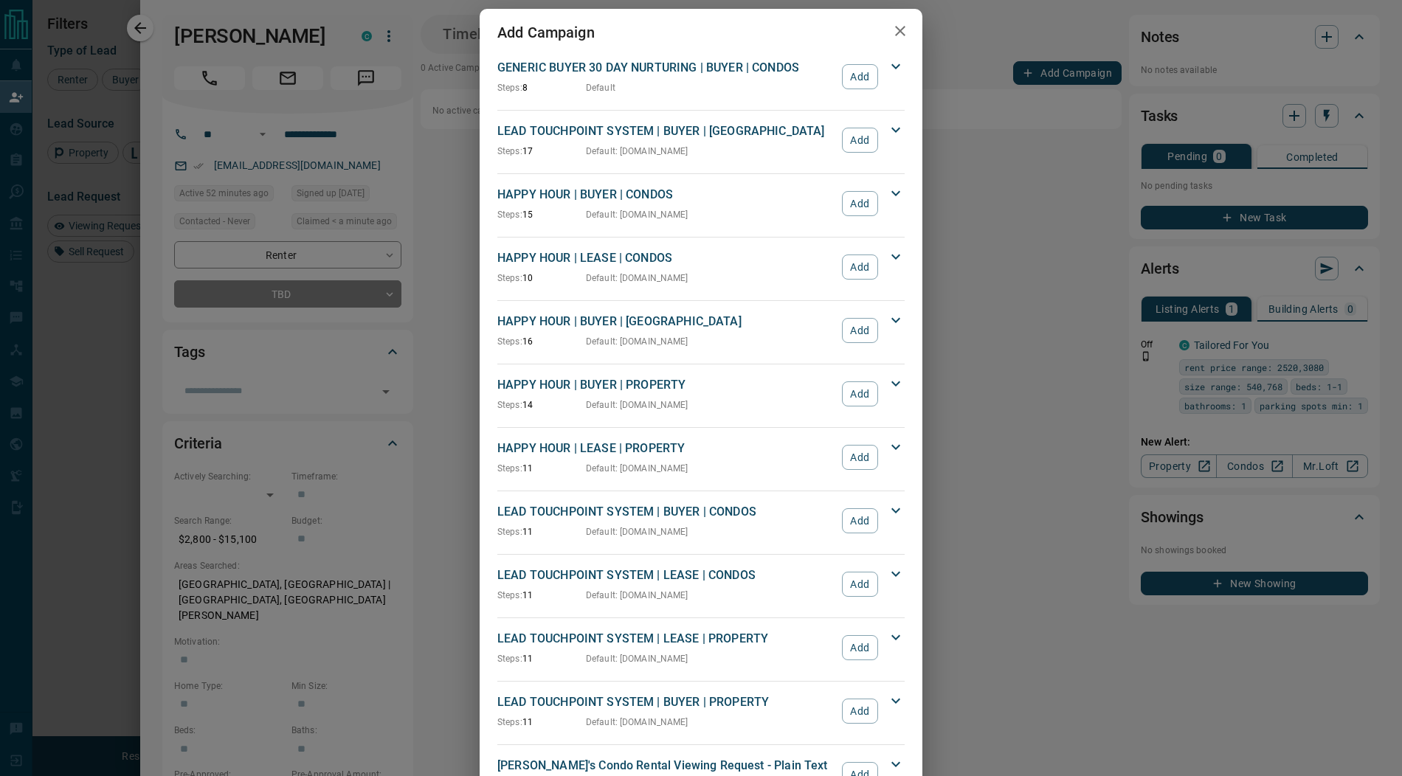
scroll to position [16, 0]
click at [855, 580] on button "Add" at bounding box center [860, 583] width 36 height 25
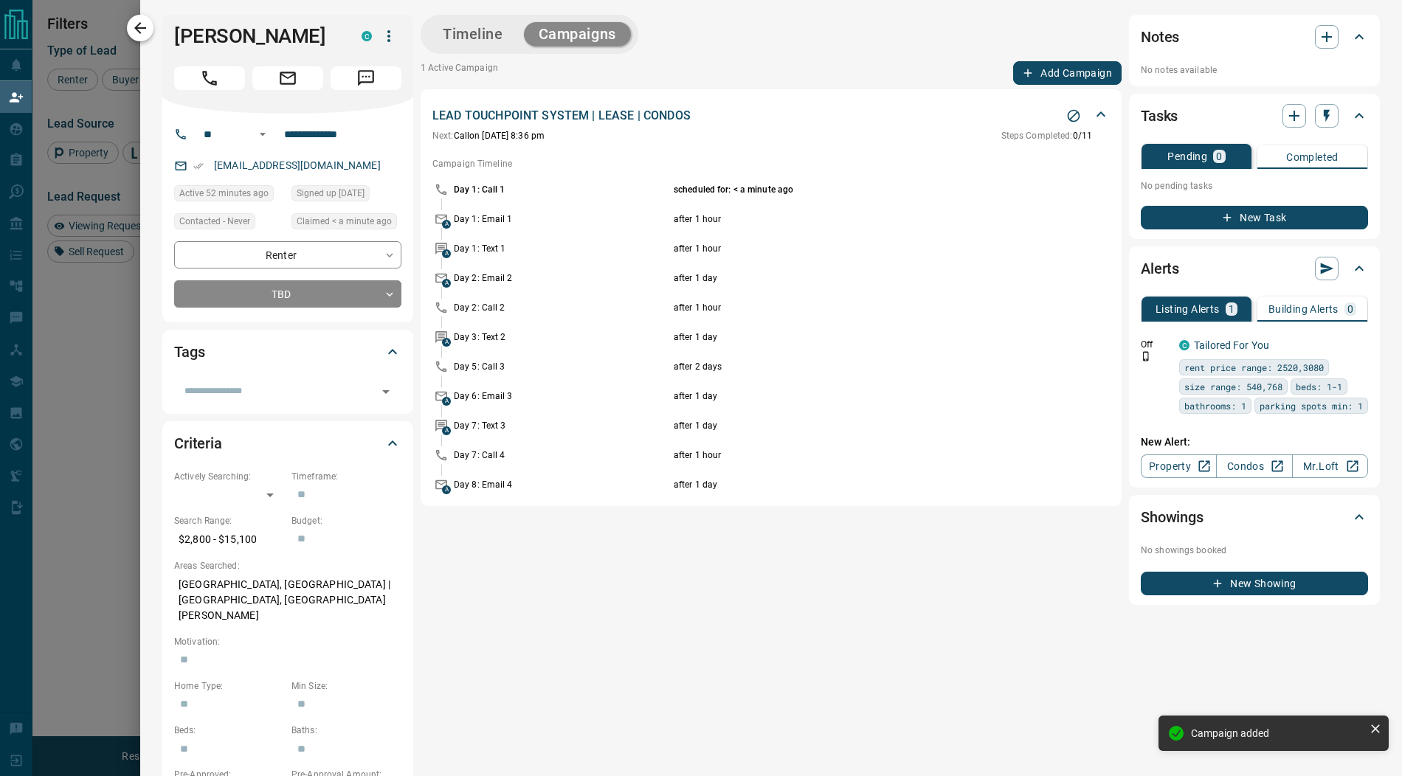
click at [141, 27] on icon "button" at bounding box center [140, 28] width 12 height 12
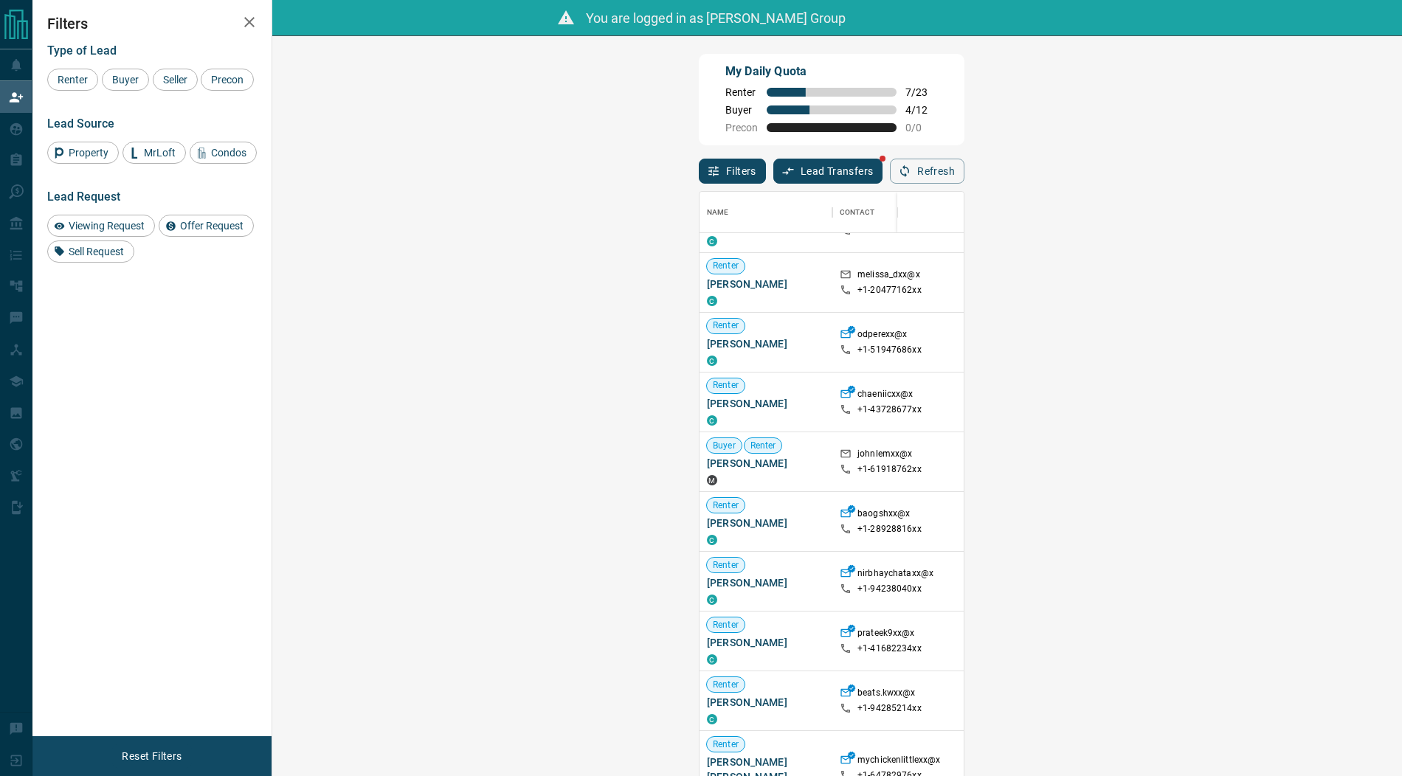
scroll to position [104, 0]
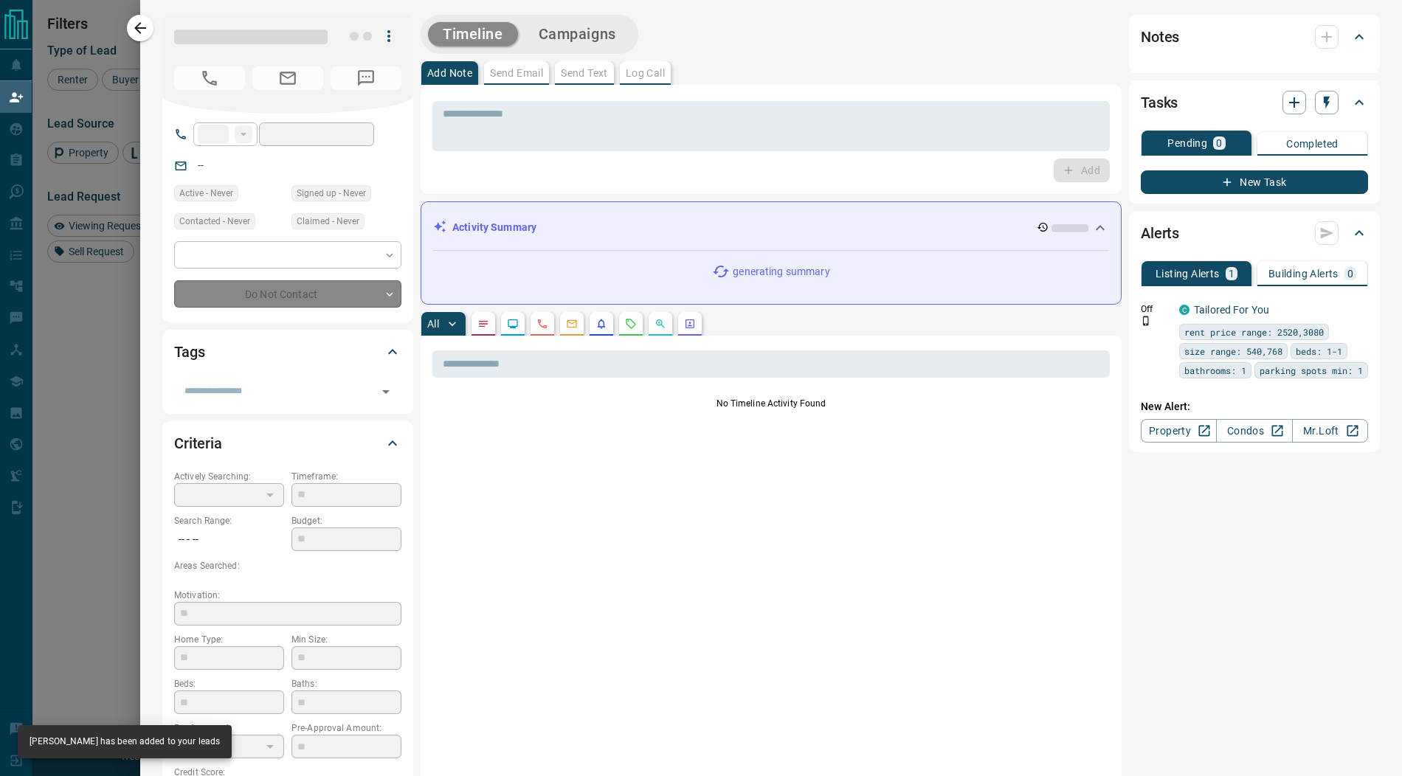
type input "**"
type input "**********"
type input "**"
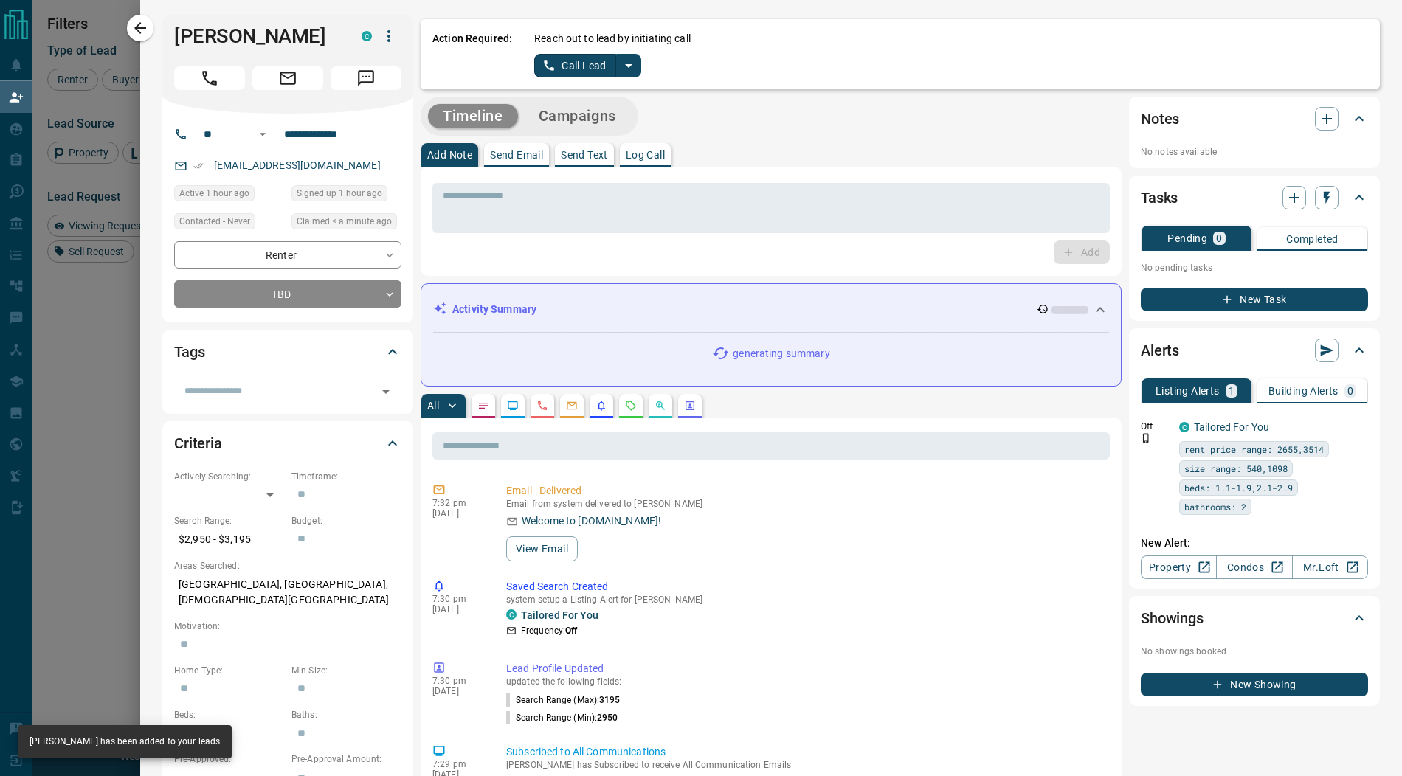
click at [627, 66] on icon "split button" at bounding box center [629, 66] width 18 height 18
click at [582, 114] on li "Log Manual Call" at bounding box center [587, 117] width 90 height 22
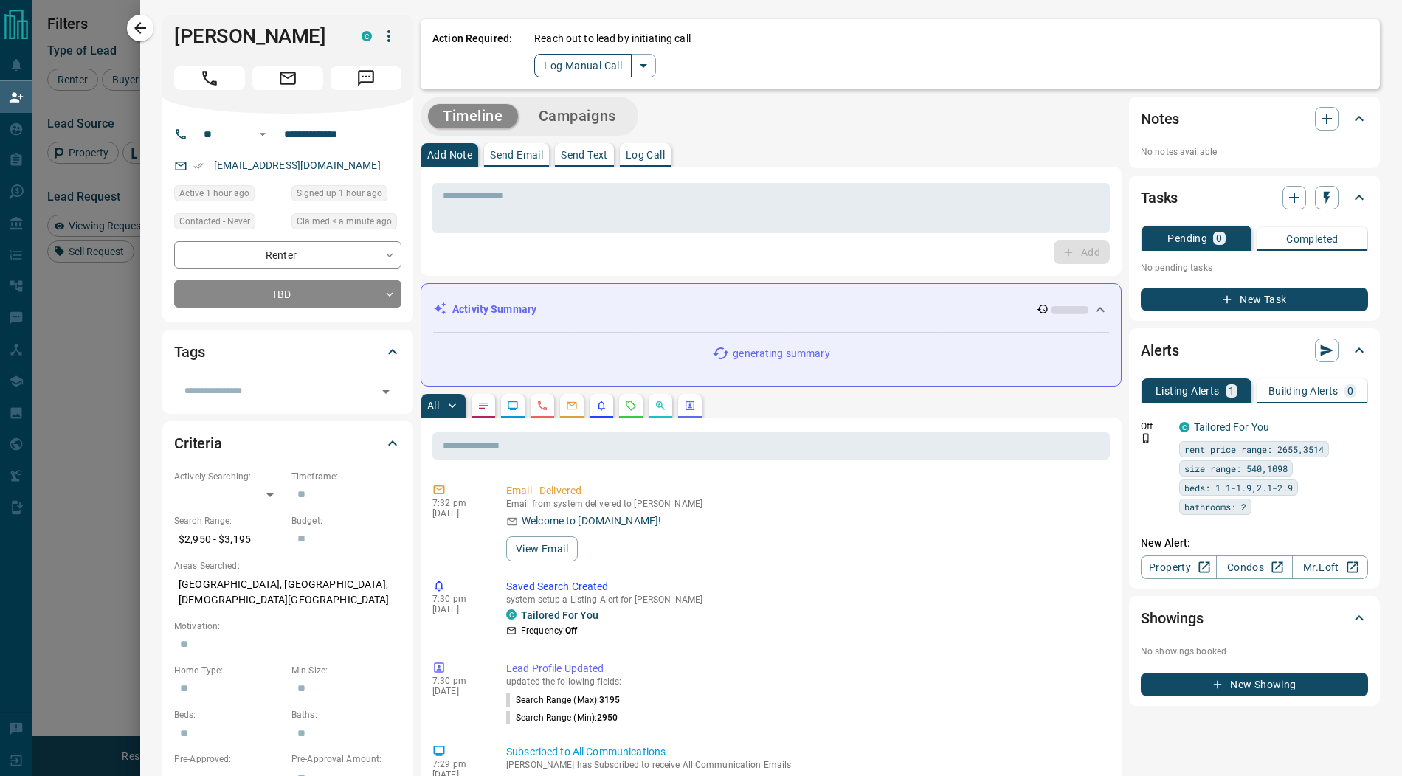
click at [567, 64] on button "Log Manual Call" at bounding box center [582, 66] width 97 height 24
click at [540, 65] on button "Yes" at bounding box center [549, 65] width 30 height 23
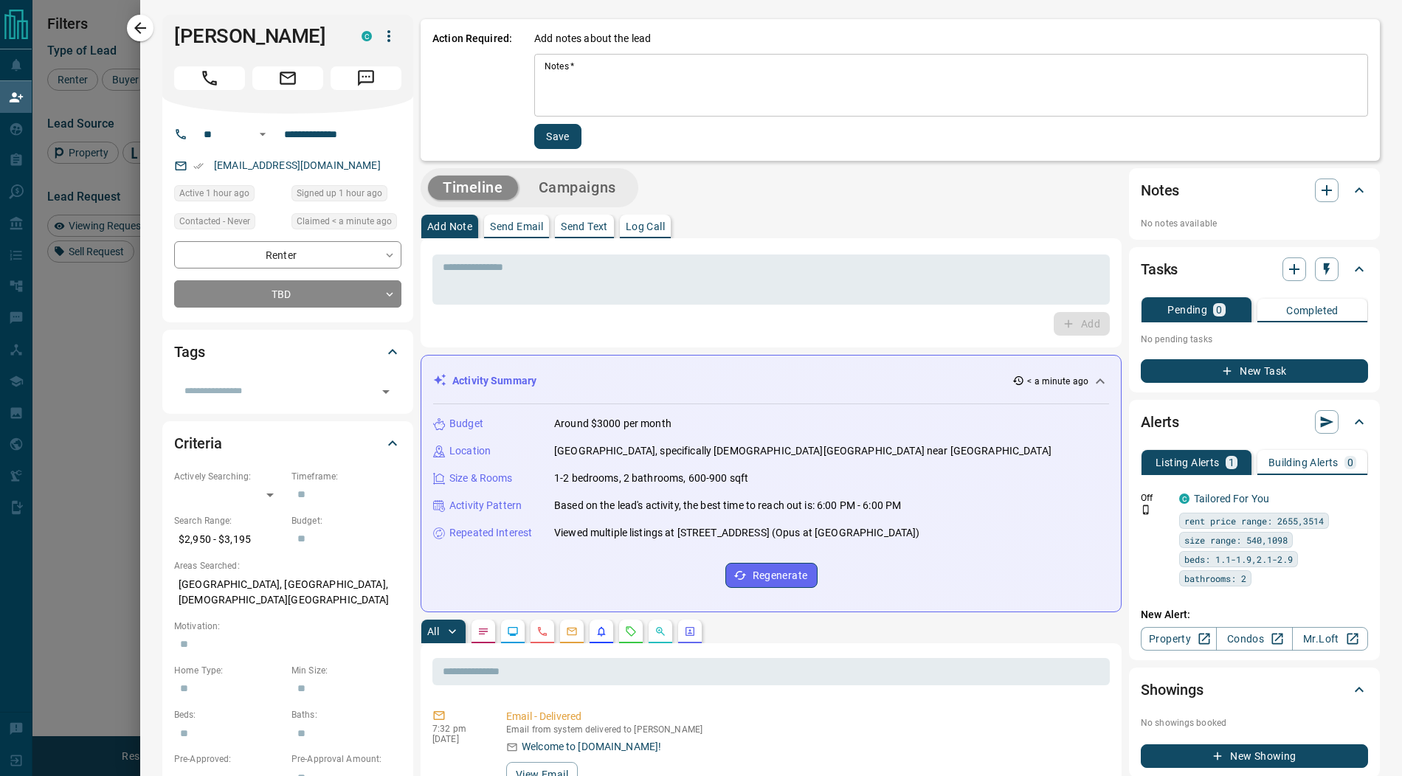
click at [589, 80] on textarea "Notes   *" at bounding box center [951, 86] width 813 height 50
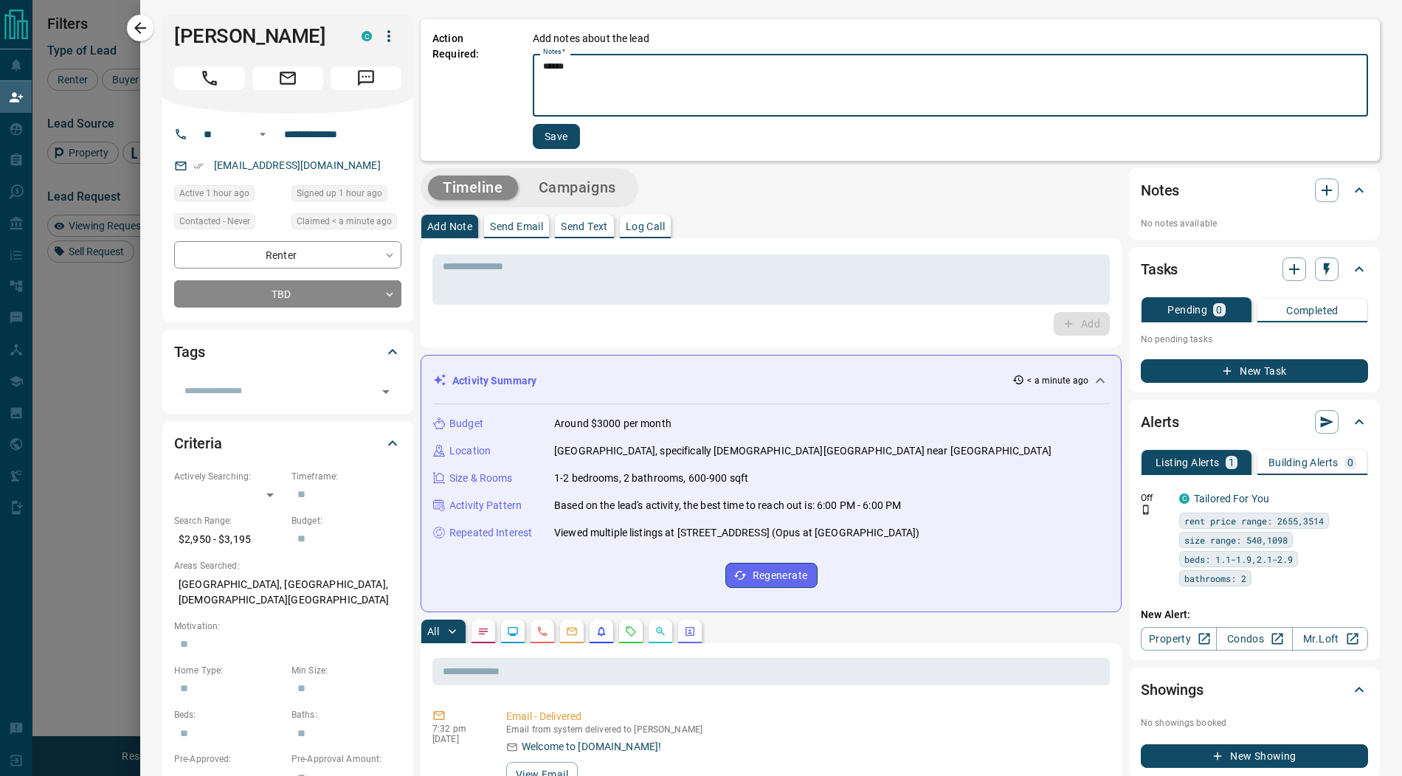
type textarea "******"
click at [559, 144] on button "Save" at bounding box center [556, 136] width 47 height 25
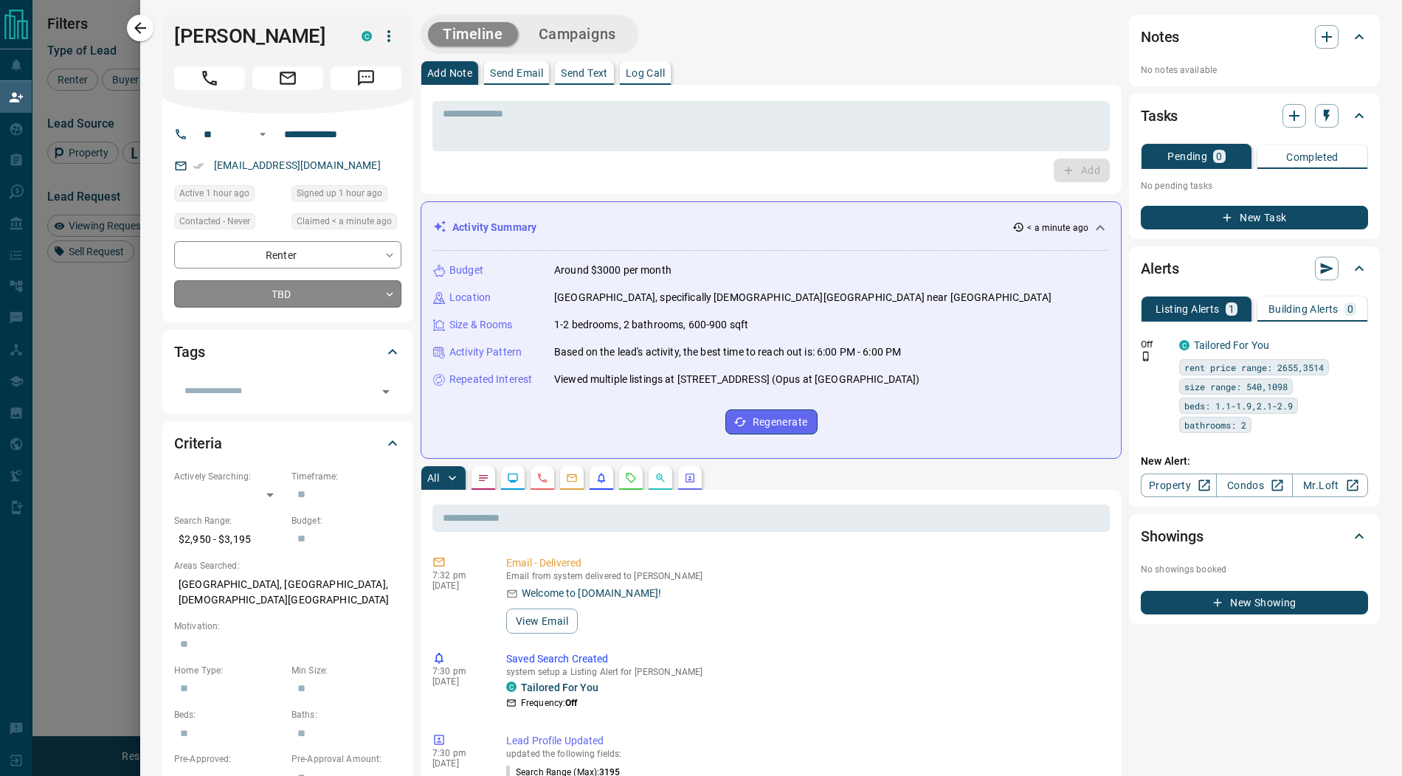
click at [286, 289] on body "Lead Transfers Claim Leads My Leads Tasks Opportunities Deals Campaigns Automat…" at bounding box center [701, 343] width 1402 height 687
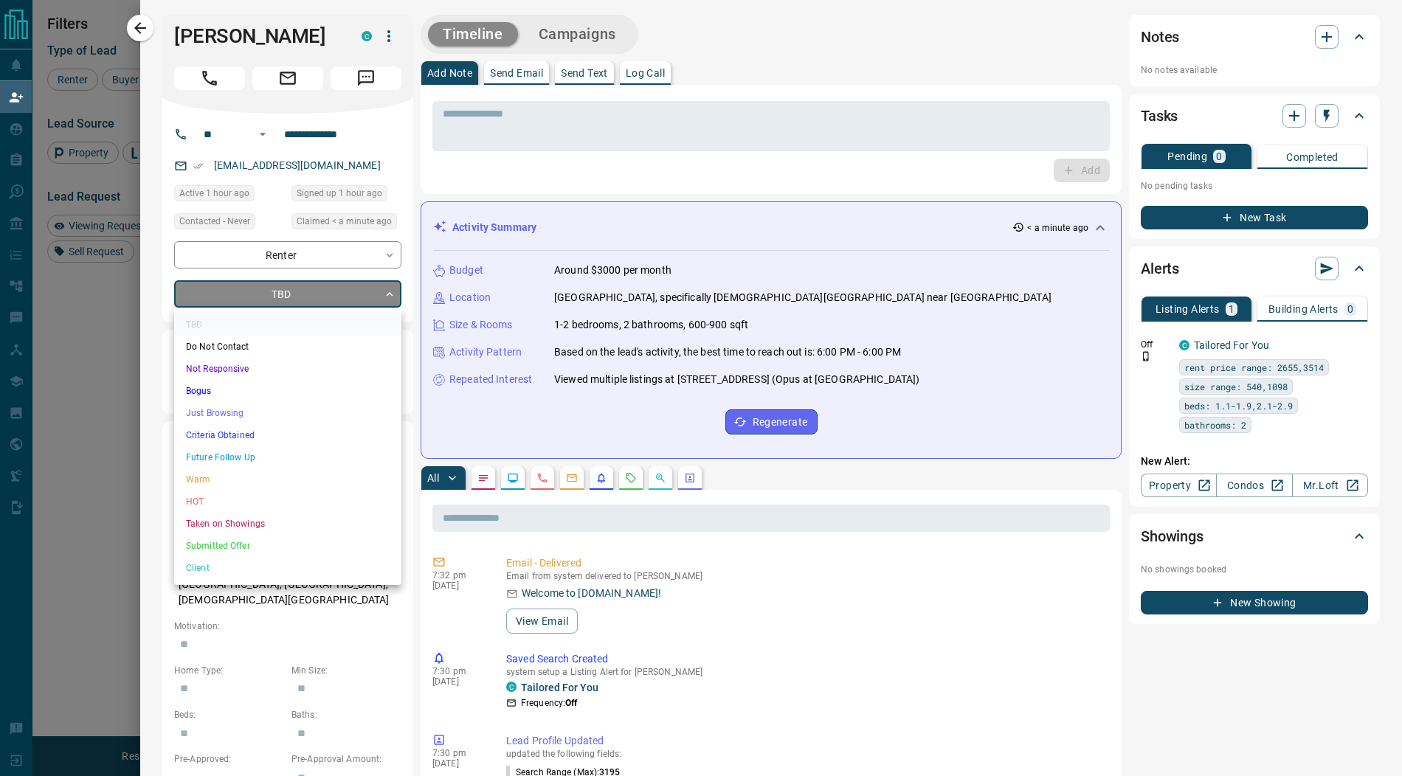
click at [239, 413] on li "Just Browsing" at bounding box center [287, 413] width 227 height 22
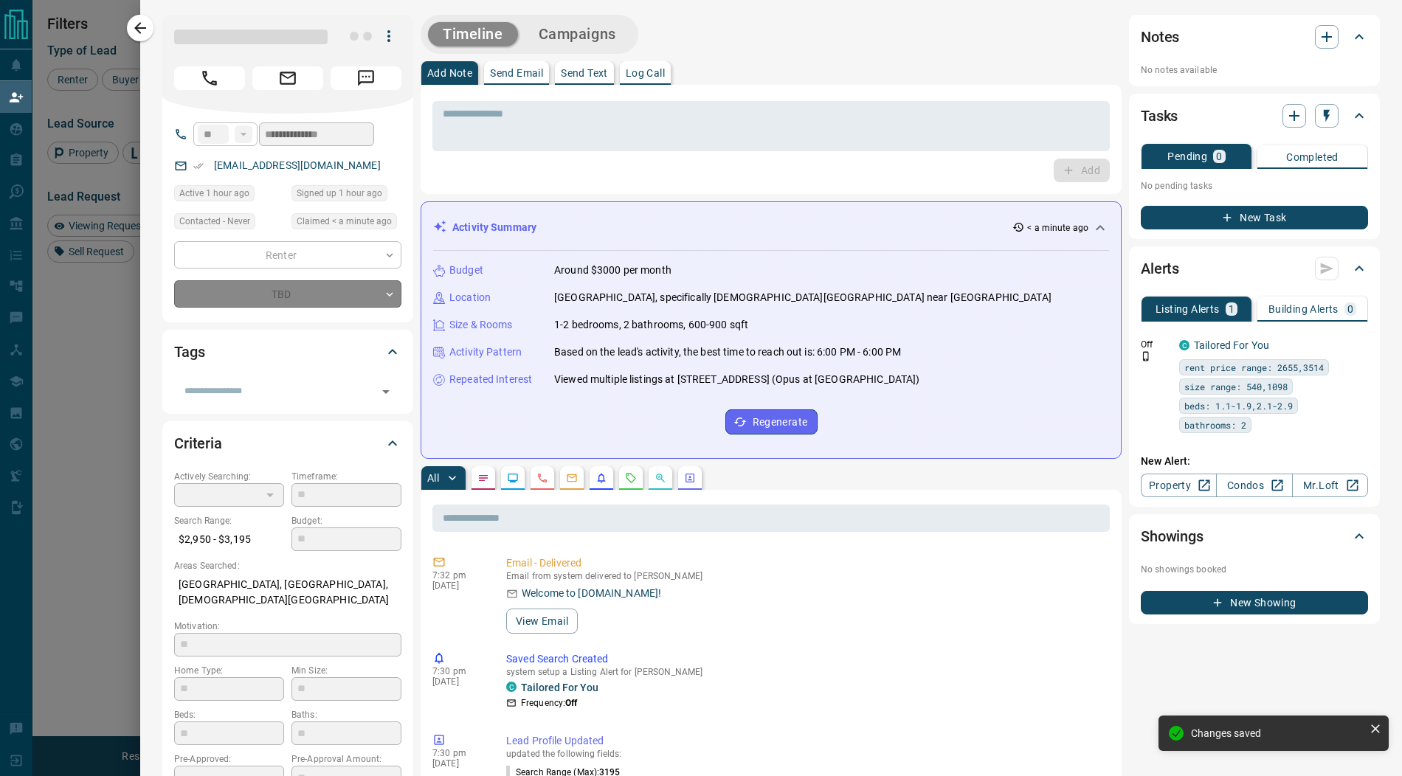
type input "*"
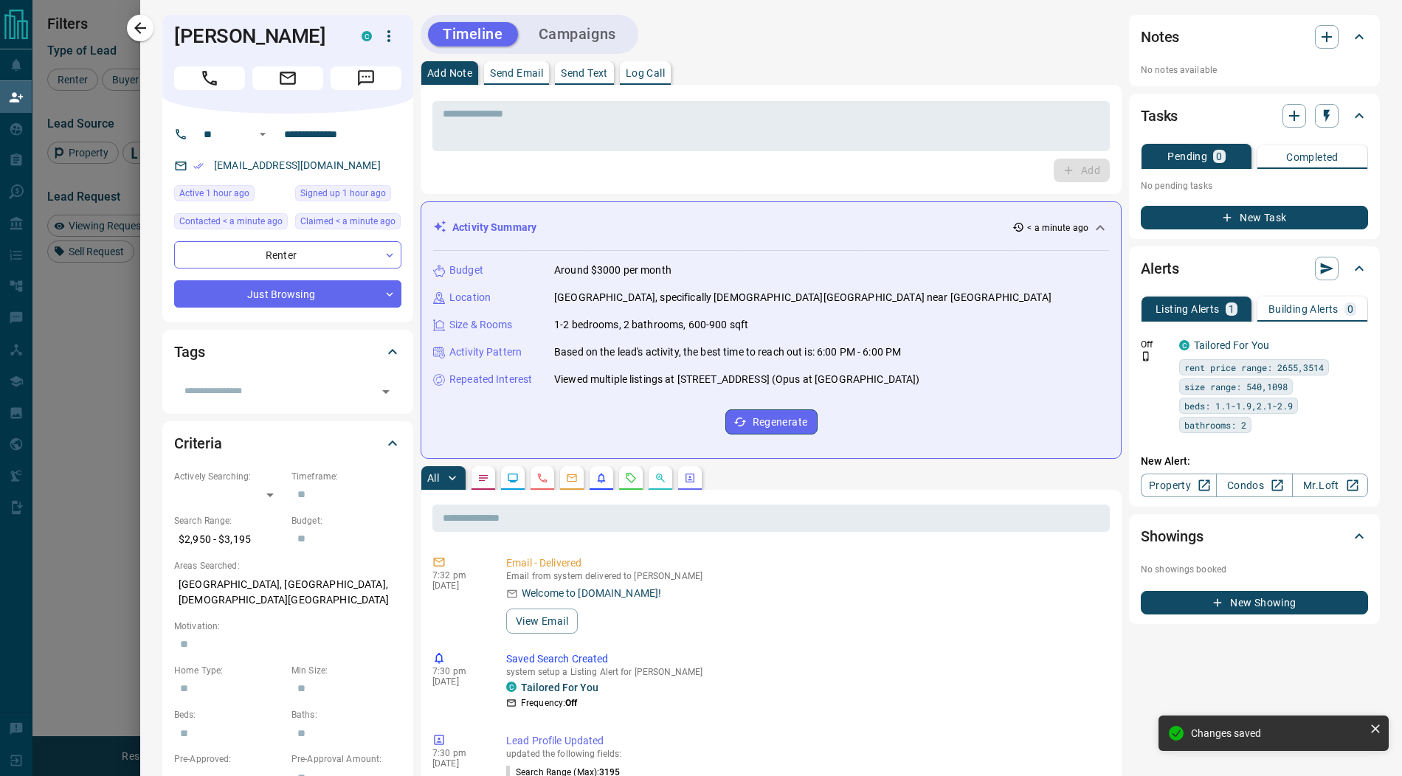
click at [581, 40] on button "Campaigns" at bounding box center [577, 34] width 107 height 24
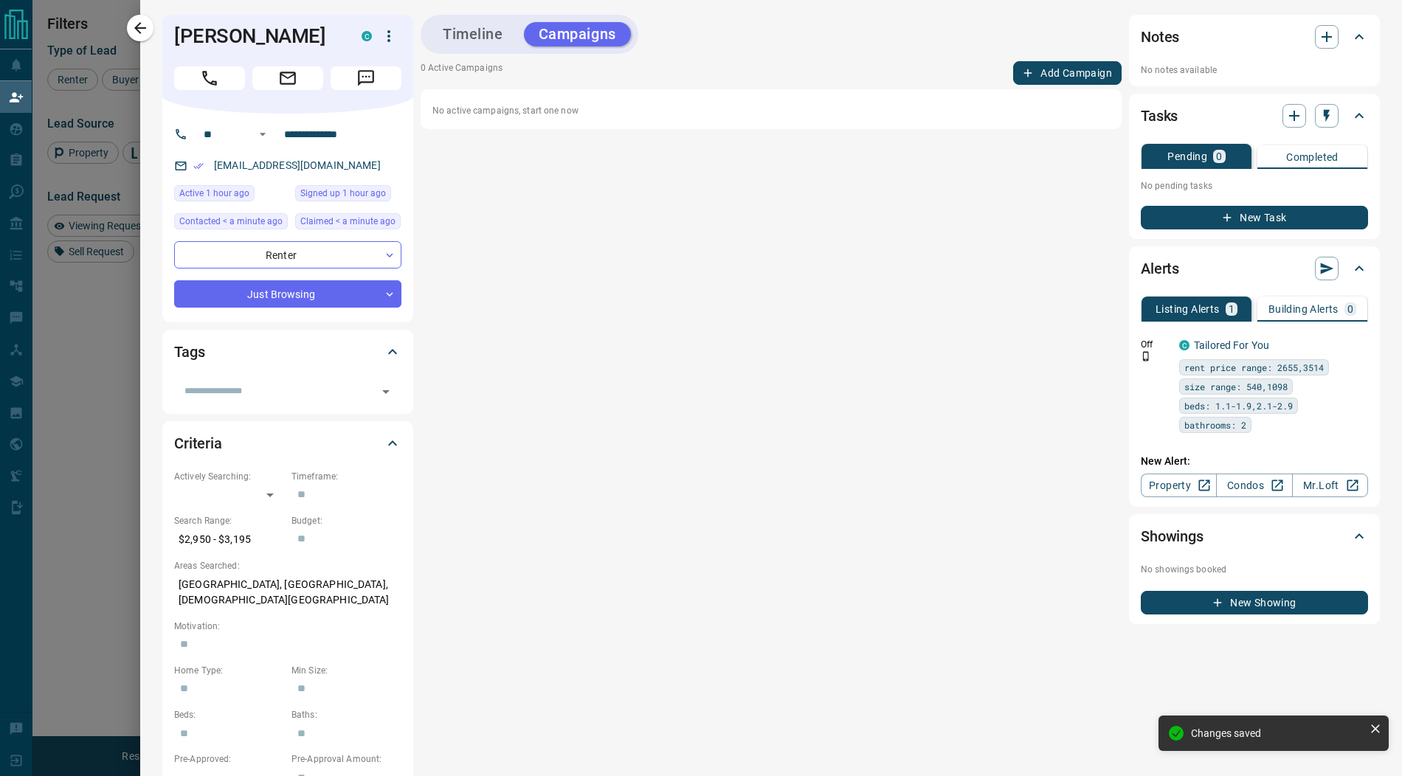
click at [1061, 75] on button "Add Campaign" at bounding box center [1067, 73] width 108 height 24
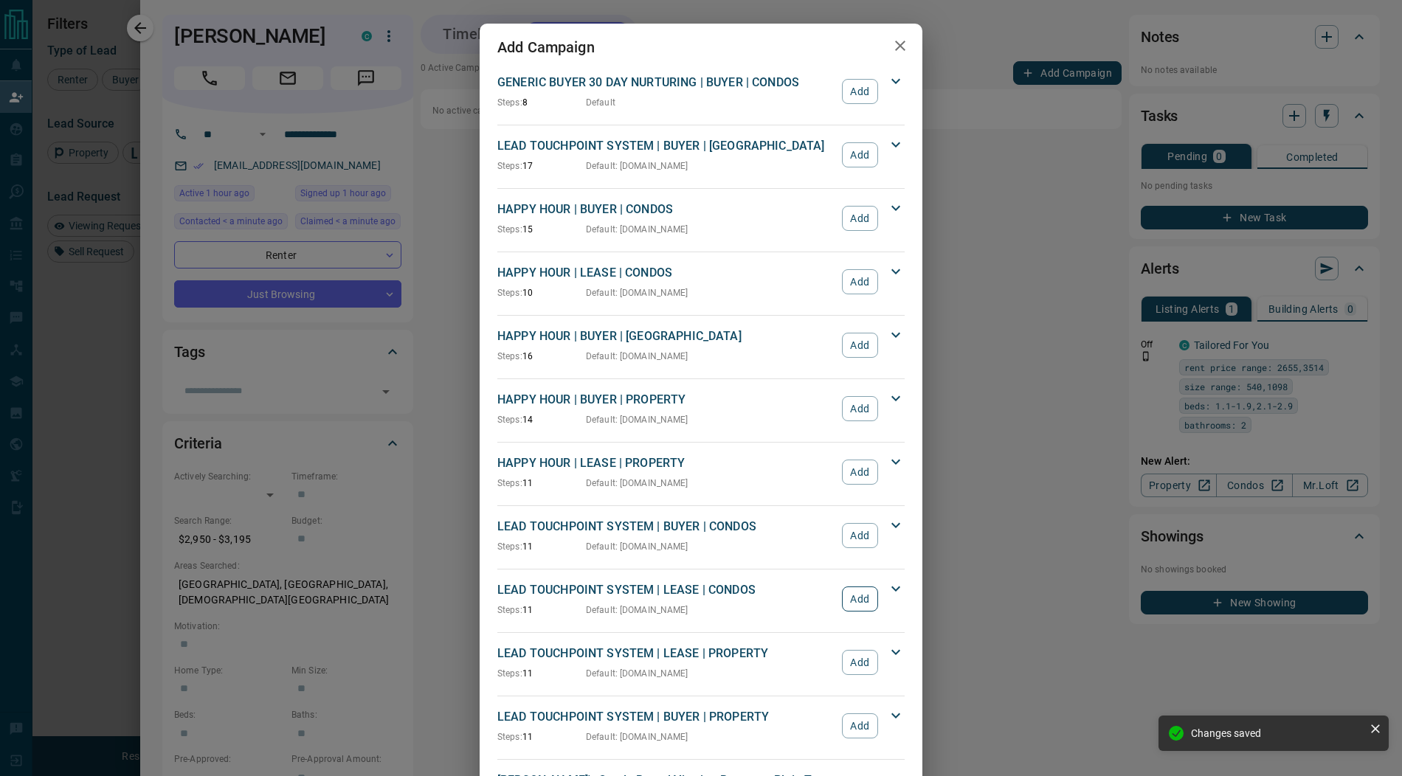
click at [857, 596] on button "Add" at bounding box center [860, 599] width 36 height 25
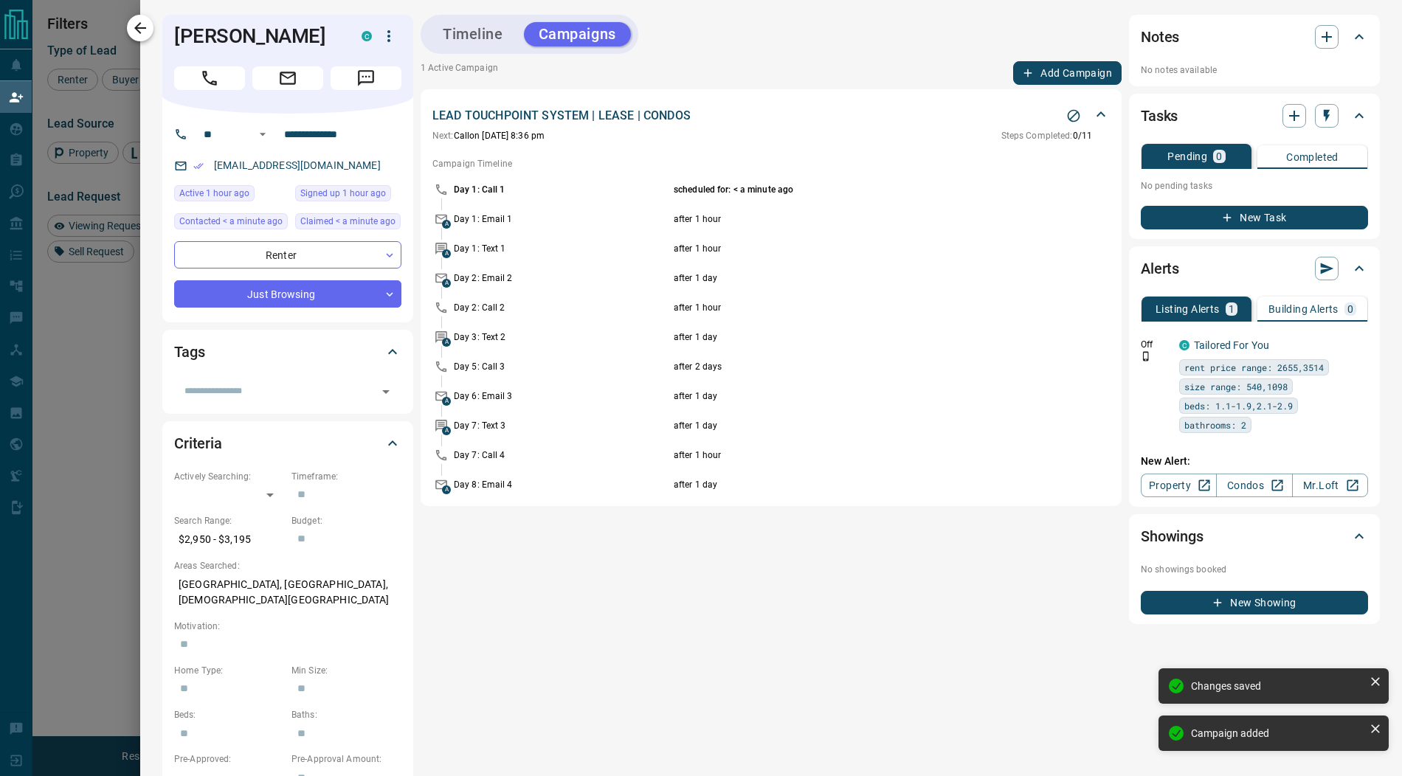
click at [139, 30] on icon "button" at bounding box center [140, 28] width 18 height 18
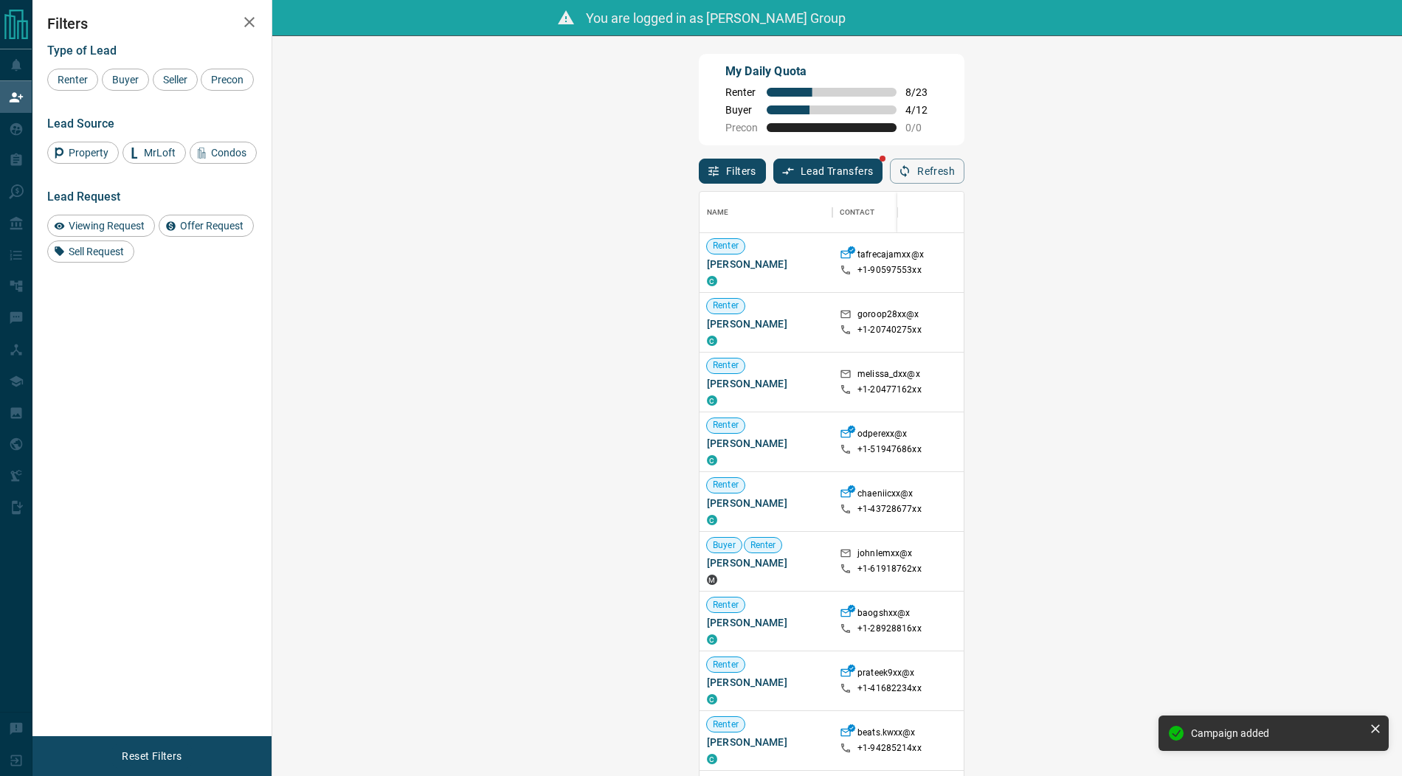
scroll to position [402, 0]
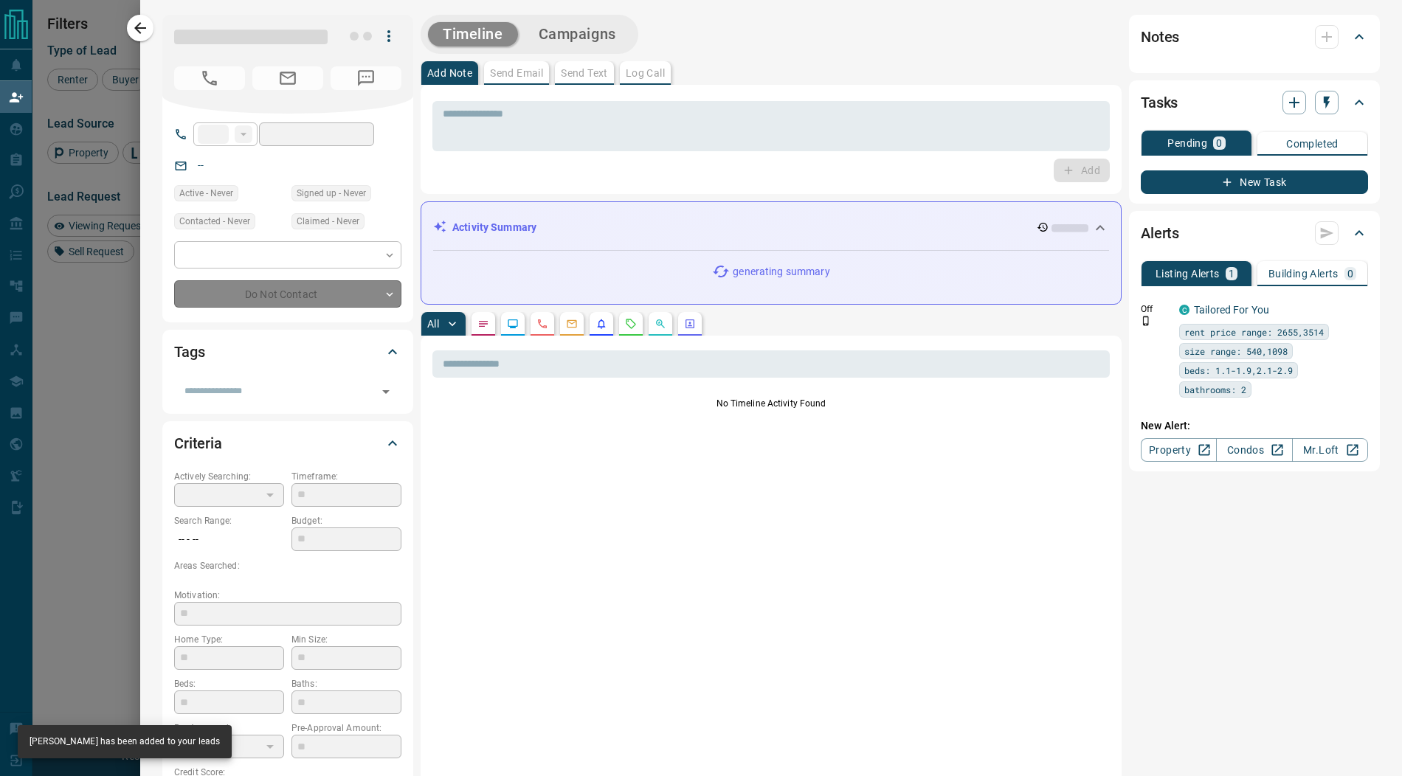
type input "**"
type input "**********"
type input "**"
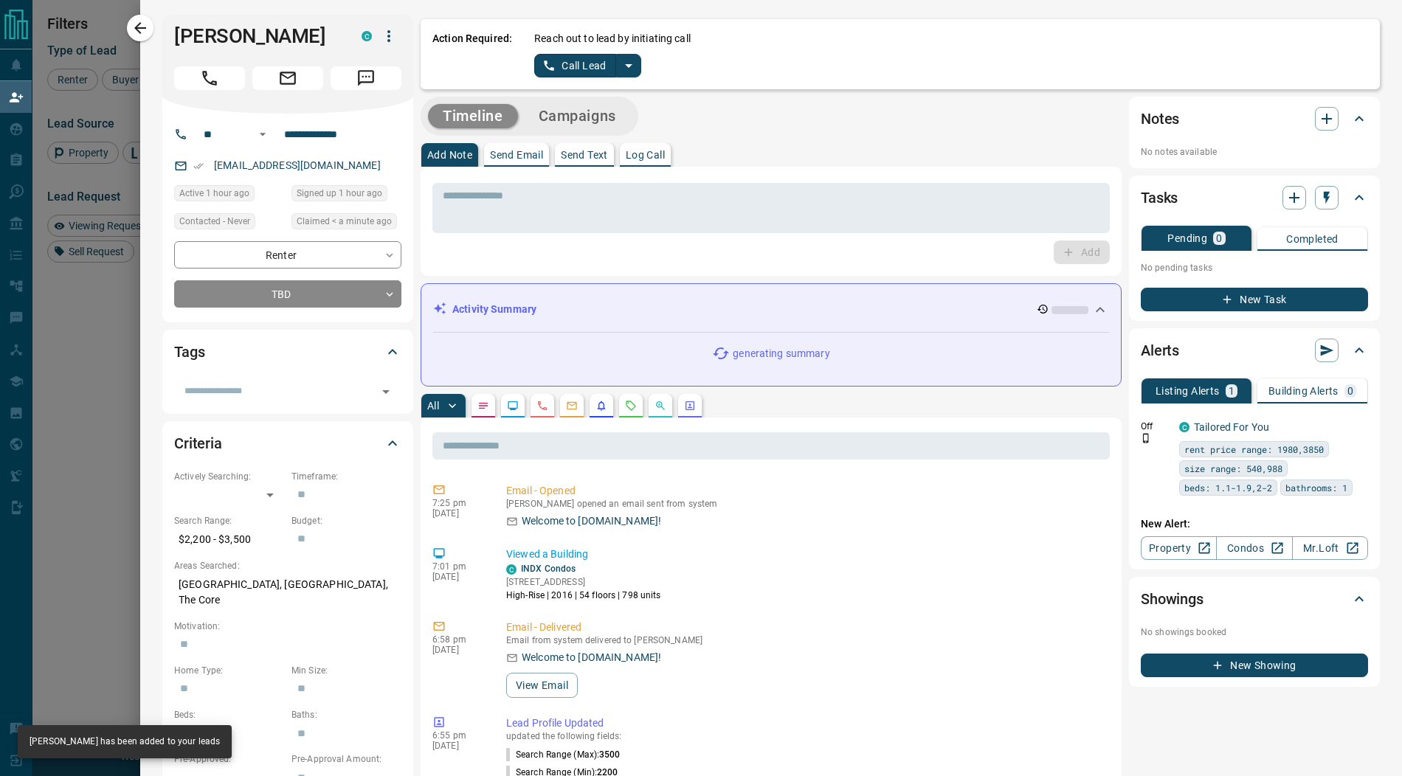
click at [633, 69] on icon "split button" at bounding box center [629, 66] width 18 height 18
click at [610, 113] on li "Log Manual Call" at bounding box center [587, 117] width 90 height 22
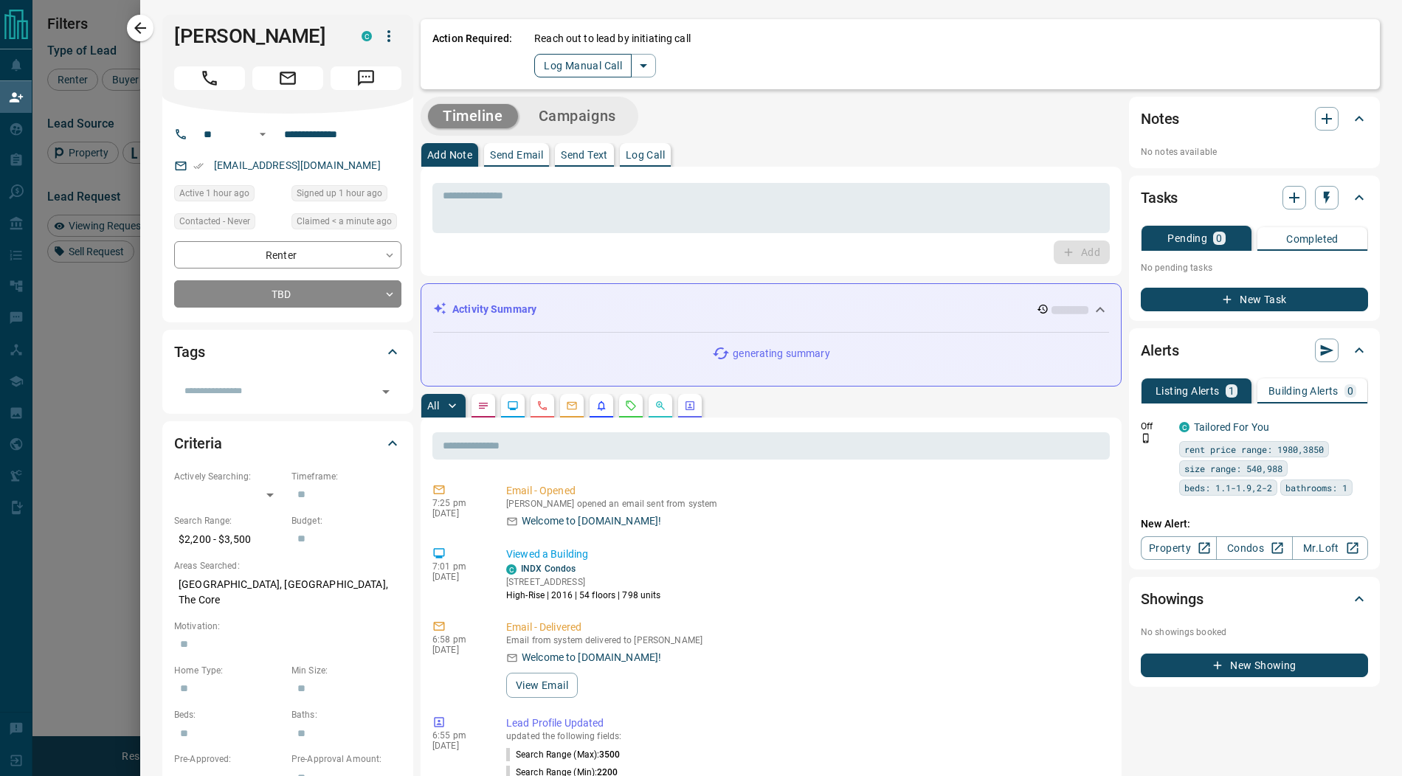
click at [555, 61] on button "Log Manual Call" at bounding box center [582, 66] width 97 height 24
click at [542, 66] on button "Yes" at bounding box center [549, 65] width 30 height 23
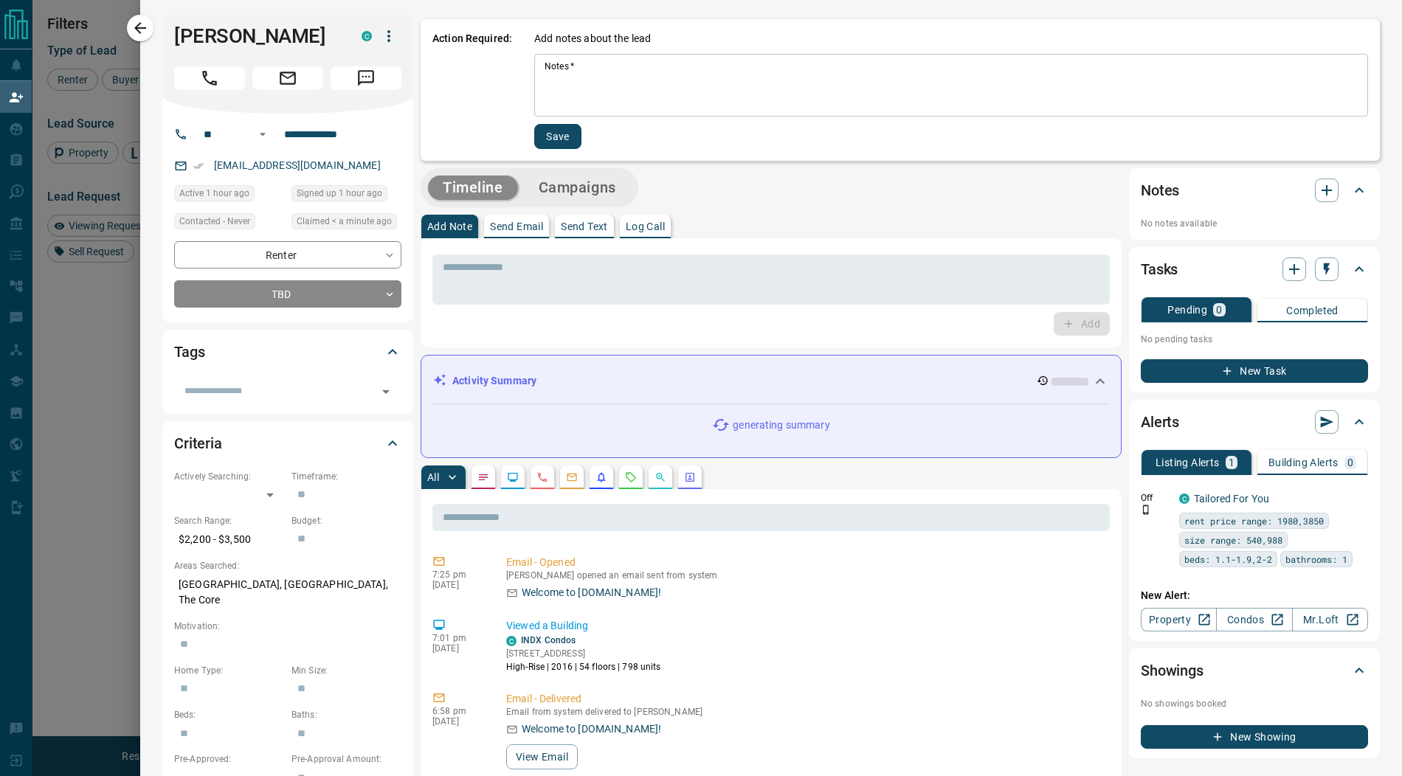
click at [554, 73] on textarea "Notes   *" at bounding box center [951, 86] width 813 height 50
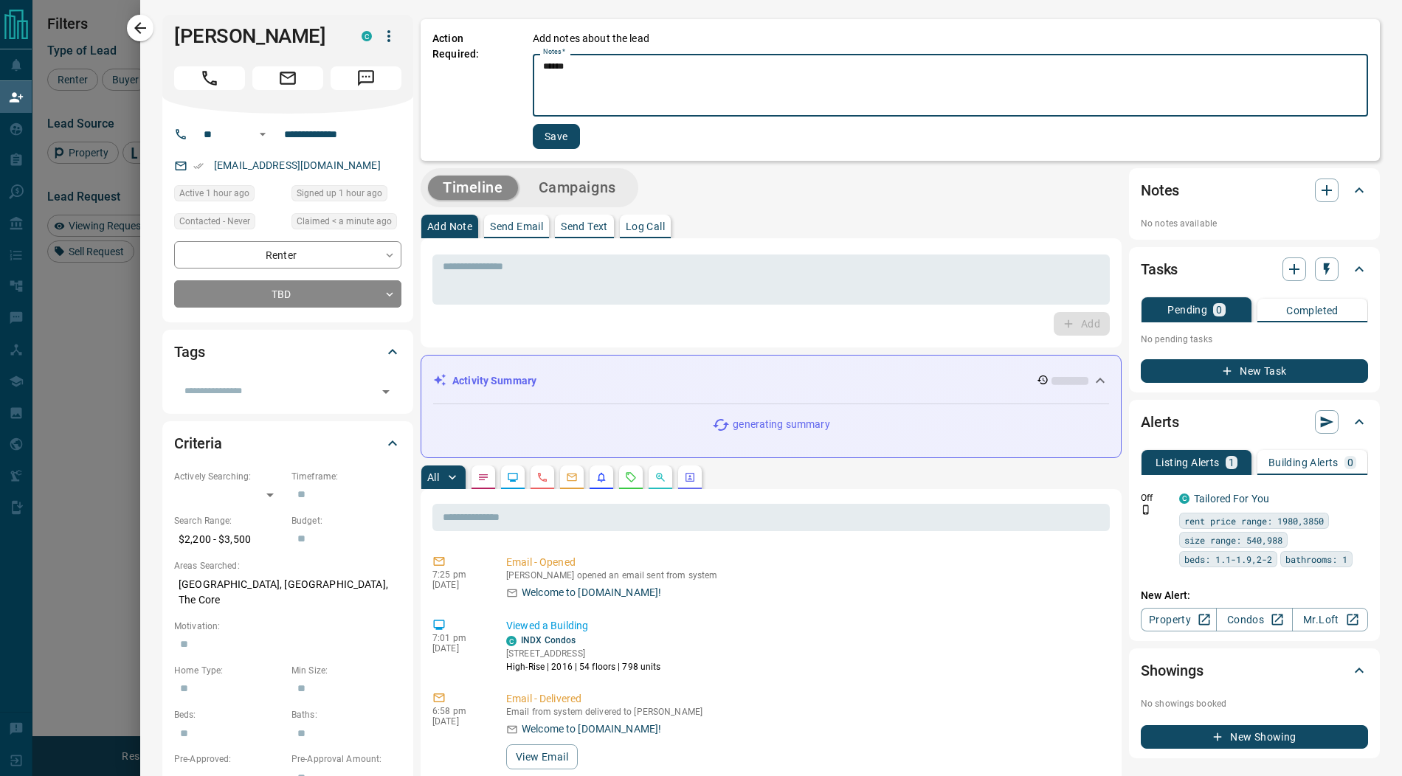
type textarea "******"
click at [559, 134] on button "Save" at bounding box center [556, 136] width 47 height 25
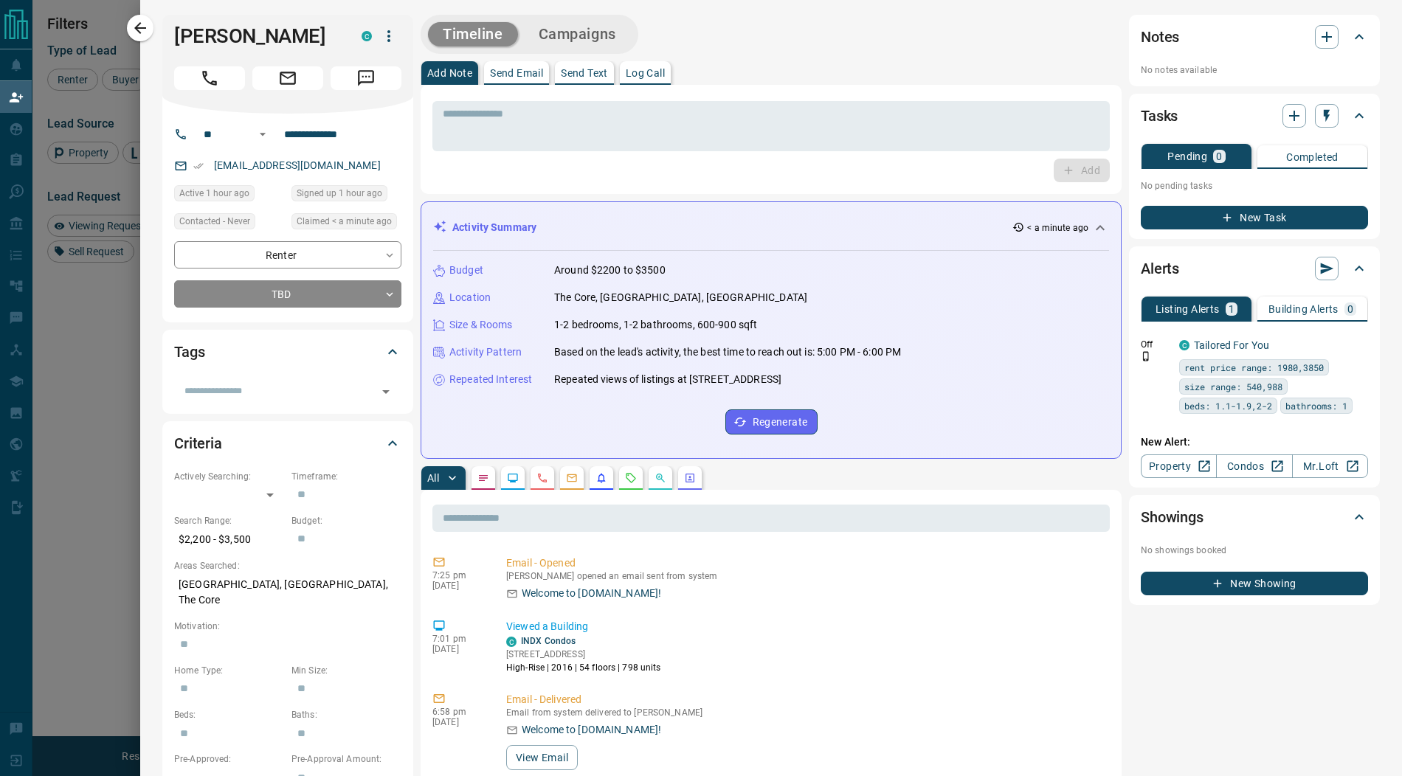
click at [579, 41] on button "Campaigns" at bounding box center [577, 34] width 107 height 24
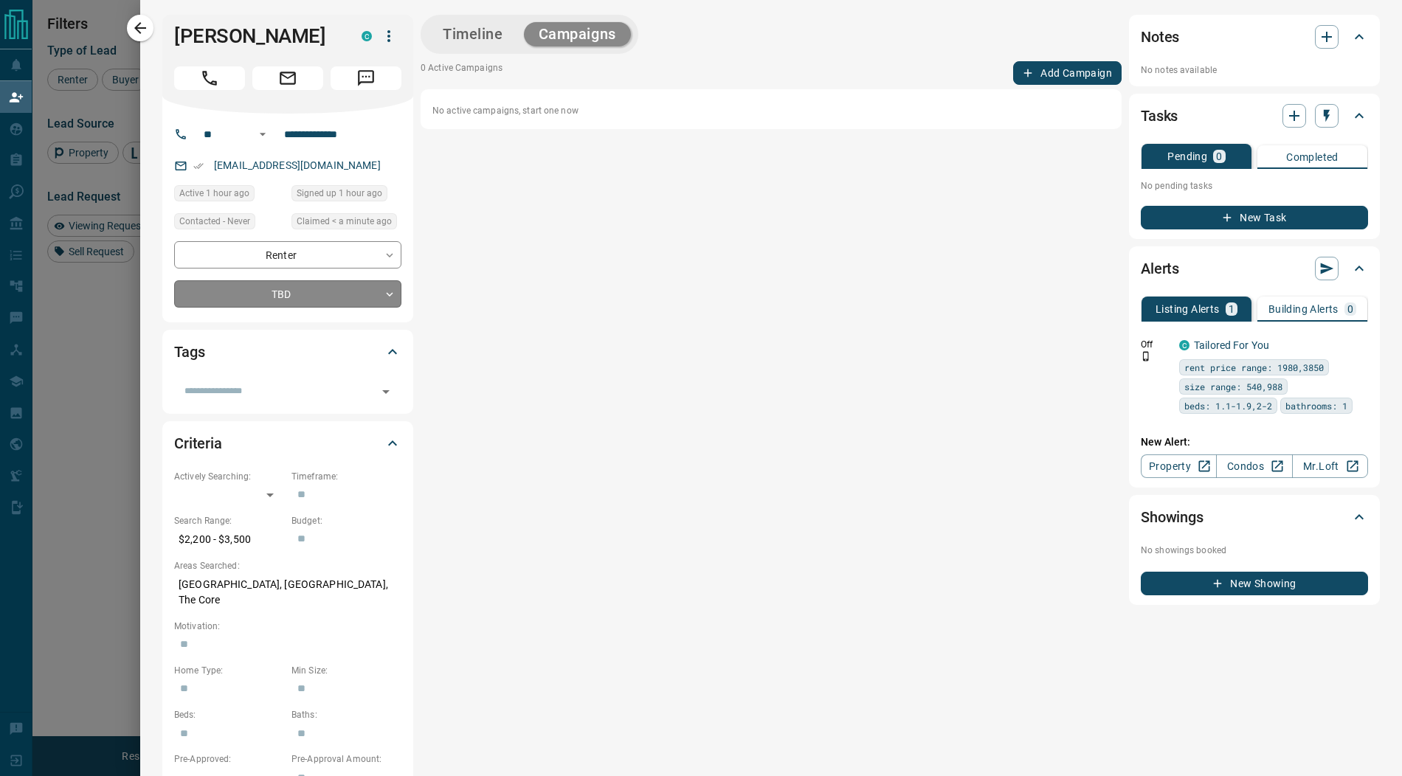
click at [287, 293] on body "Lead Transfers Claim Leads My Leads Tasks Opportunities Deals Campaigns Automat…" at bounding box center [701, 343] width 1402 height 687
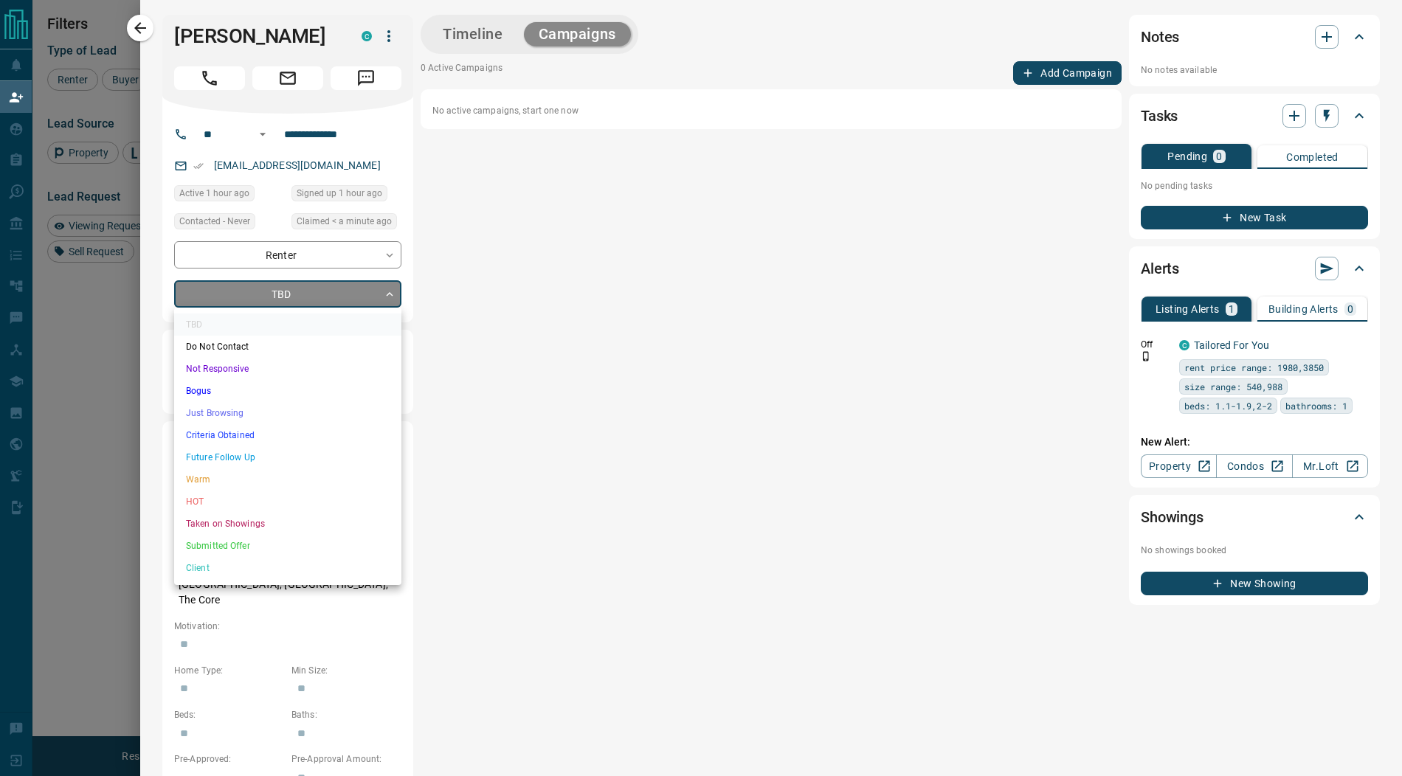
click at [252, 413] on li "Just Browsing" at bounding box center [287, 413] width 227 height 22
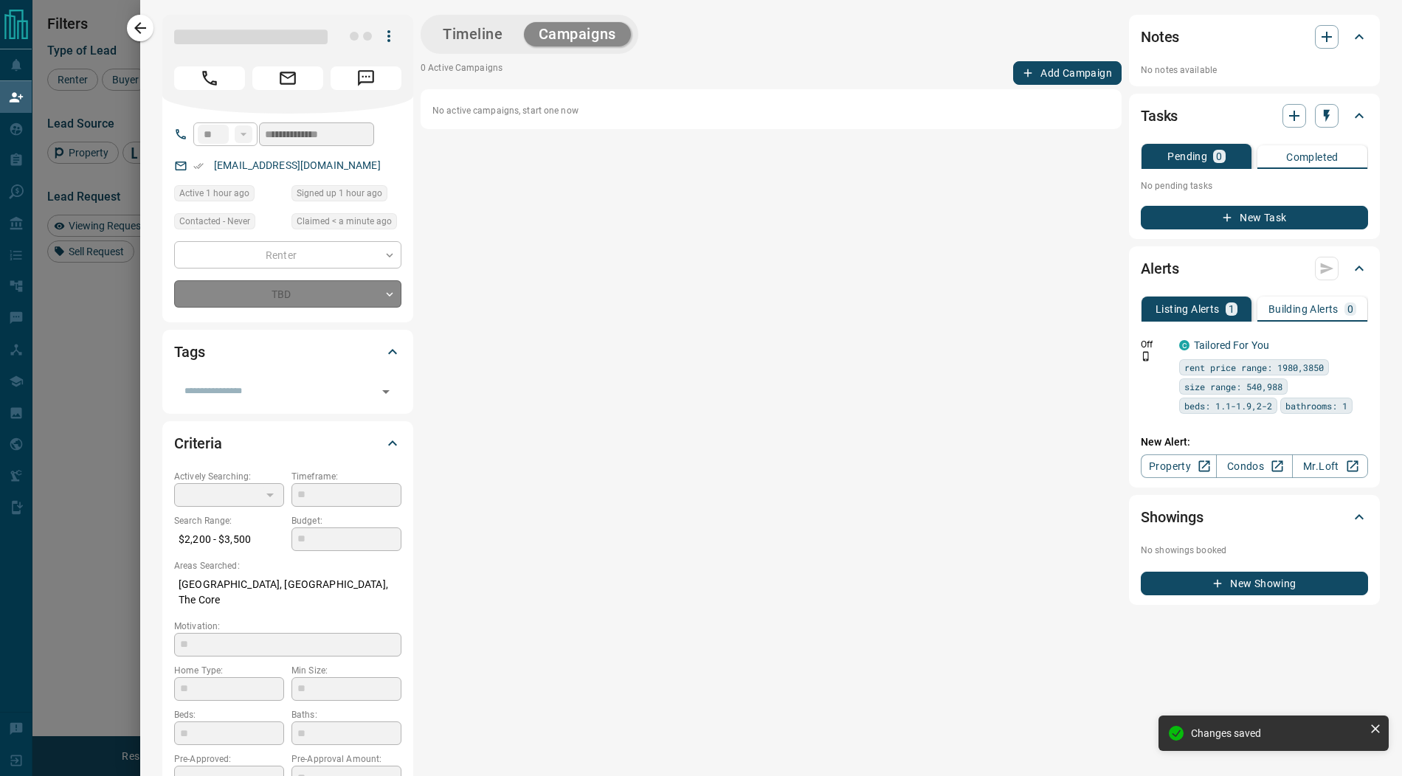
type input "*"
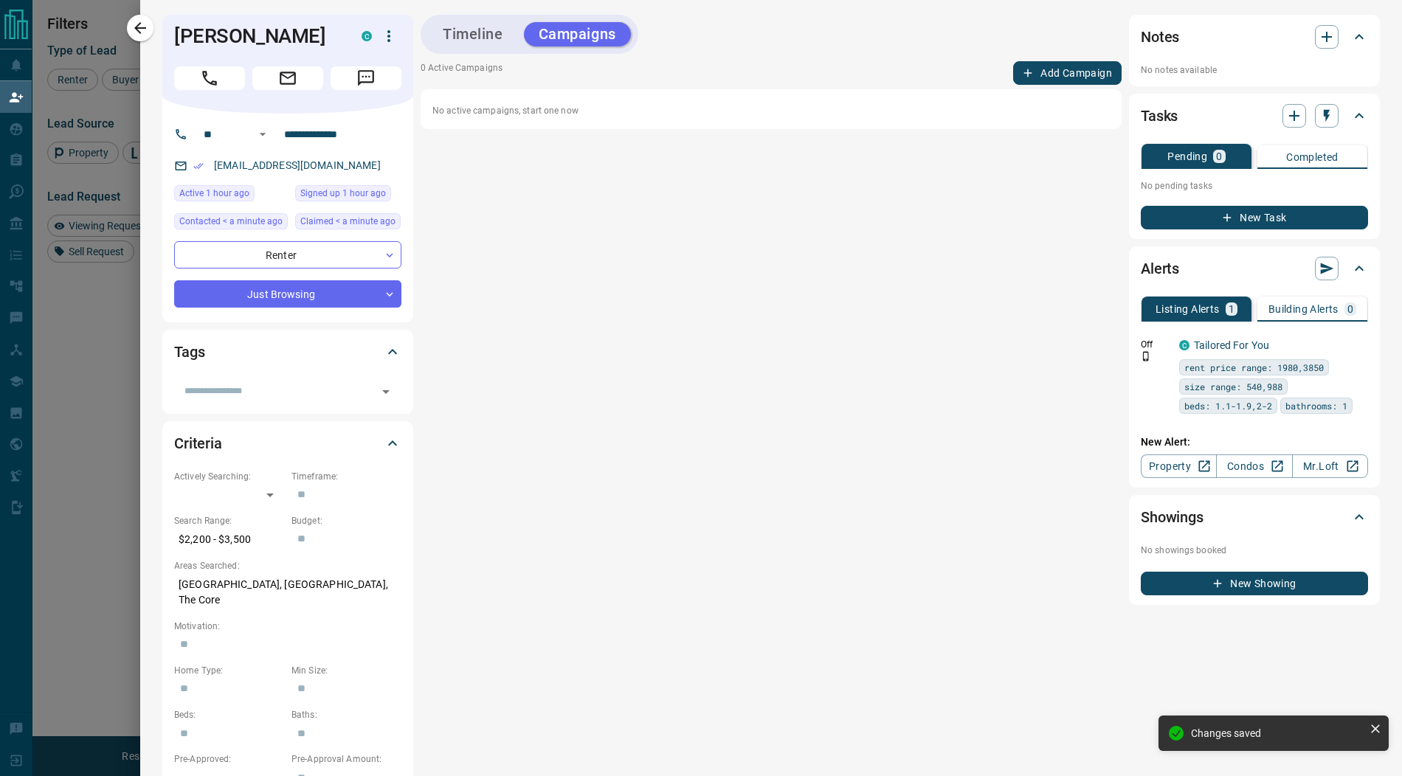
click at [1045, 75] on button "Add Campaign" at bounding box center [1067, 73] width 108 height 24
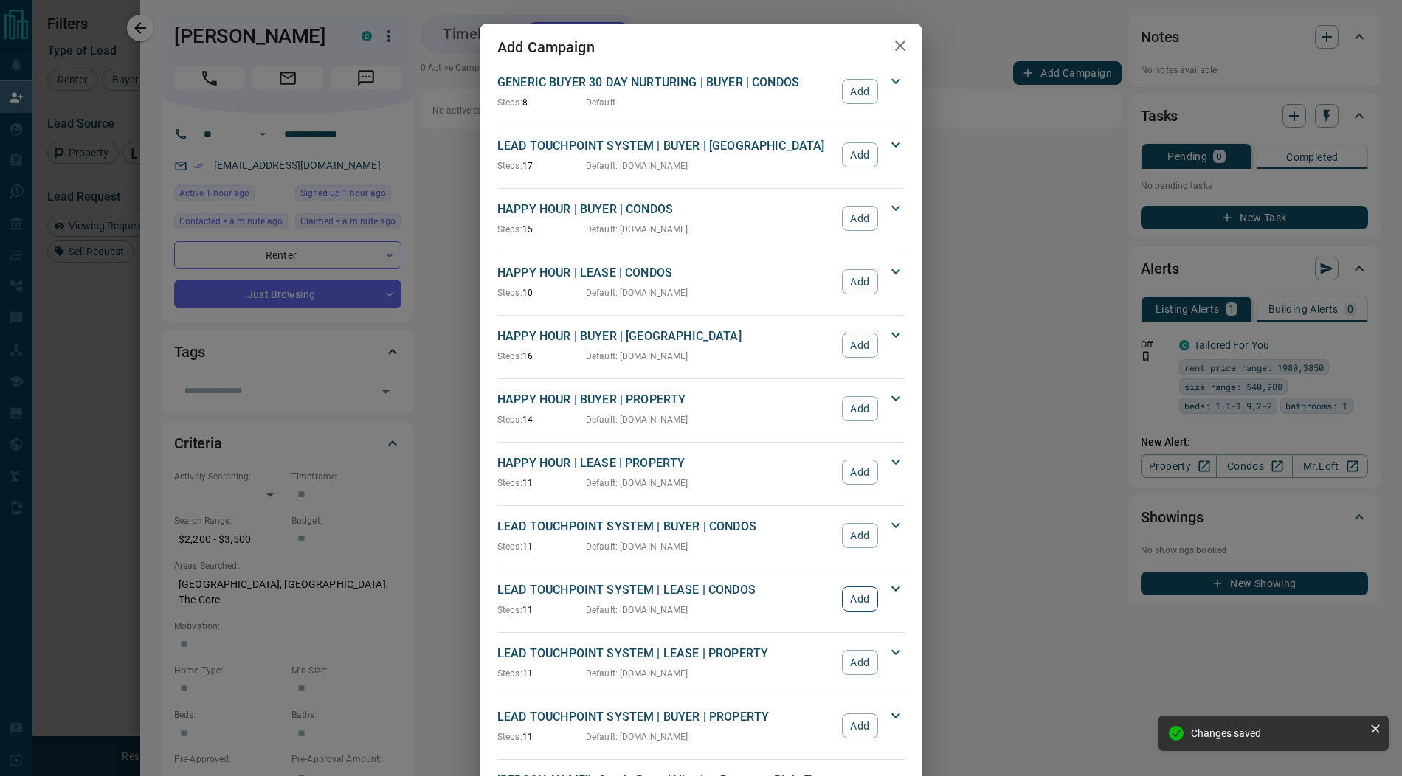
click at [856, 593] on button "Add" at bounding box center [860, 599] width 36 height 25
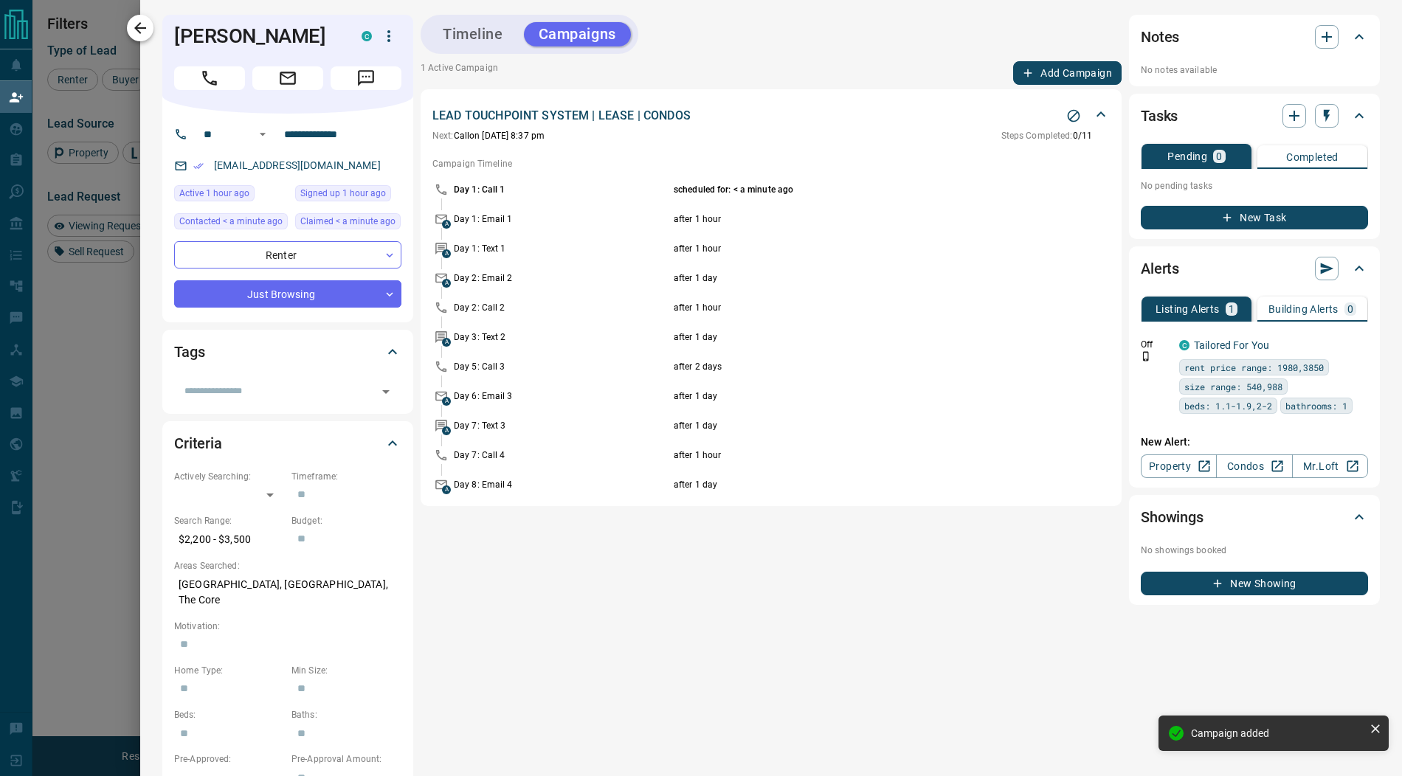
click at [140, 27] on icon "button" at bounding box center [140, 28] width 18 height 18
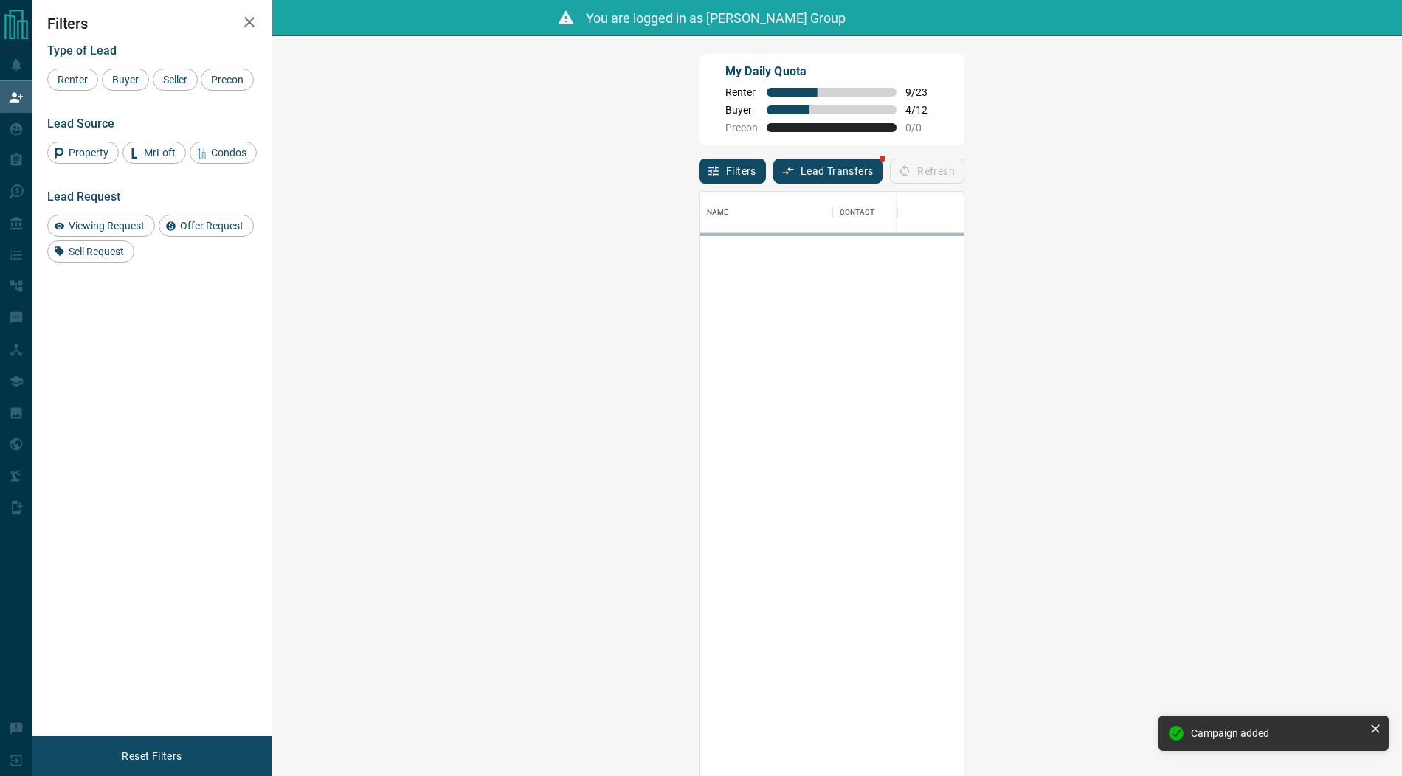
scroll to position [598, 1098]
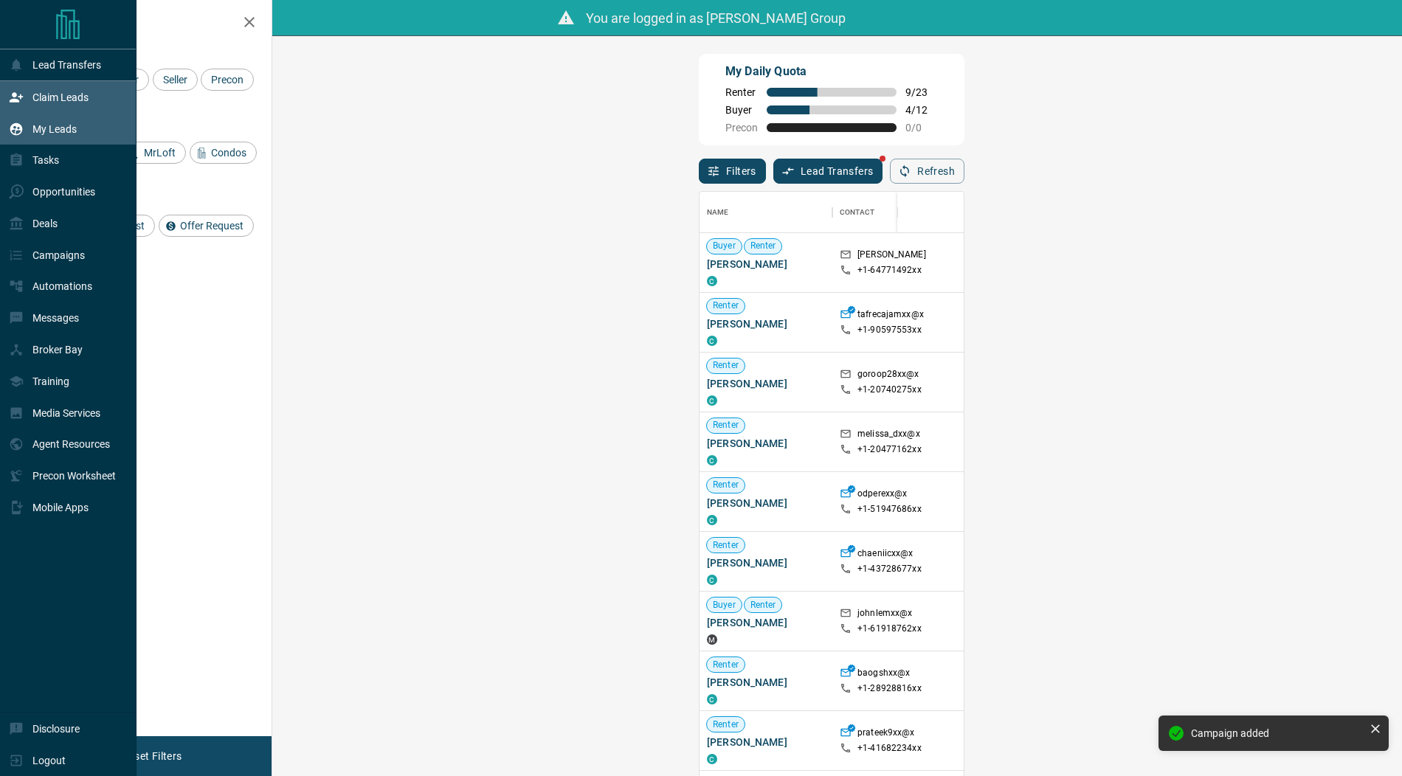
click at [21, 124] on icon at bounding box center [16, 129] width 13 height 13
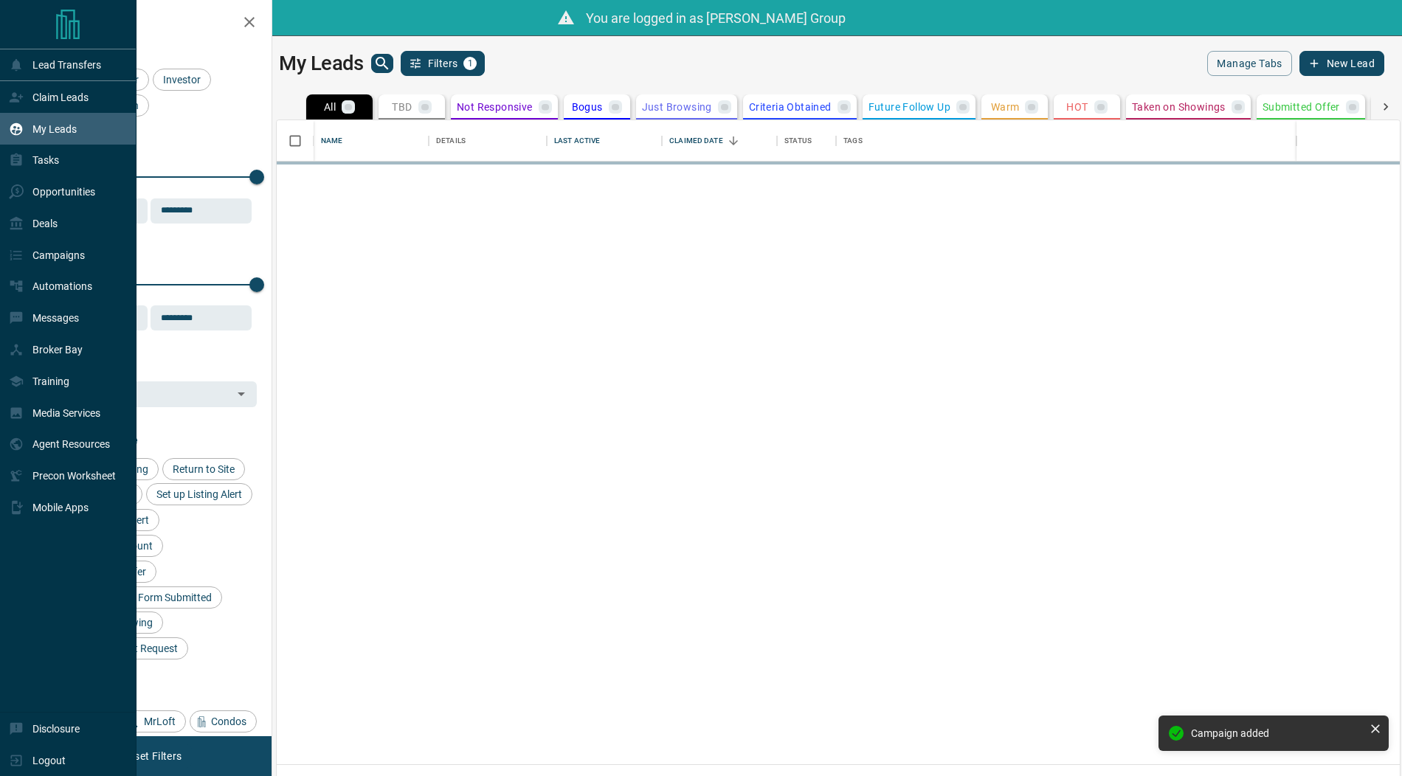
scroll to position [645, 1123]
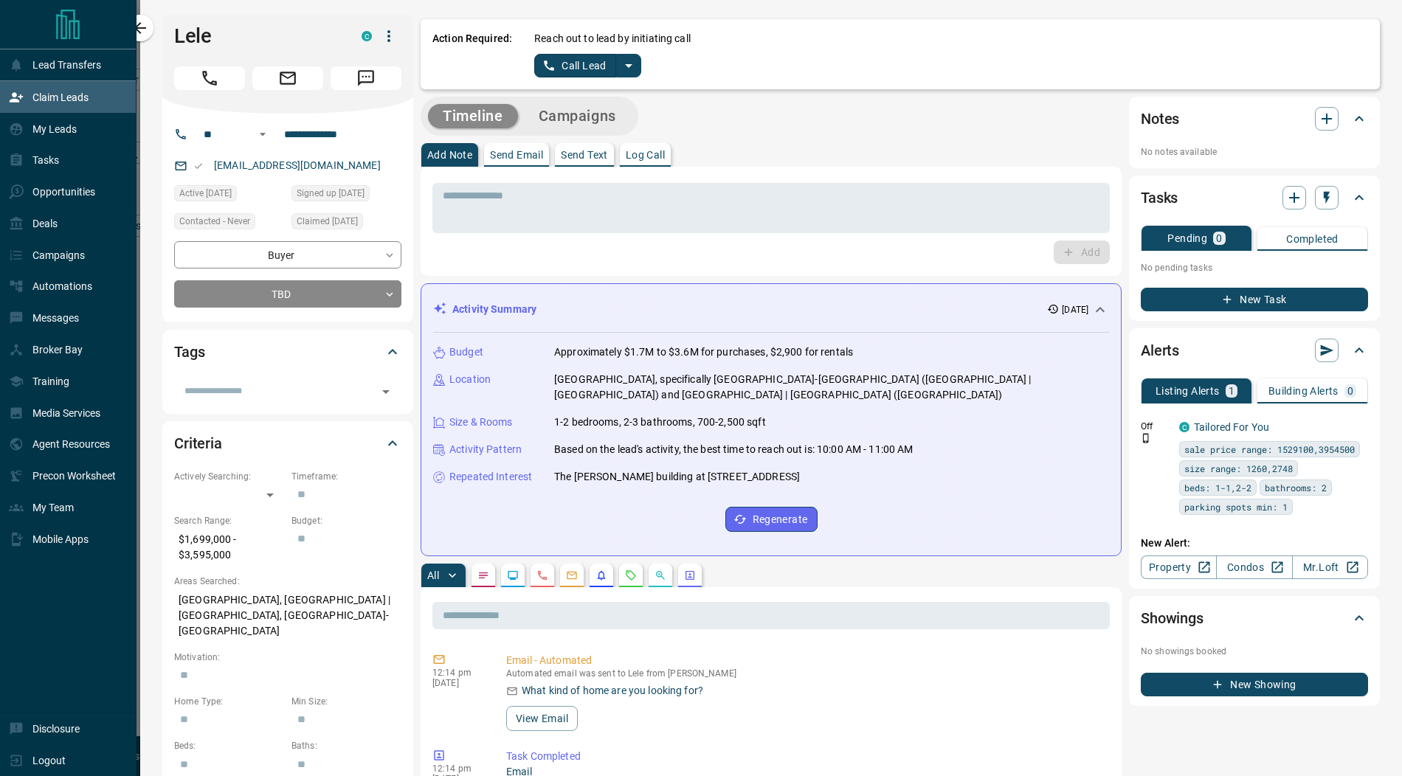
scroll to position [598, 1098]
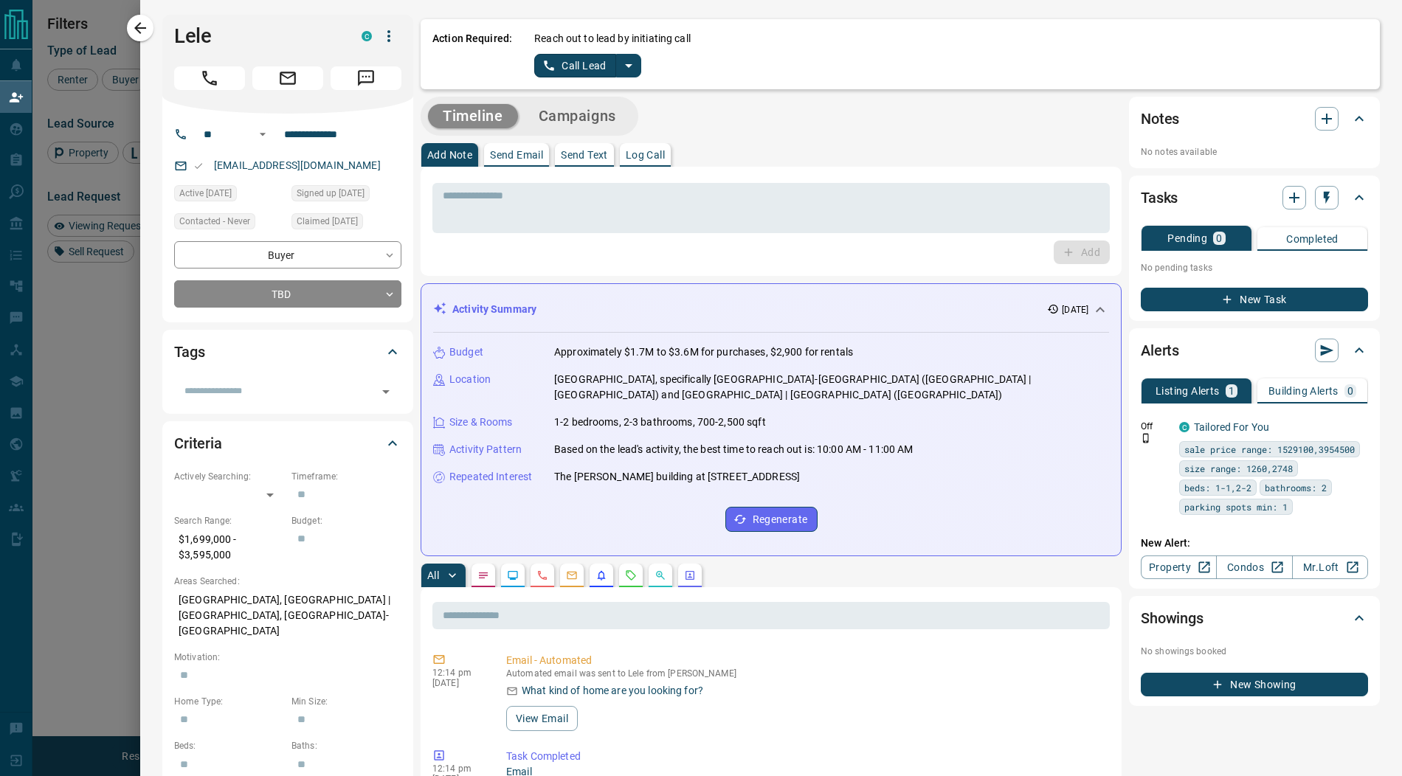
click at [628, 69] on icon "split button" at bounding box center [629, 66] width 18 height 18
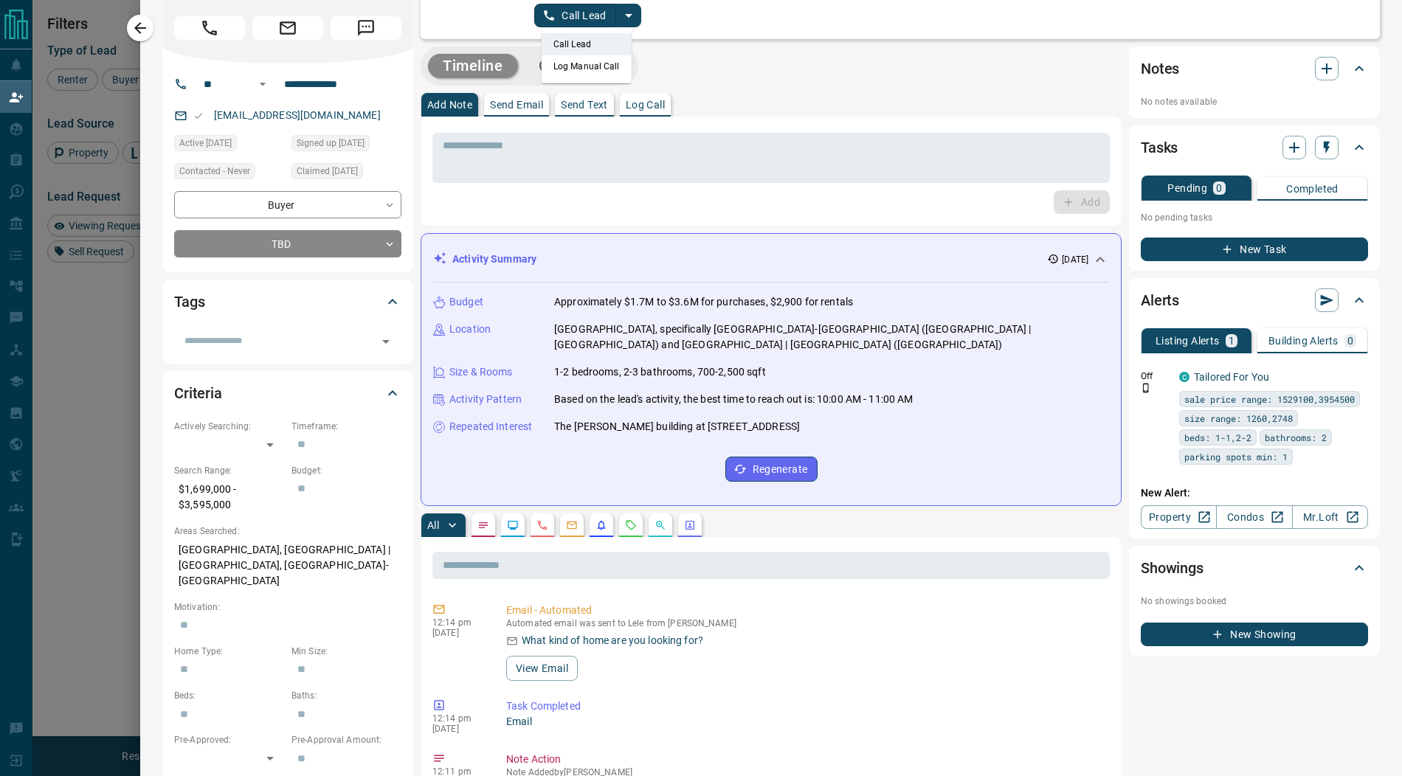
scroll to position [0, 0]
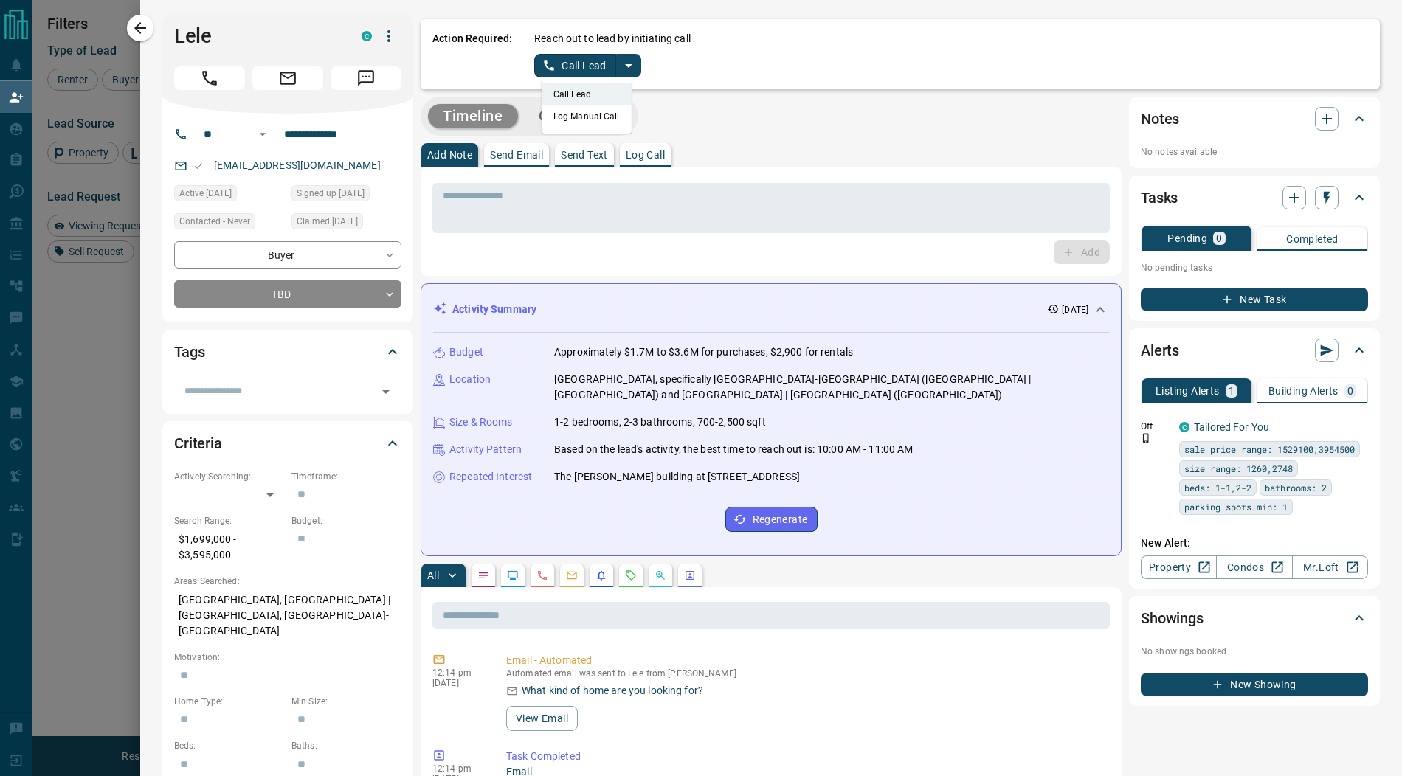
click at [594, 120] on li "Log Manual Call" at bounding box center [587, 117] width 90 height 22
click at [556, 69] on button "Log Manual Call" at bounding box center [582, 66] width 97 height 24
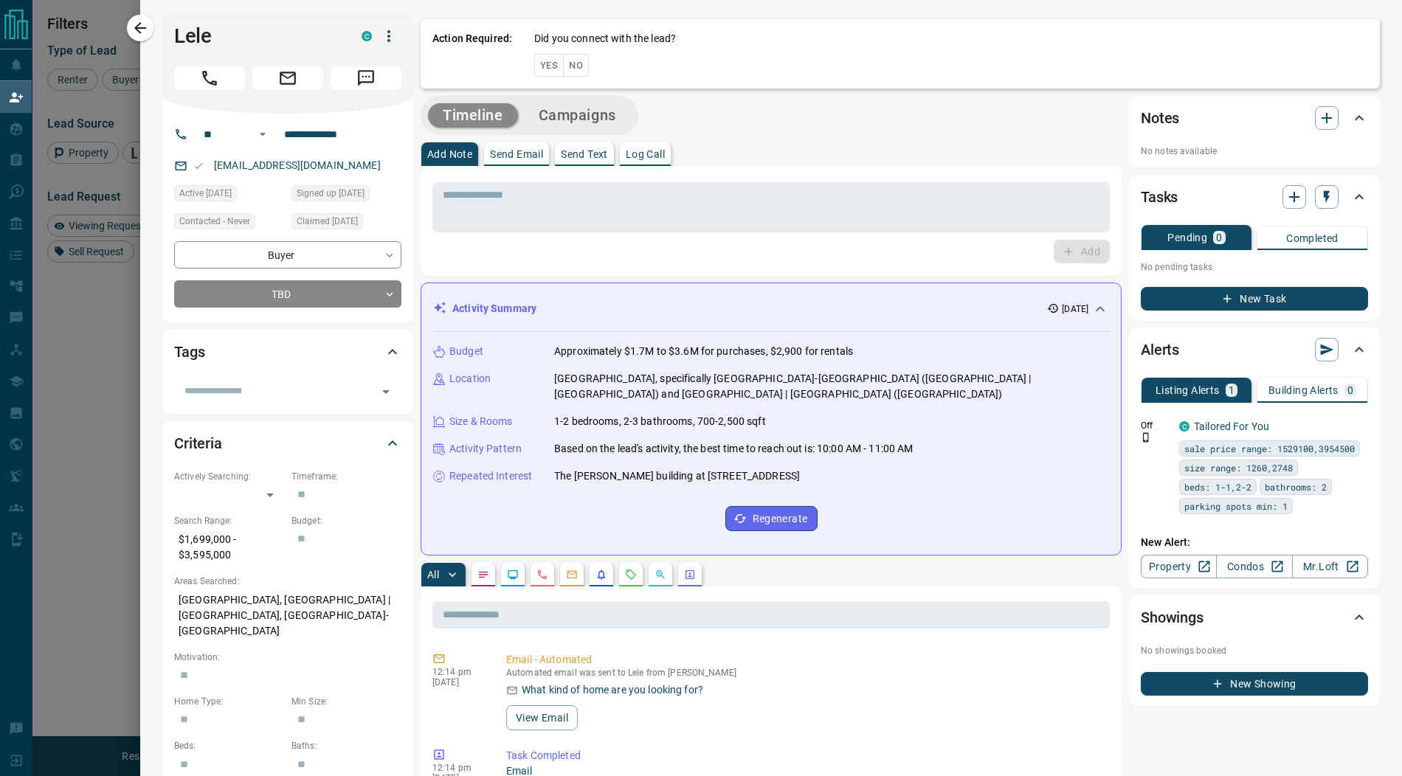
click at [546, 66] on button "Yes" at bounding box center [549, 65] width 30 height 23
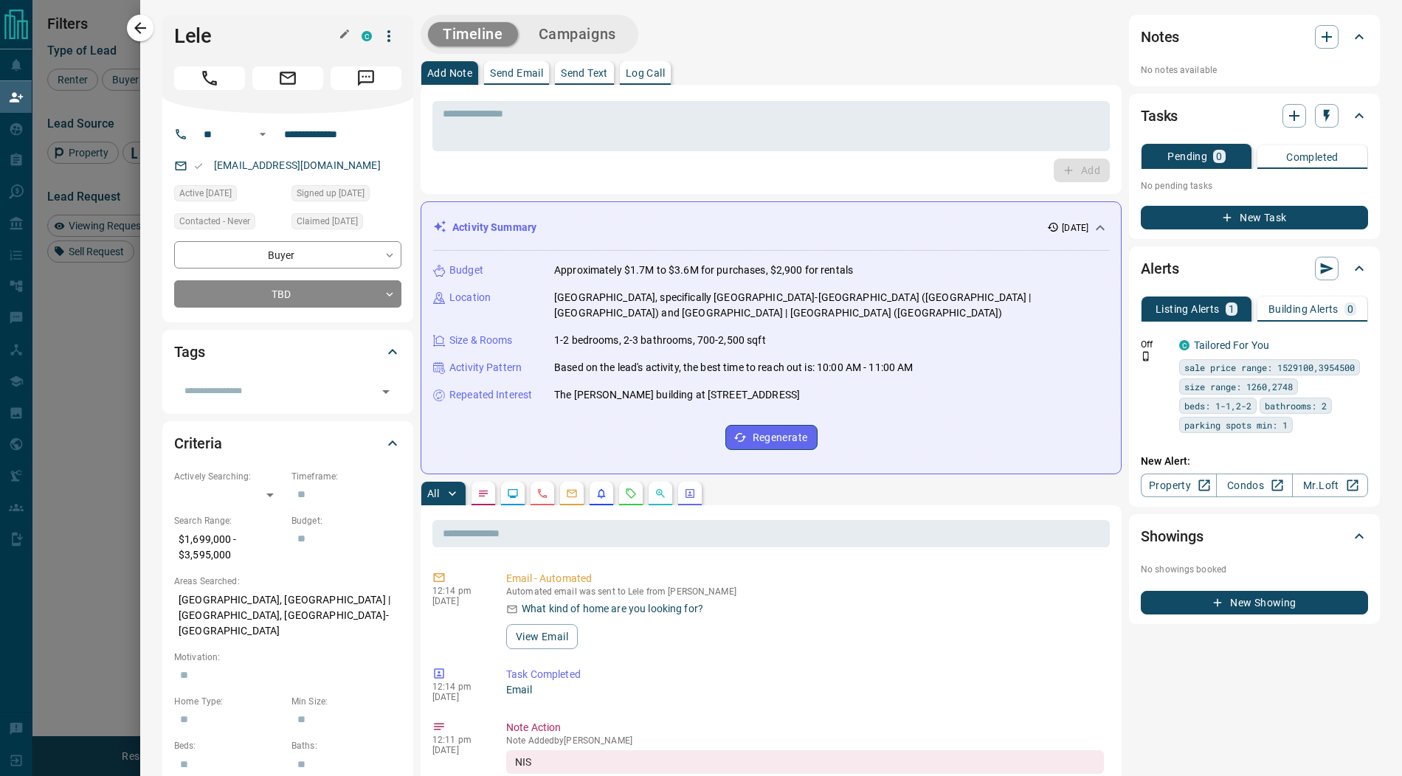
click at [218, 42] on h1 "Lele" at bounding box center [256, 36] width 165 height 24
drag, startPoint x: 218, startPoint y: 42, endPoint x: 156, endPoint y: 42, distance: 62.0
copy div "Lele C"
click at [137, 24] on icon "button" at bounding box center [140, 28] width 18 height 18
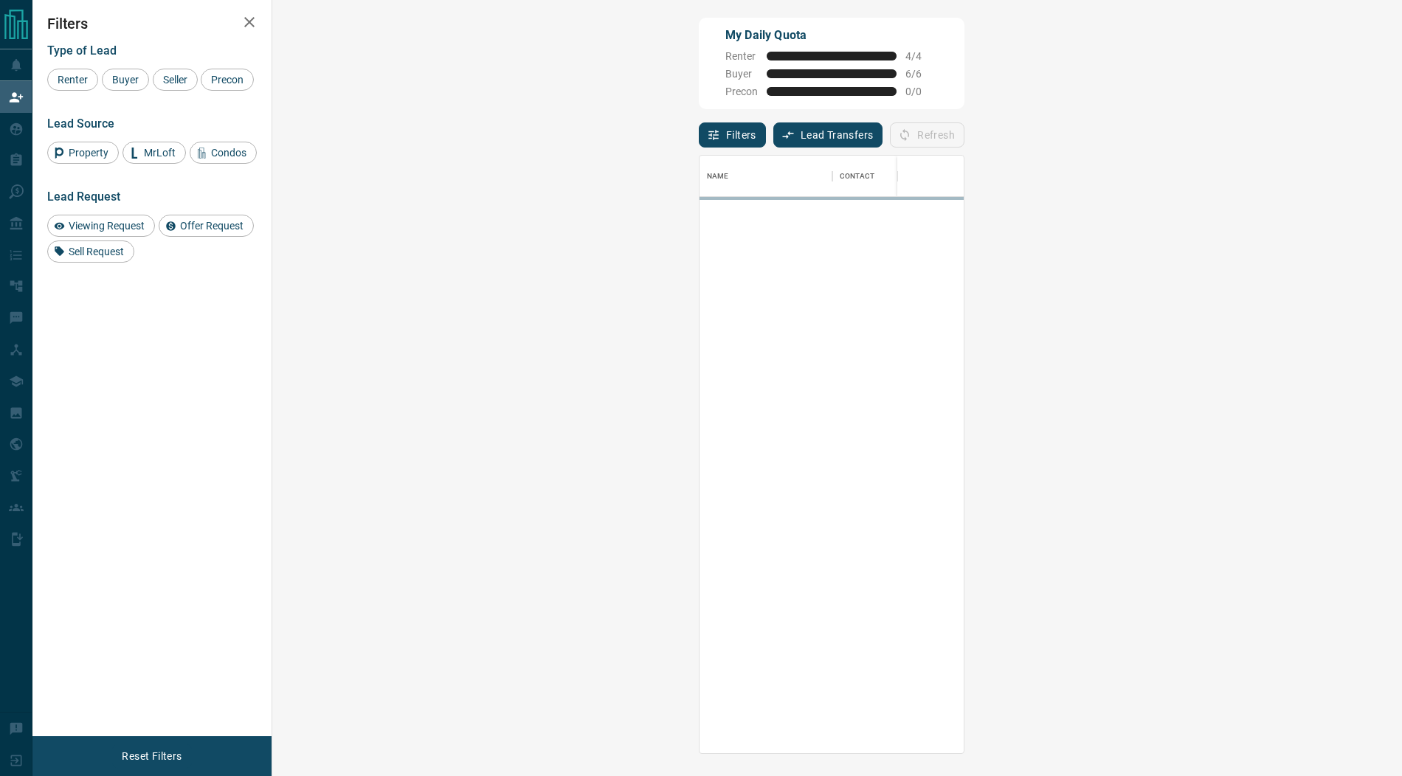
scroll to position [598, 1098]
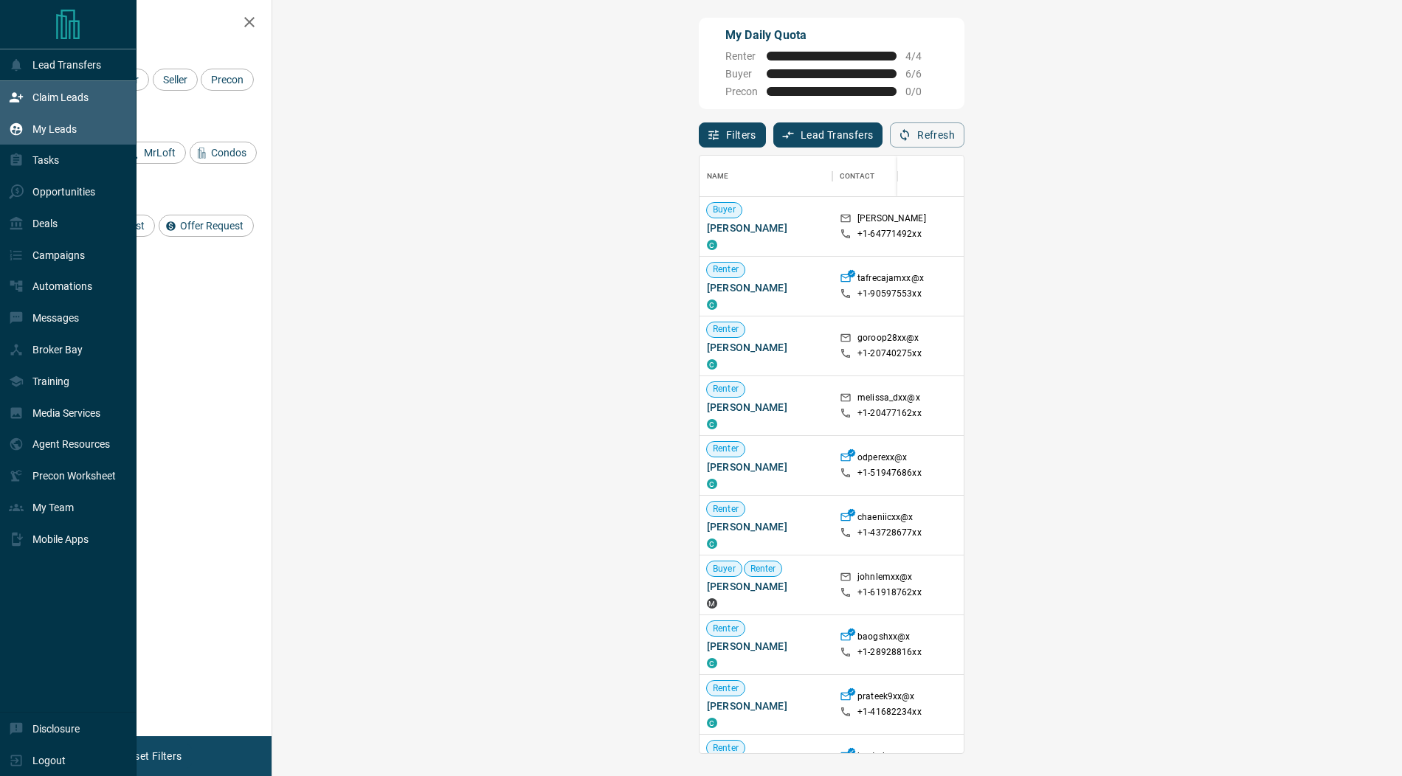
click at [10, 126] on icon at bounding box center [16, 129] width 15 height 15
